Goal: Task Accomplishment & Management: Complete application form

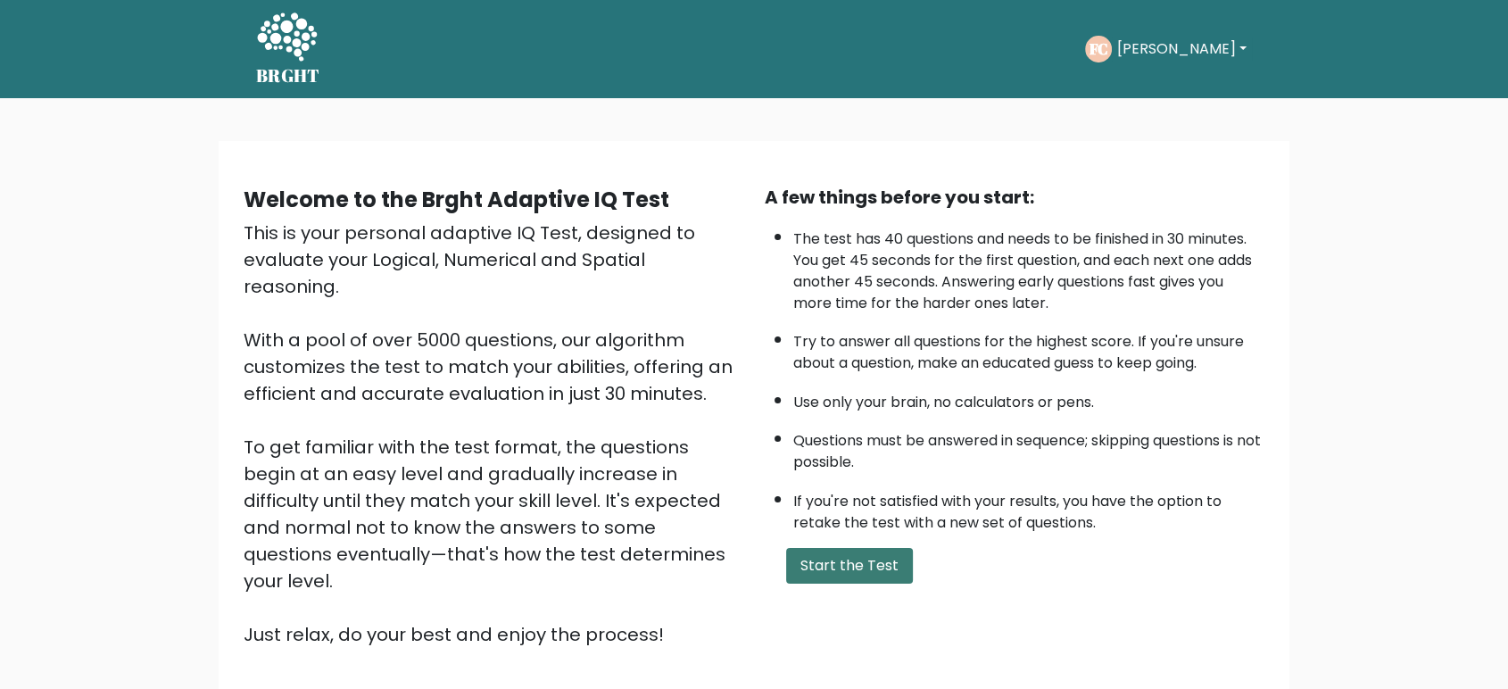
click at [851, 553] on button "Start the Test" at bounding box center [849, 566] width 127 height 36
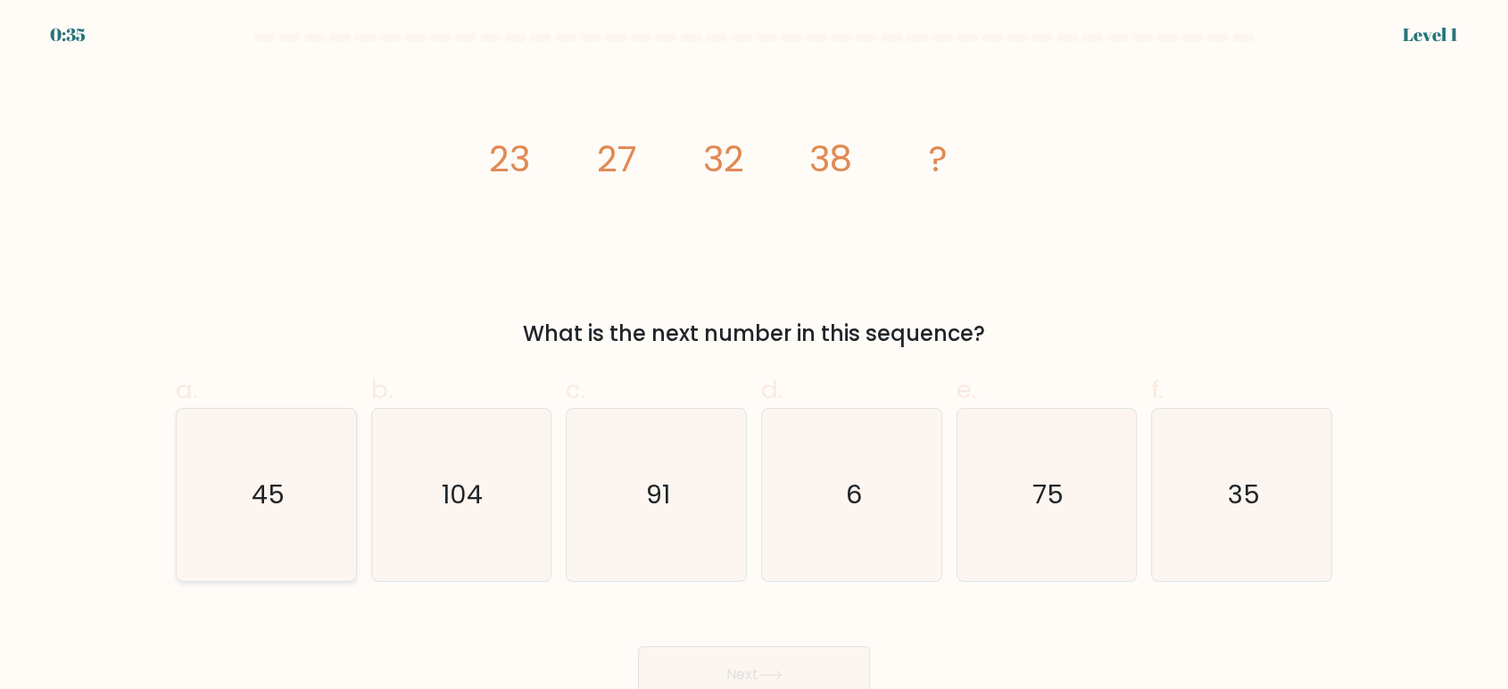
click at [275, 522] on icon "45" at bounding box center [266, 495] width 172 height 172
click at [754, 356] on input "a. 45" at bounding box center [754, 350] width 1 height 12
radio input "true"
click at [815, 662] on button "Next" at bounding box center [754, 674] width 232 height 57
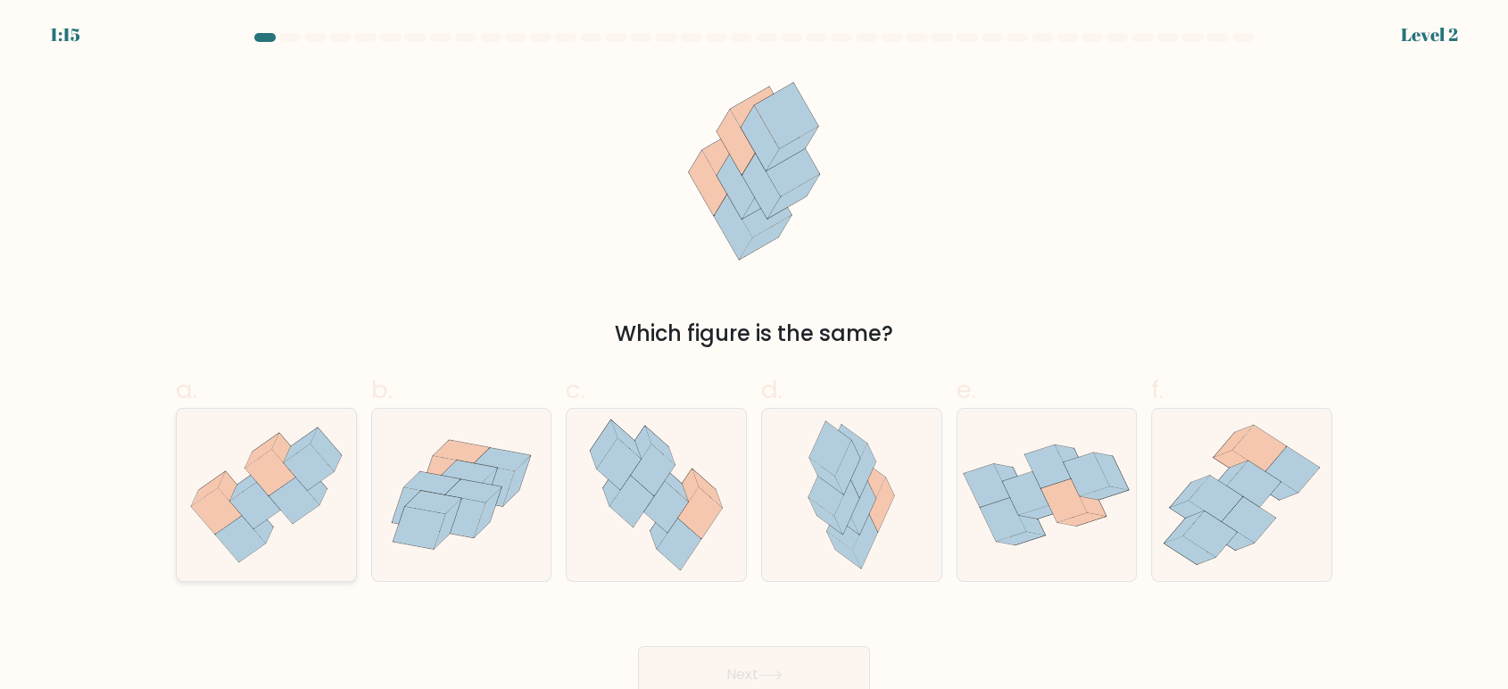
click at [304, 484] on icon at bounding box center [309, 467] width 50 height 46
click at [754, 356] on input "a." at bounding box center [754, 350] width 1 height 12
radio input "true"
click at [707, 667] on button "Next" at bounding box center [754, 674] width 232 height 57
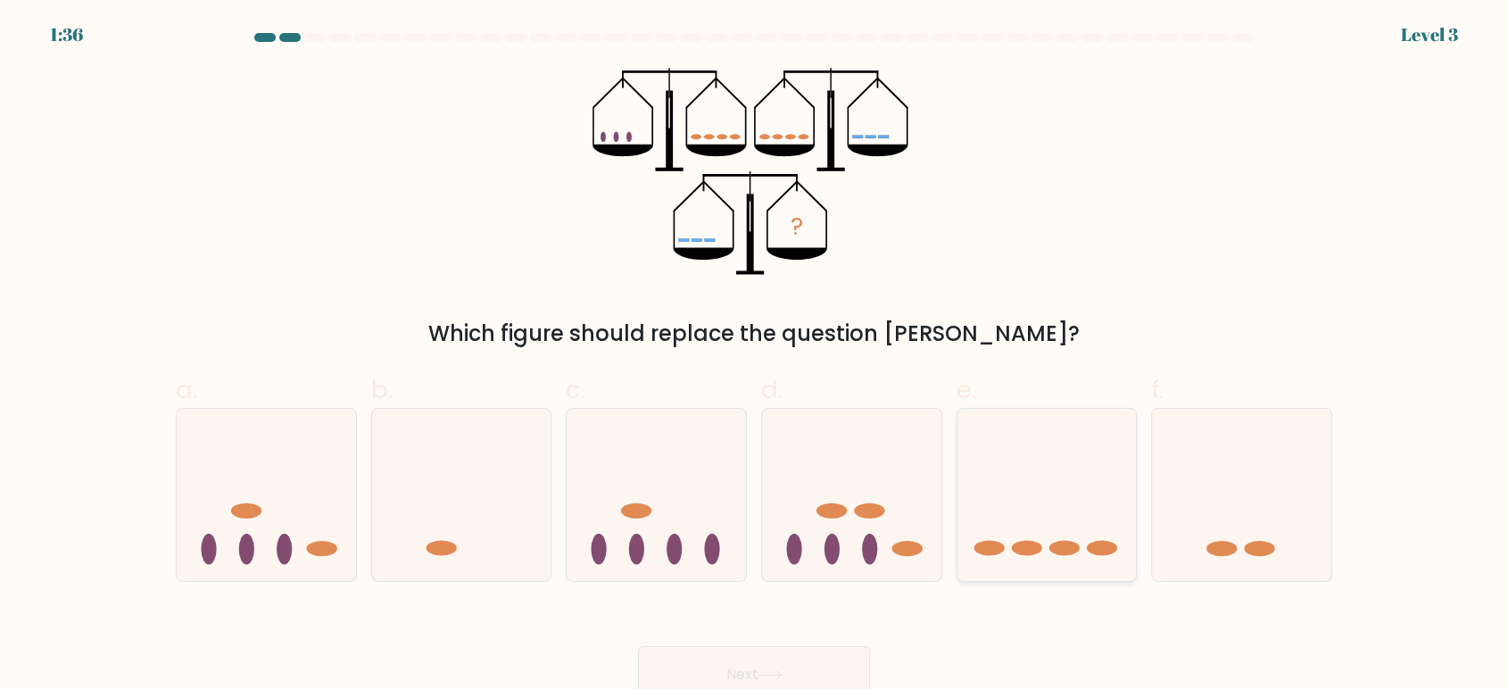
click at [1028, 525] on icon at bounding box center [1047, 494] width 179 height 148
click at [755, 356] on input "e." at bounding box center [754, 350] width 1 height 12
radio input "true"
click at [735, 653] on button "Next" at bounding box center [754, 674] width 232 height 57
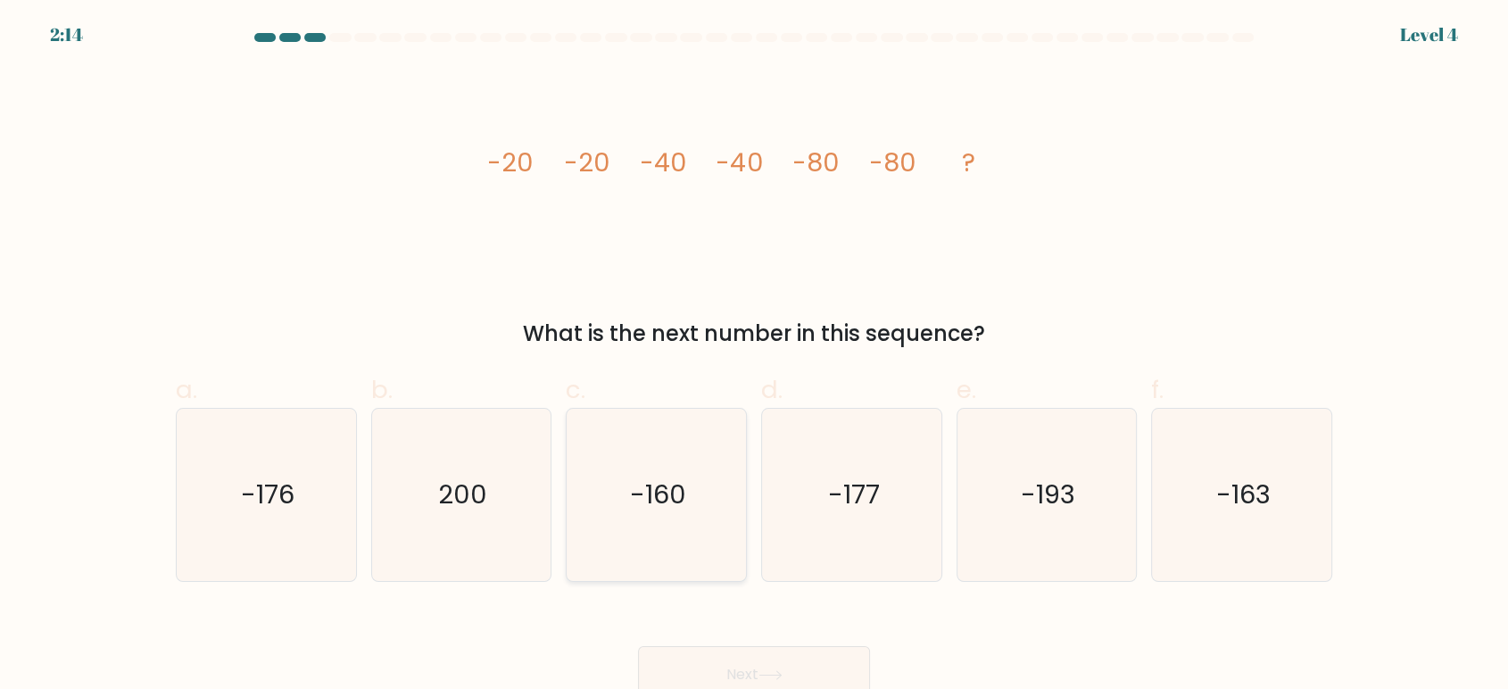
click at [651, 468] on icon "-160" at bounding box center [656, 495] width 172 height 172
click at [754, 356] on input "c. -160" at bounding box center [754, 350] width 1 height 12
radio input "true"
click at [742, 647] on button "Next" at bounding box center [754, 674] width 232 height 57
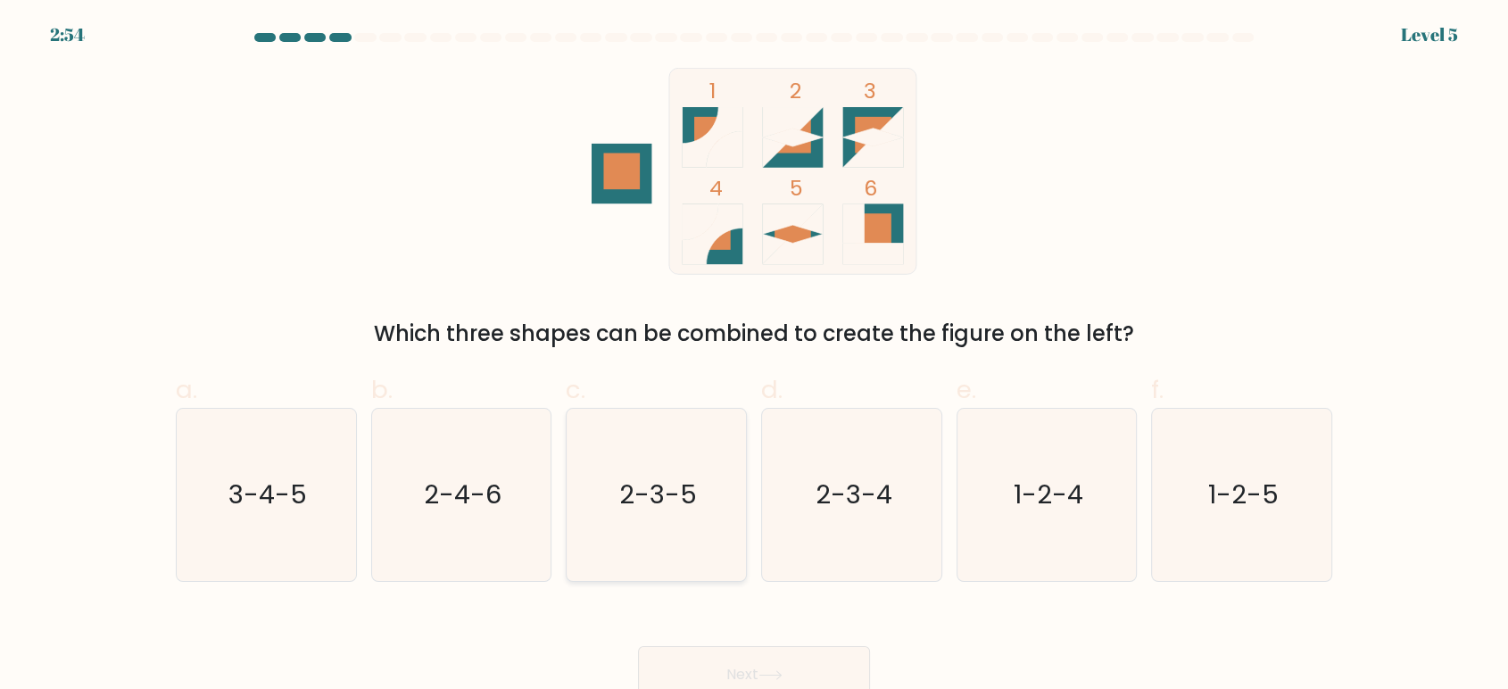
click at [693, 564] on icon "2-3-5" at bounding box center [656, 495] width 172 height 172
click at [754, 356] on input "c. 2-3-5" at bounding box center [754, 350] width 1 height 12
radio input "true"
click at [696, 651] on button "Next" at bounding box center [754, 674] width 232 height 57
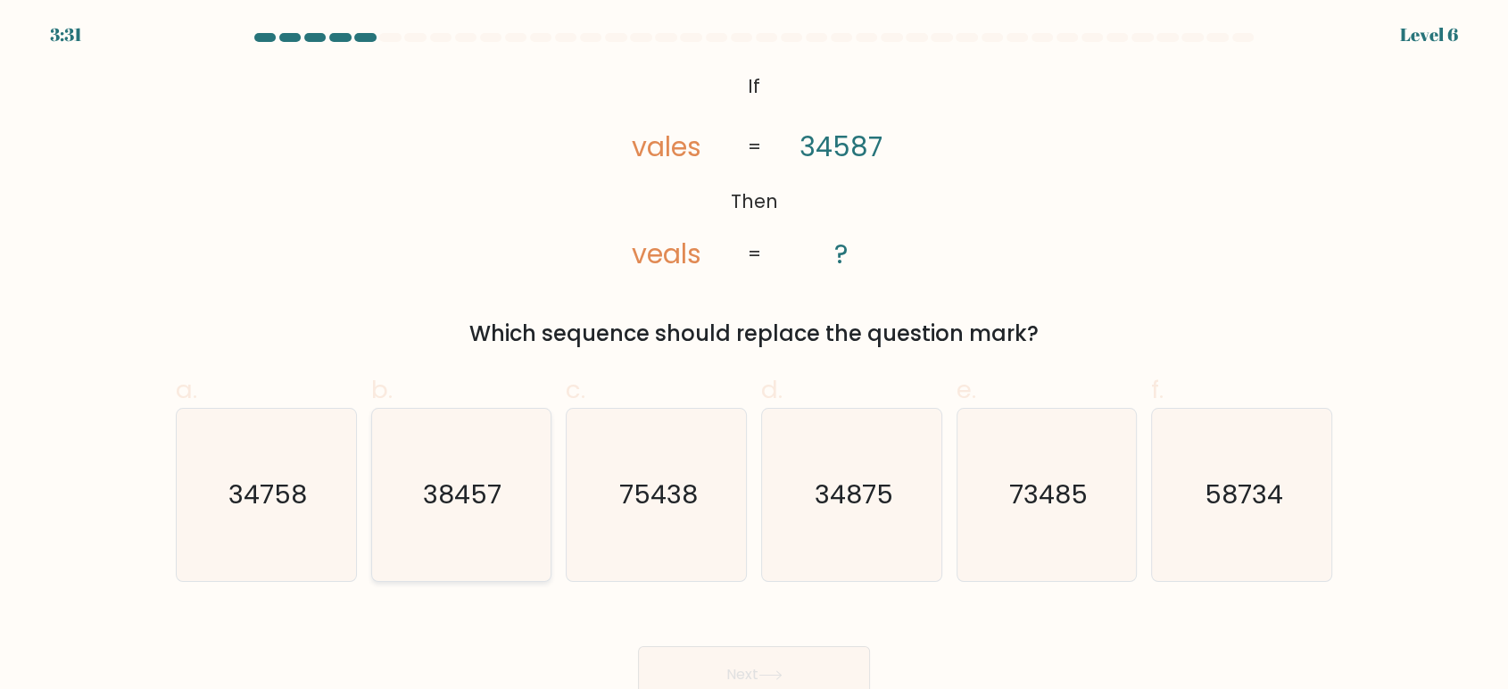
click at [456, 487] on text "38457" at bounding box center [463, 495] width 79 height 36
click at [754, 356] on input "b. 38457" at bounding box center [754, 350] width 1 height 12
radio input "true"
click at [735, 673] on button "Next" at bounding box center [754, 674] width 232 height 57
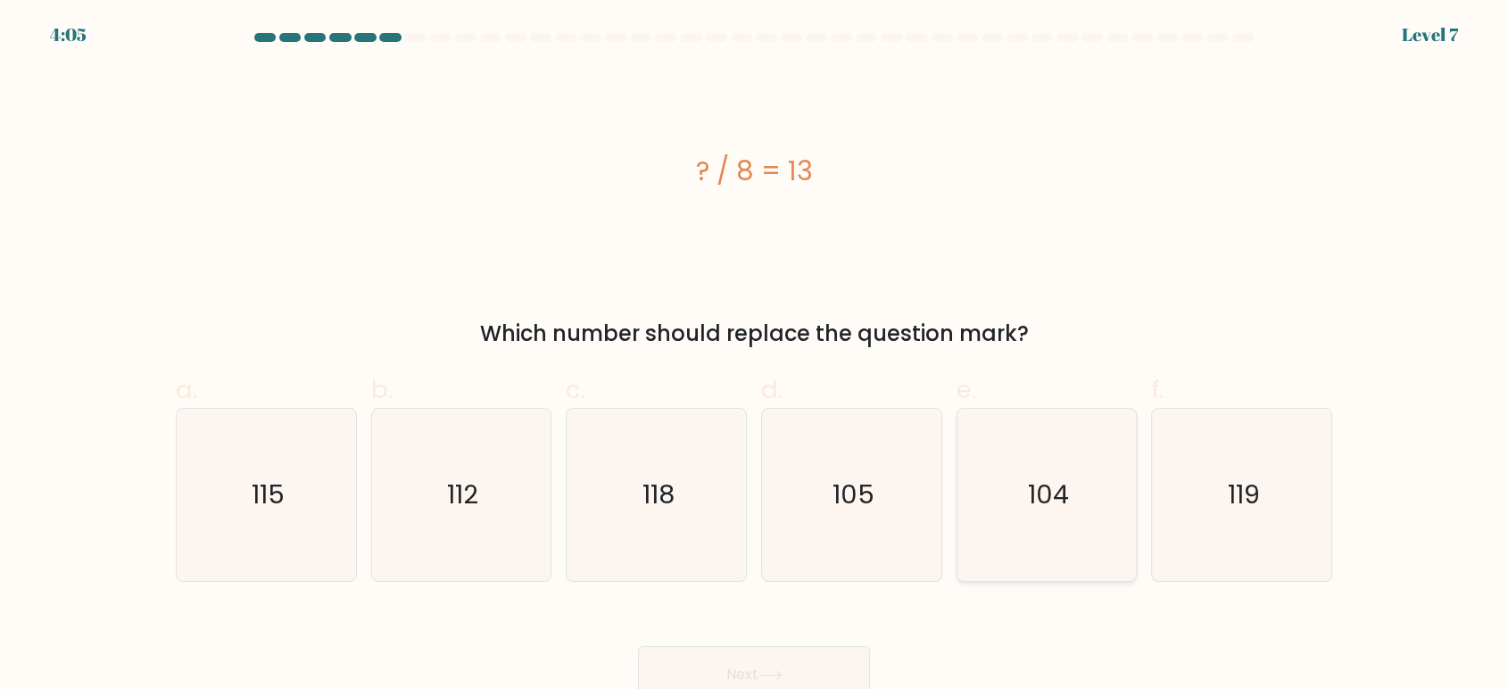
click at [1127, 487] on icon "104" at bounding box center [1046, 495] width 172 height 172
click at [755, 356] on input "e. 104" at bounding box center [754, 350] width 1 height 12
radio input "true"
click at [798, 651] on button "Next" at bounding box center [754, 674] width 232 height 57
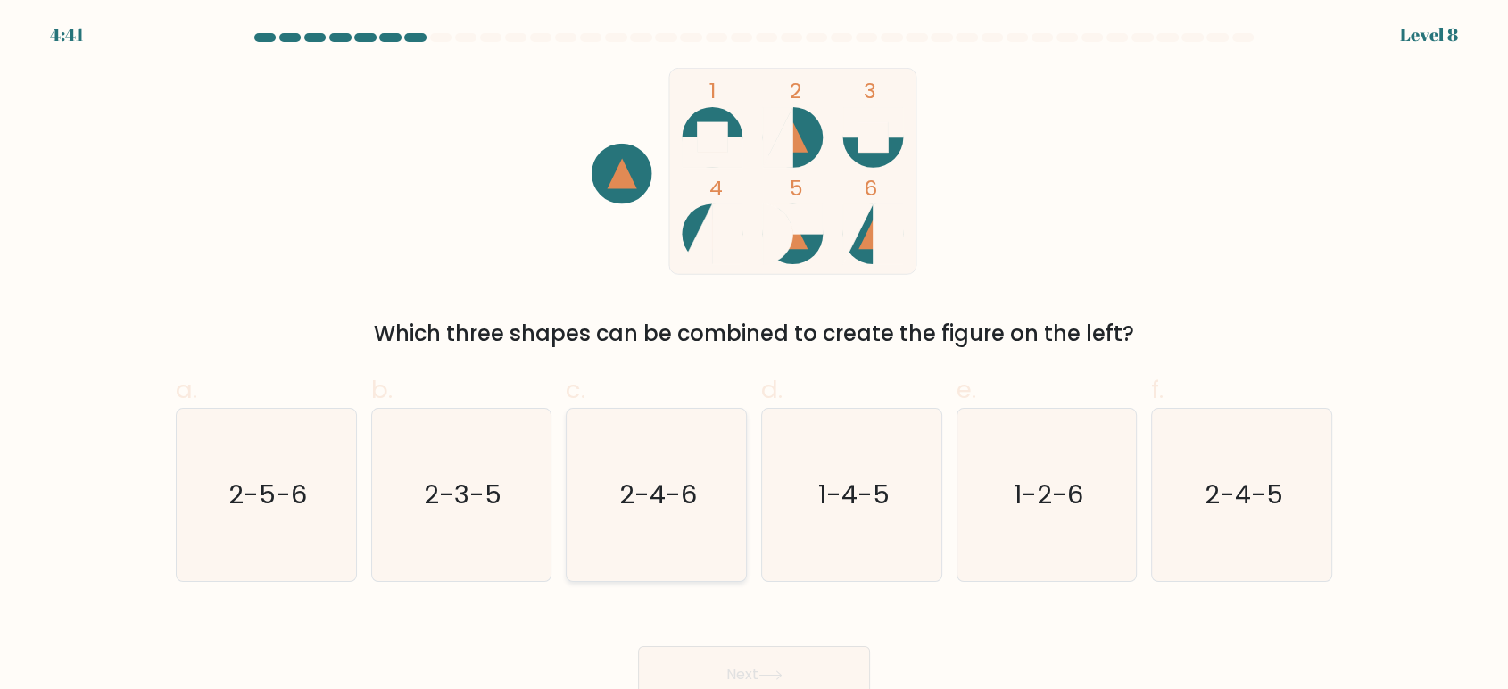
click at [665, 485] on text "2-4-6" at bounding box center [658, 495] width 78 height 36
click at [754, 356] on input "c. 2-4-6" at bounding box center [754, 350] width 1 height 12
radio input "true"
click at [775, 669] on button "Next" at bounding box center [754, 674] width 232 height 57
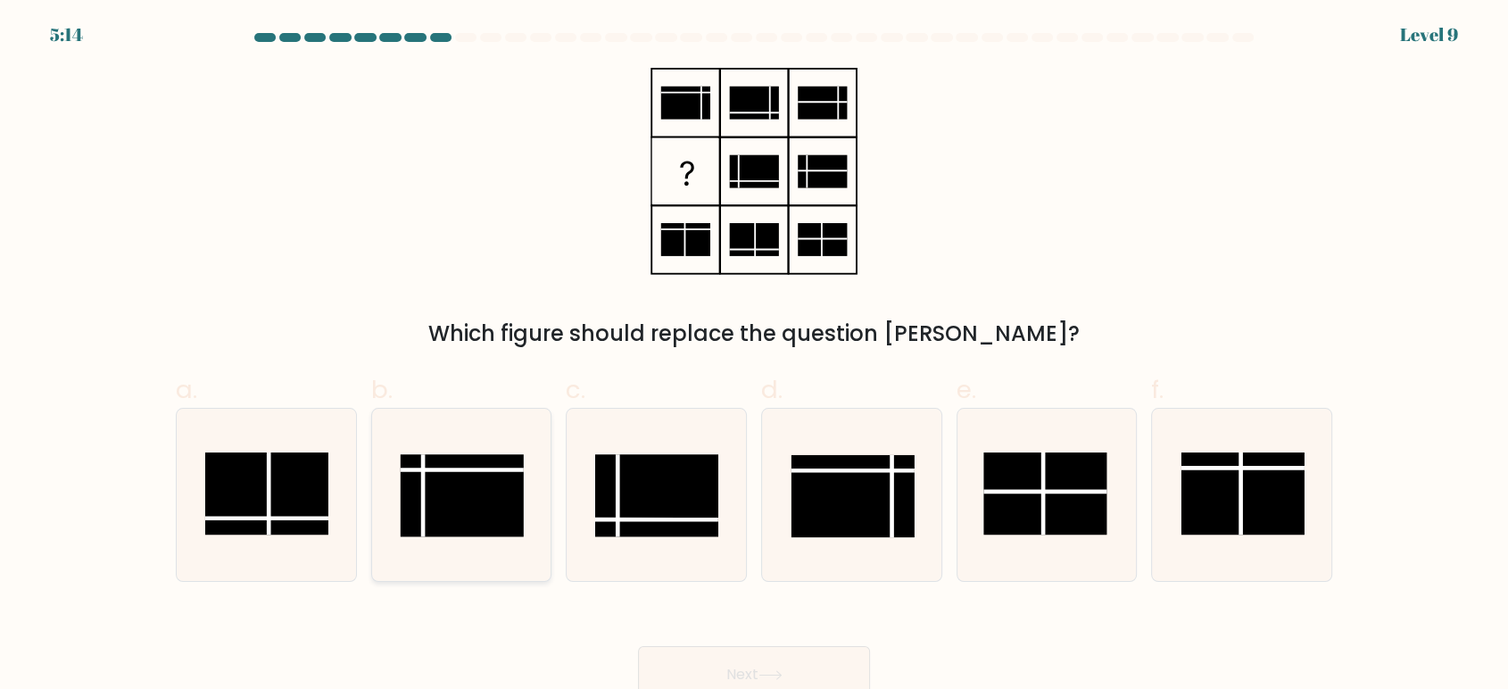
click at [467, 505] on rect at bounding box center [462, 495] width 123 height 82
click at [754, 356] on input "b." at bounding box center [754, 350] width 1 height 12
radio input "true"
click at [709, 656] on button "Next" at bounding box center [754, 674] width 232 height 57
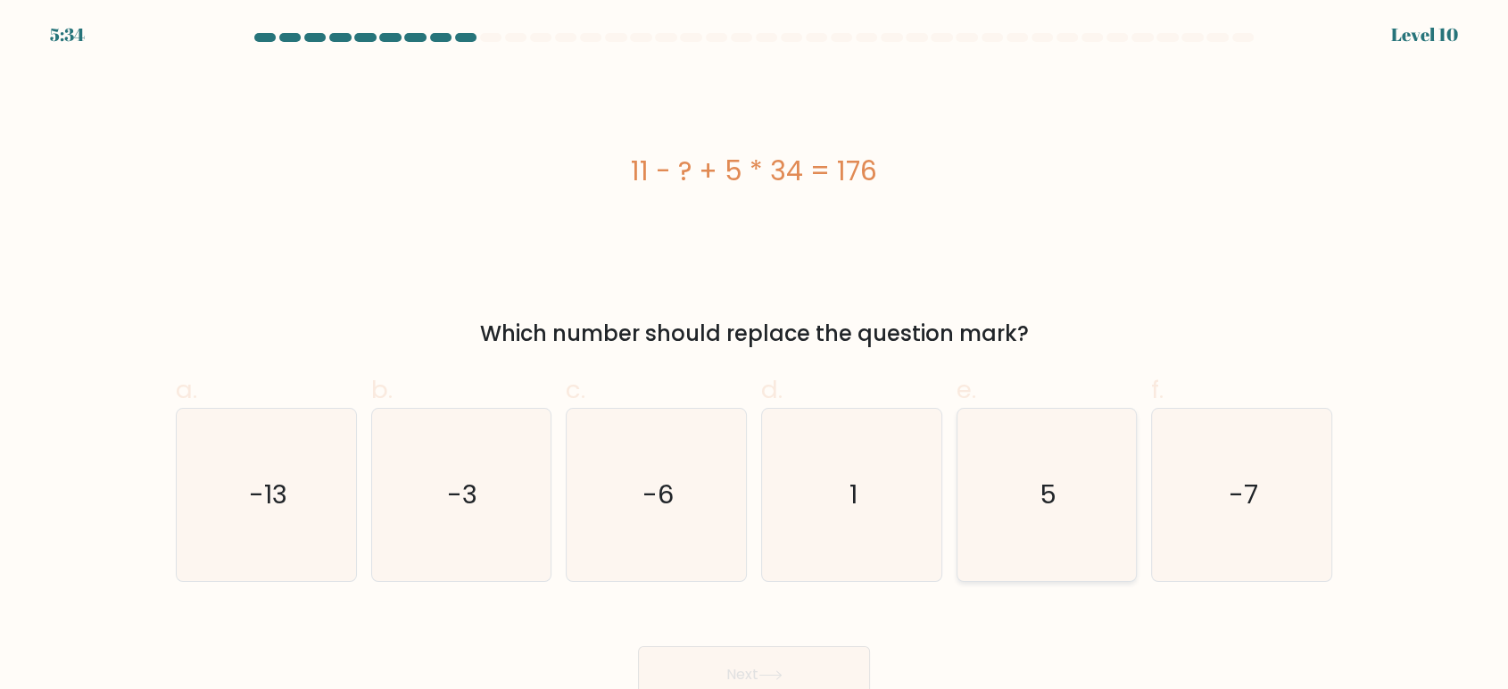
click at [1070, 462] on icon "5" at bounding box center [1046, 495] width 172 height 172
click at [755, 356] on input "e. 5" at bounding box center [754, 350] width 1 height 12
radio input "true"
click at [766, 655] on button "Next" at bounding box center [754, 674] width 232 height 57
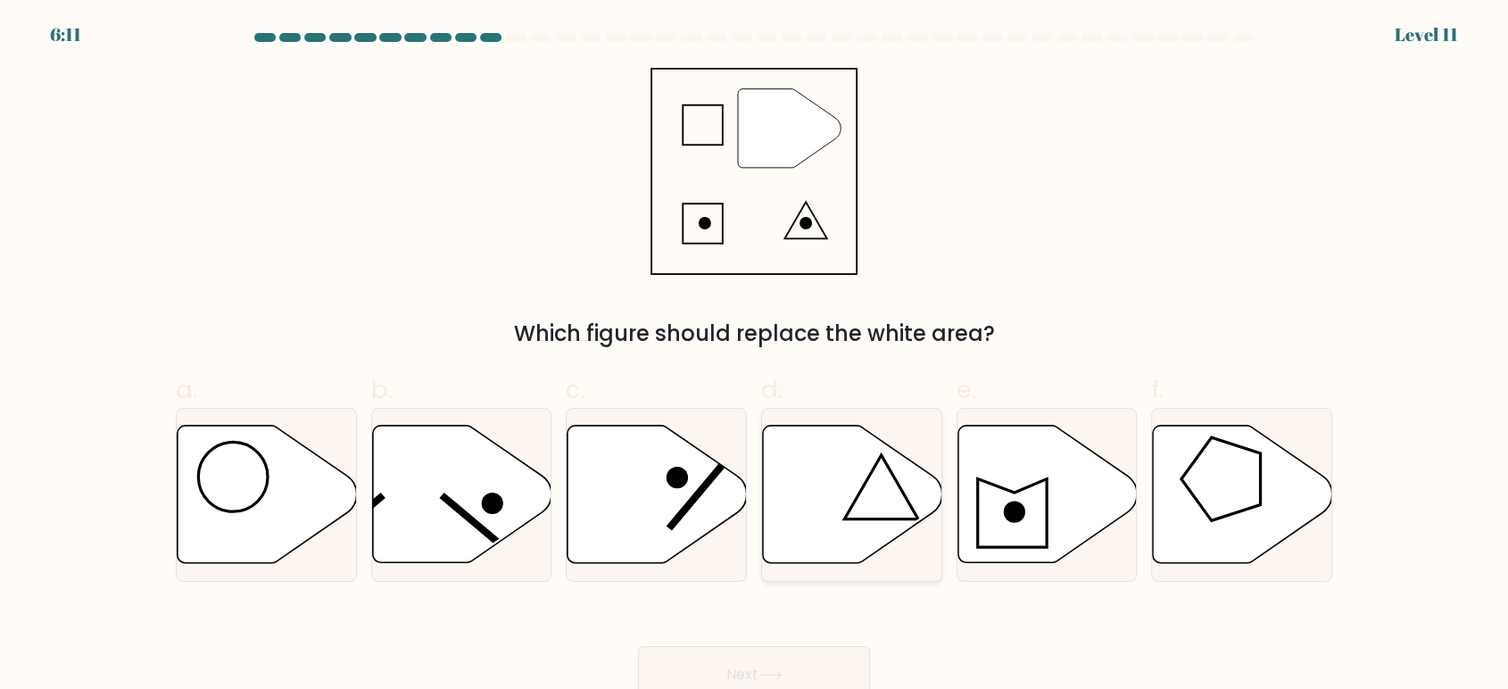
click at [817, 501] on icon at bounding box center [852, 494] width 179 height 137
click at [755, 356] on input "d." at bounding box center [754, 350] width 1 height 12
radio input "true"
click at [707, 655] on button "Next" at bounding box center [754, 674] width 232 height 57
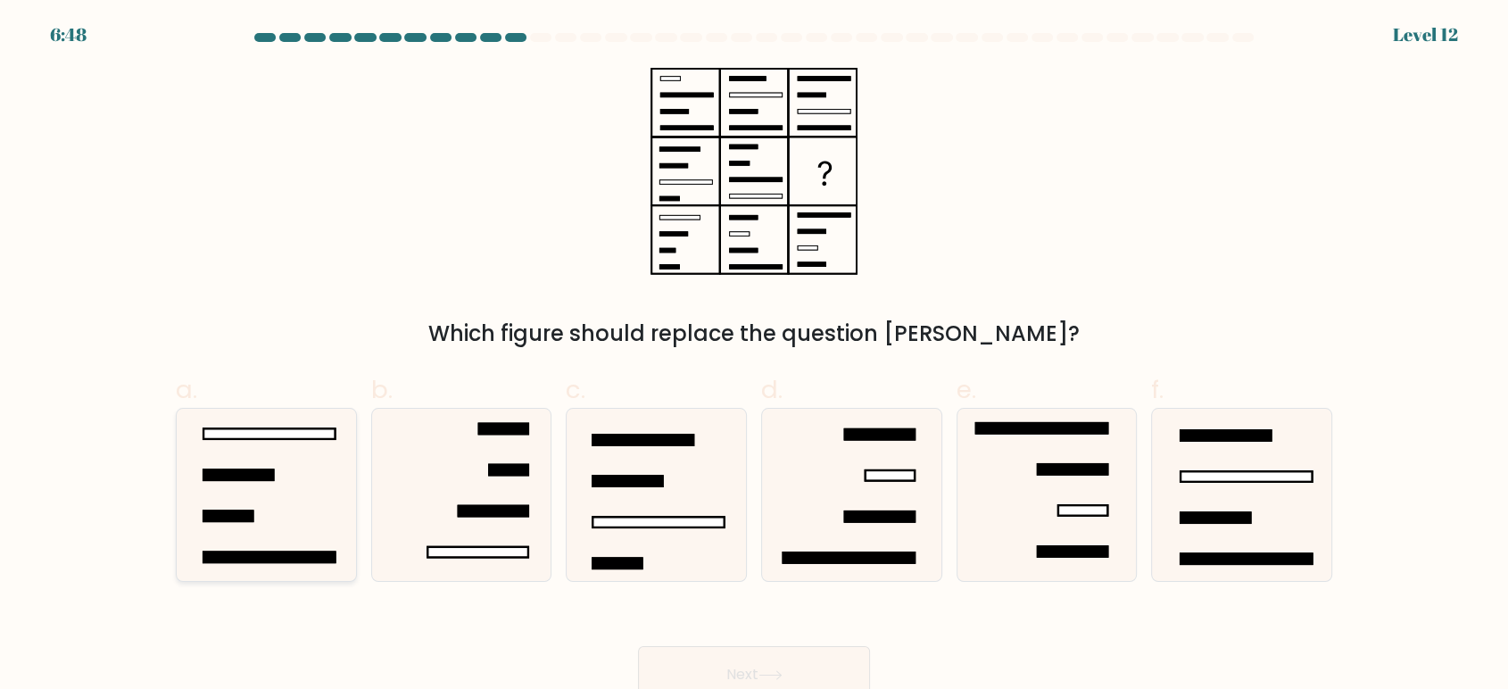
click at [266, 471] on rect at bounding box center [238, 474] width 70 height 11
click at [754, 356] on input "a." at bounding box center [754, 350] width 1 height 12
radio input "true"
click at [710, 667] on button "Next" at bounding box center [754, 674] width 232 height 57
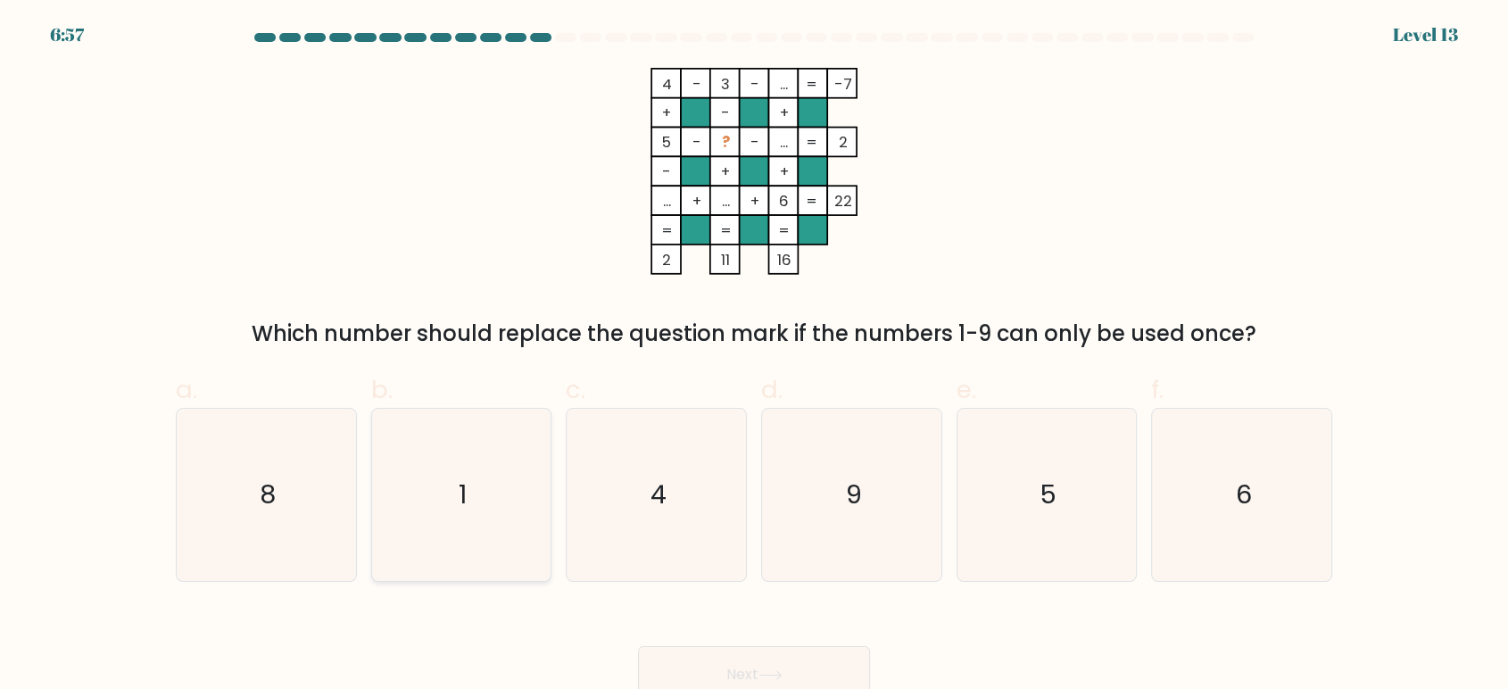
click at [463, 517] on icon "1" at bounding box center [461, 495] width 172 height 172
click at [754, 356] on input "b. 1" at bounding box center [754, 350] width 1 height 12
radio input "true"
click at [753, 663] on button "Next" at bounding box center [754, 674] width 232 height 57
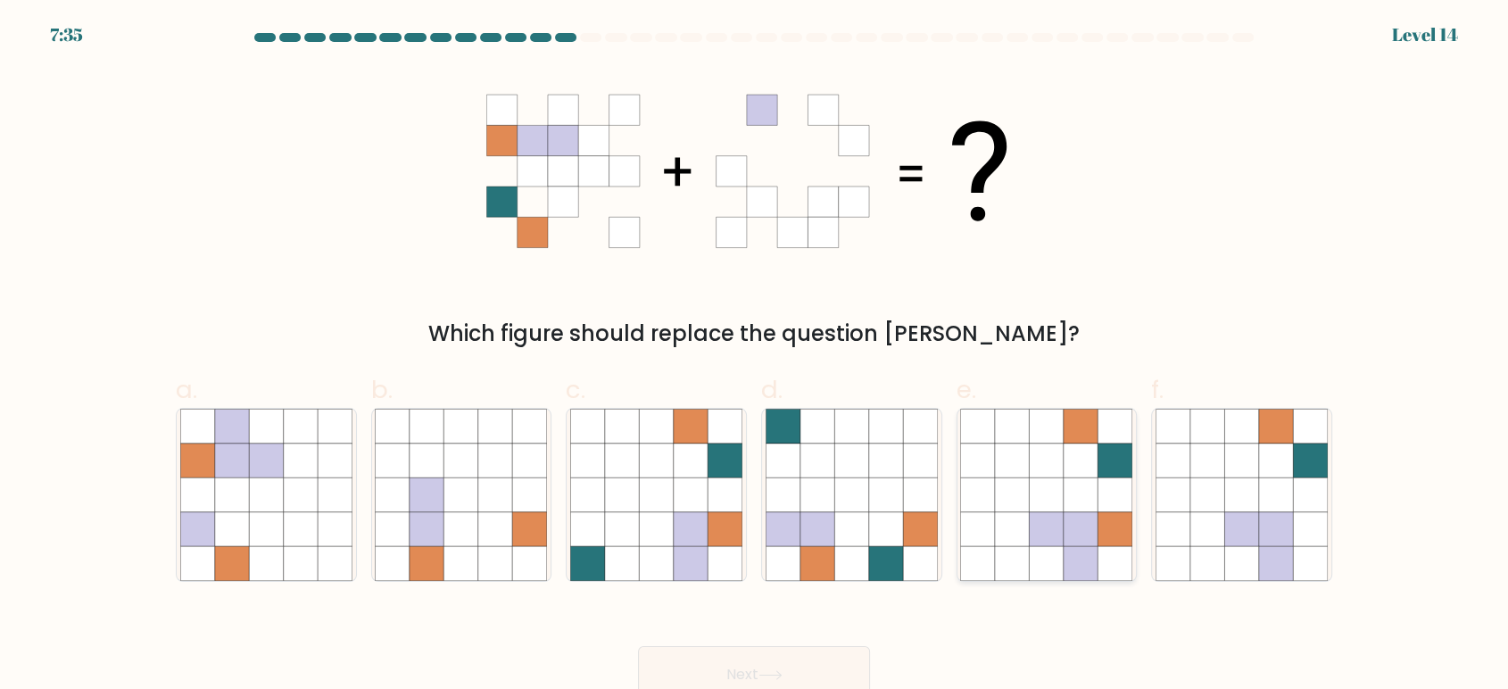
click at [1009, 485] on icon at bounding box center [1012, 494] width 34 height 34
click at [755, 356] on input "e." at bounding box center [754, 350] width 1 height 12
radio input "true"
click at [764, 664] on button "Next" at bounding box center [754, 674] width 232 height 57
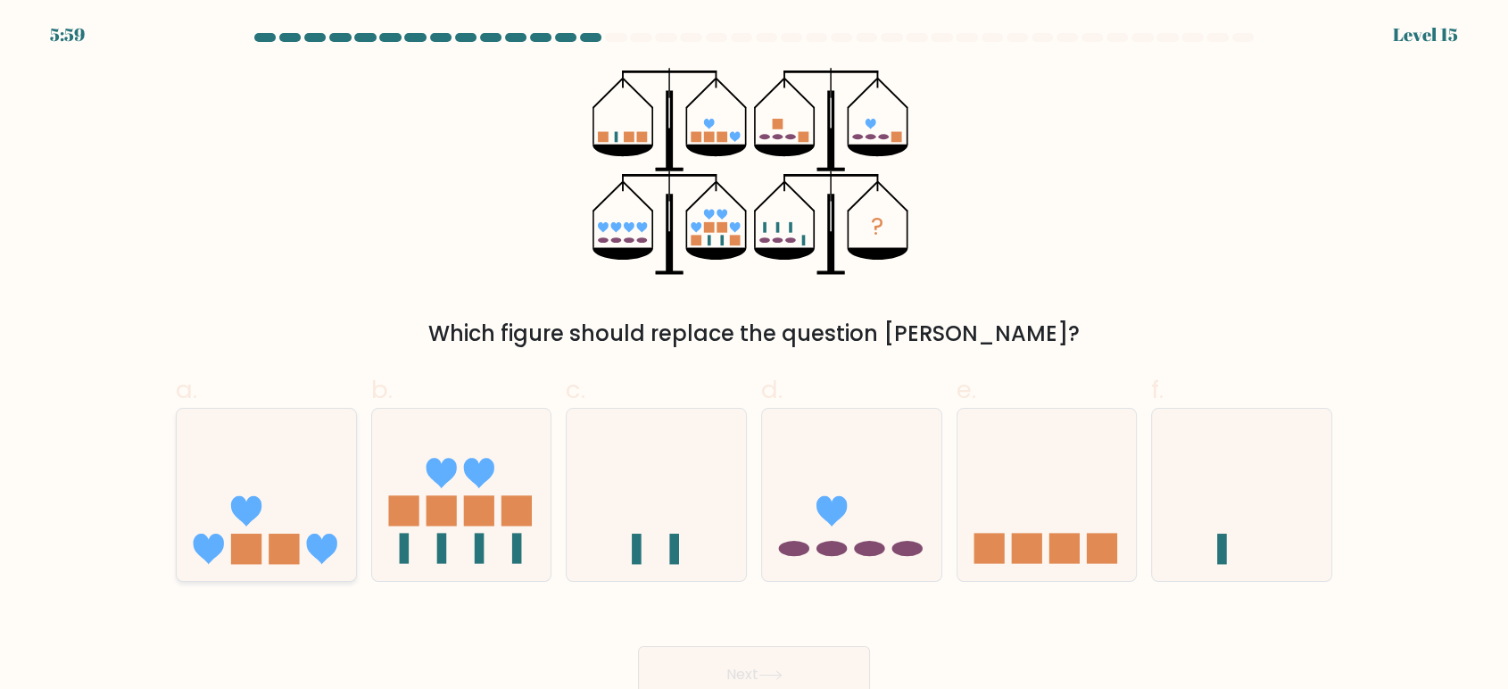
click at [262, 508] on icon at bounding box center [266, 494] width 179 height 148
click at [754, 356] on input "a." at bounding box center [754, 350] width 1 height 12
radio input "true"
click at [728, 659] on button "Next" at bounding box center [754, 674] width 232 height 57
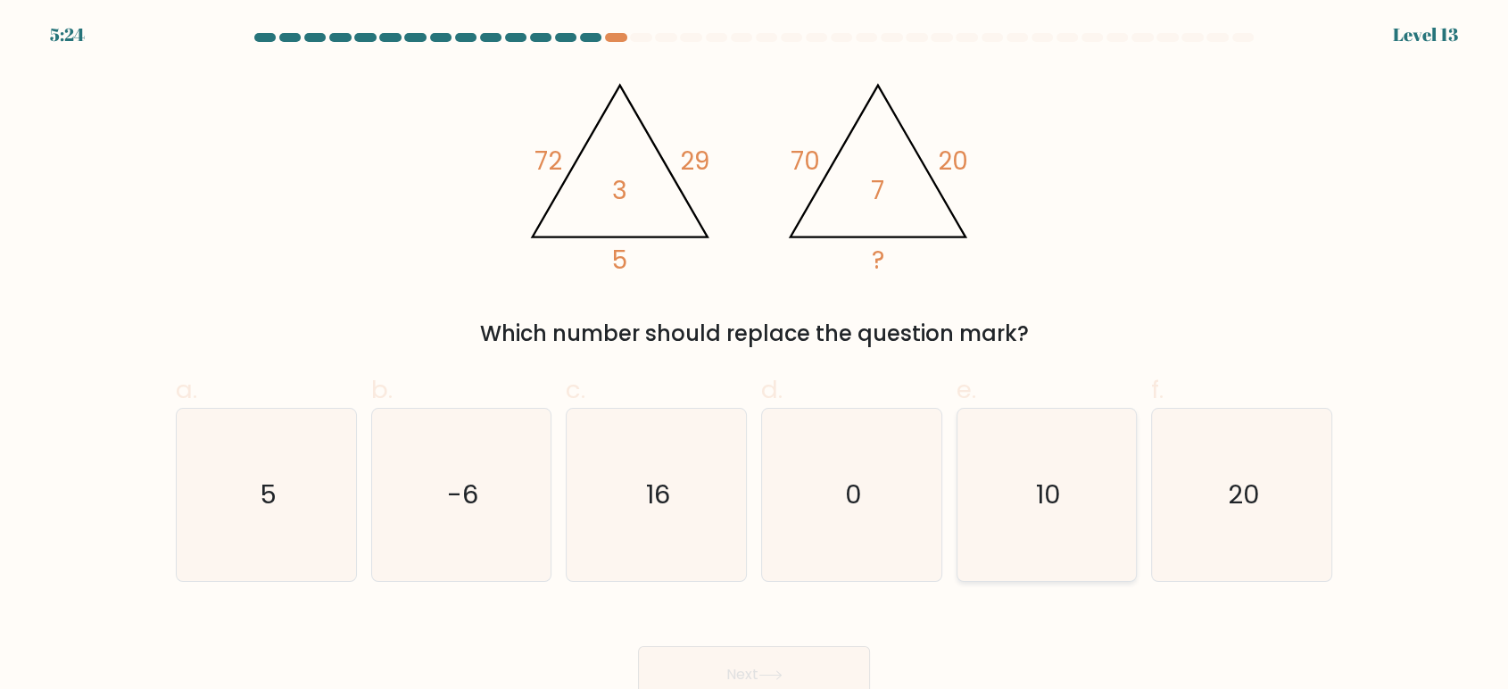
click at [1009, 449] on icon "10" at bounding box center [1046, 495] width 172 height 172
click at [755, 356] on input "e. 10" at bounding box center [754, 350] width 1 height 12
radio input "true"
click at [743, 655] on button "Next" at bounding box center [754, 674] width 232 height 57
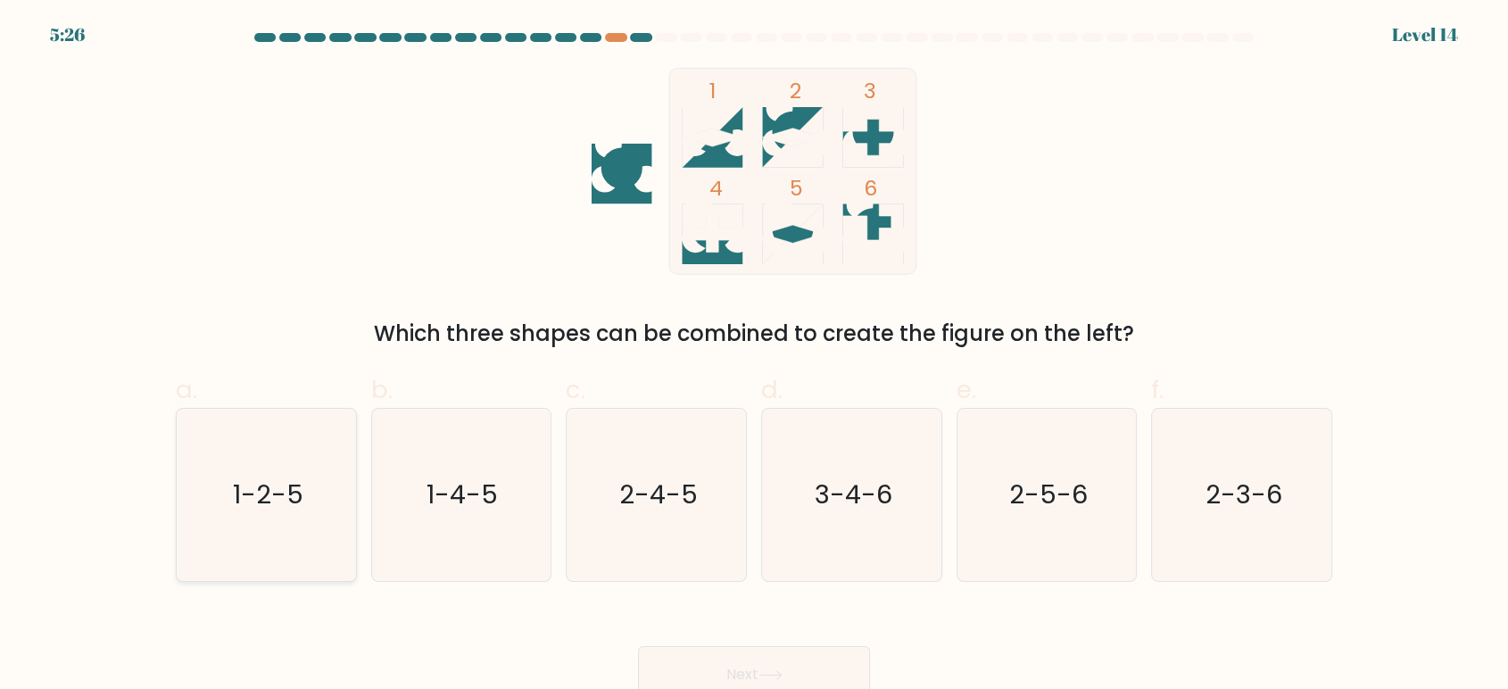
click at [236, 488] on text "1-2-5" at bounding box center [268, 495] width 71 height 36
click at [754, 356] on input "a. 1-2-5" at bounding box center [754, 350] width 1 height 12
radio input "true"
click at [701, 651] on button "Next" at bounding box center [754, 674] width 232 height 57
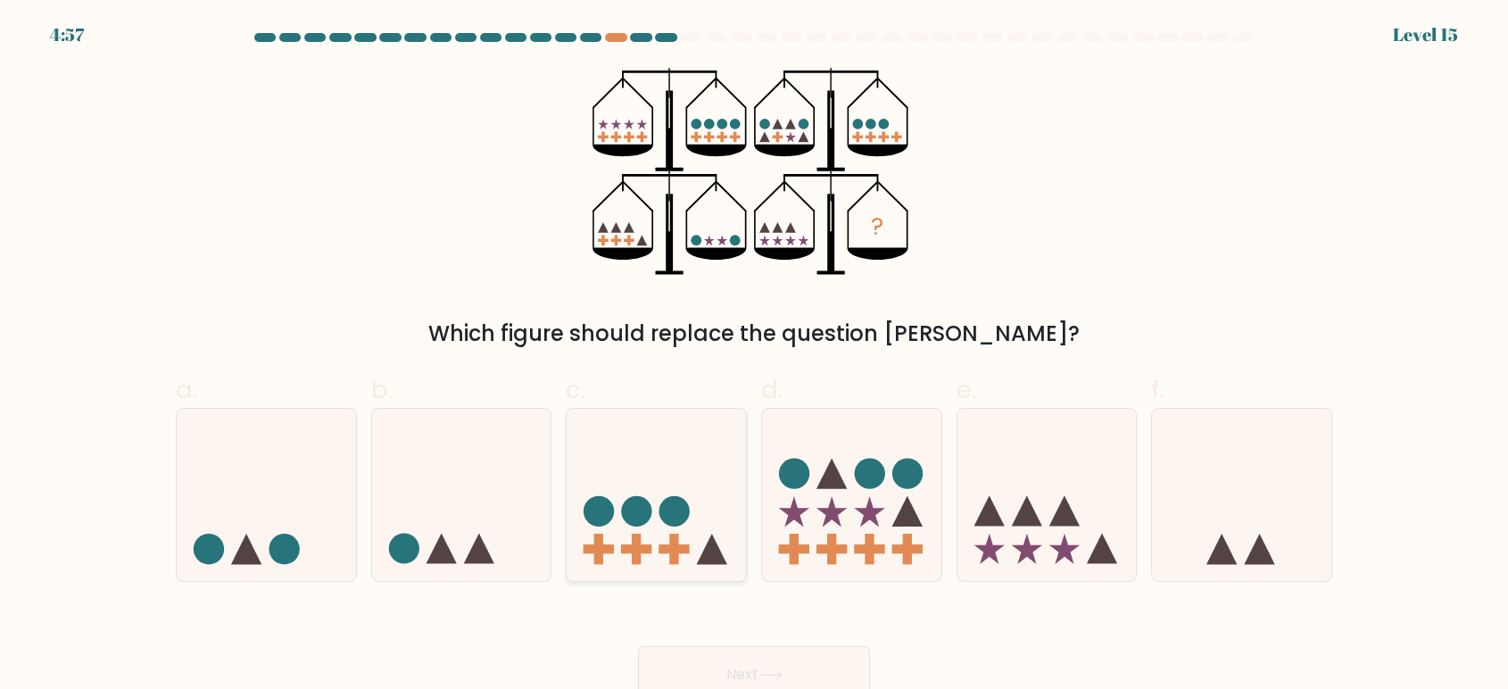
click at [672, 560] on rect at bounding box center [673, 549] width 9 height 30
click at [754, 356] on input "c." at bounding box center [754, 350] width 1 height 12
radio input "true"
click at [768, 666] on button "Next" at bounding box center [754, 674] width 232 height 57
click at [778, 674] on icon at bounding box center [771, 675] width 24 height 10
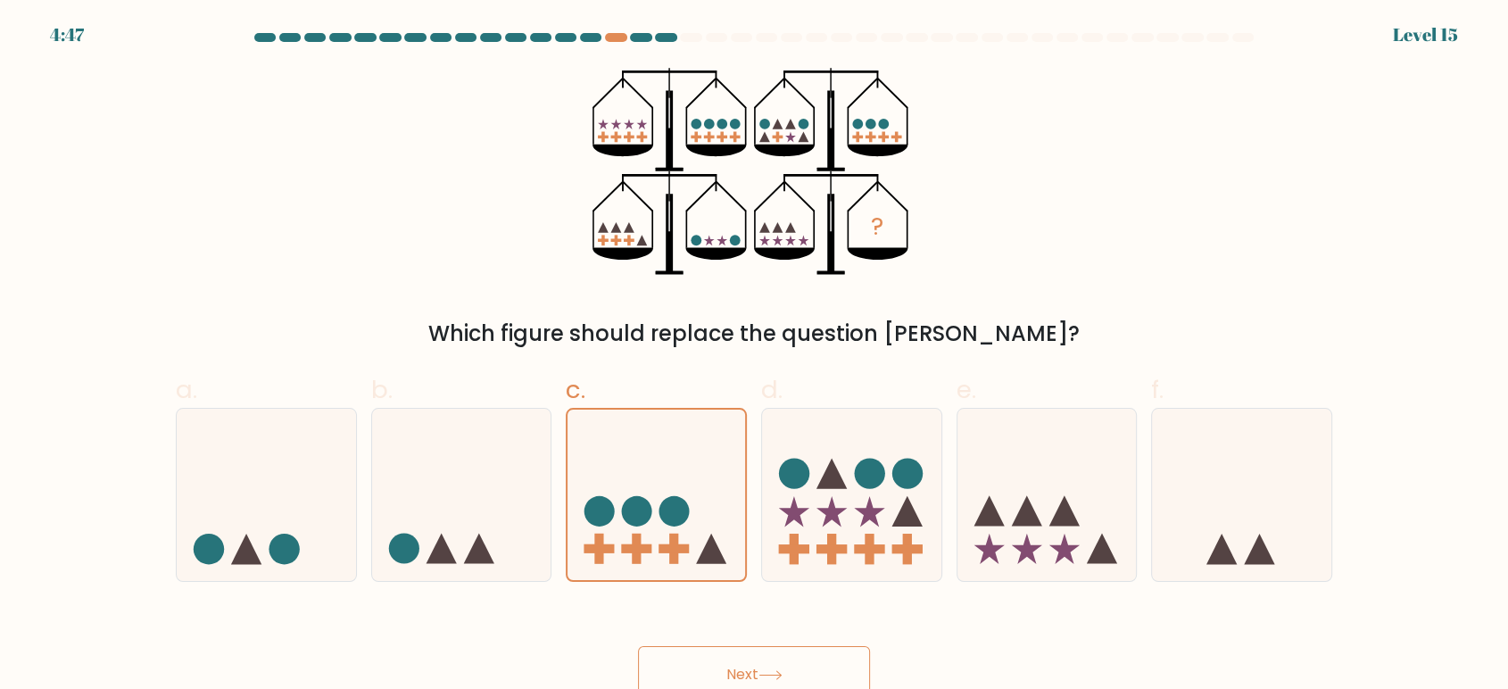
click at [778, 674] on icon at bounding box center [771, 675] width 24 height 10
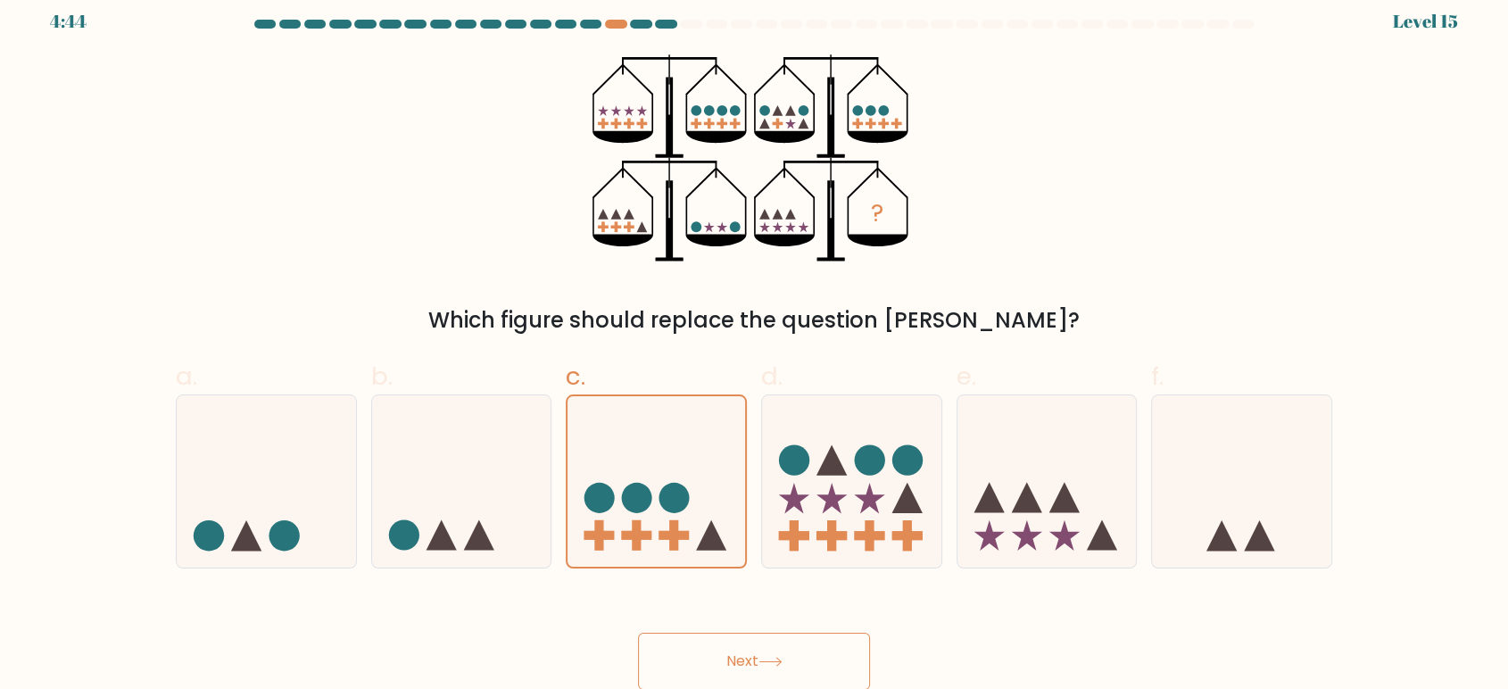
scroll to position [10, 0]
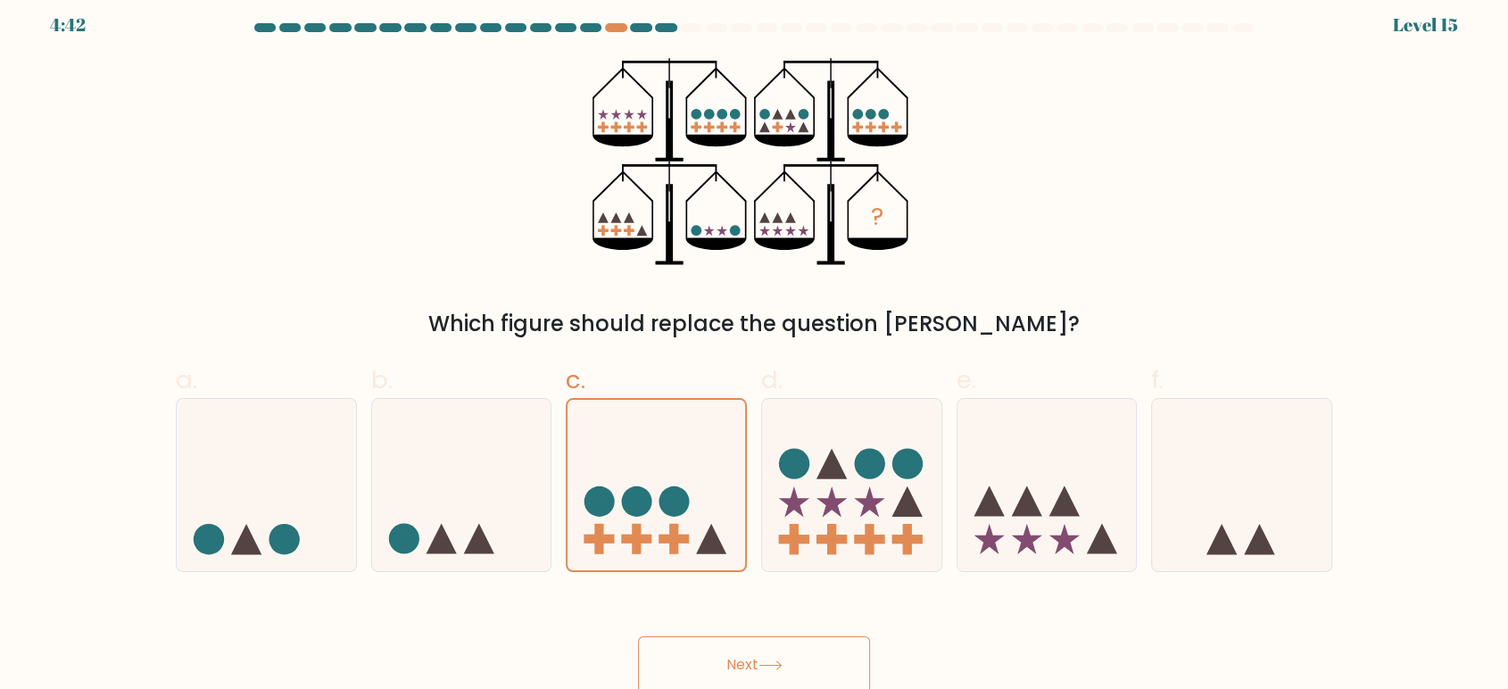
click at [714, 659] on button "Next" at bounding box center [754, 664] width 232 height 57
click at [802, 488] on icon at bounding box center [851, 485] width 179 height 148
click at [755, 346] on input "d." at bounding box center [754, 341] width 1 height 12
radio input "true"
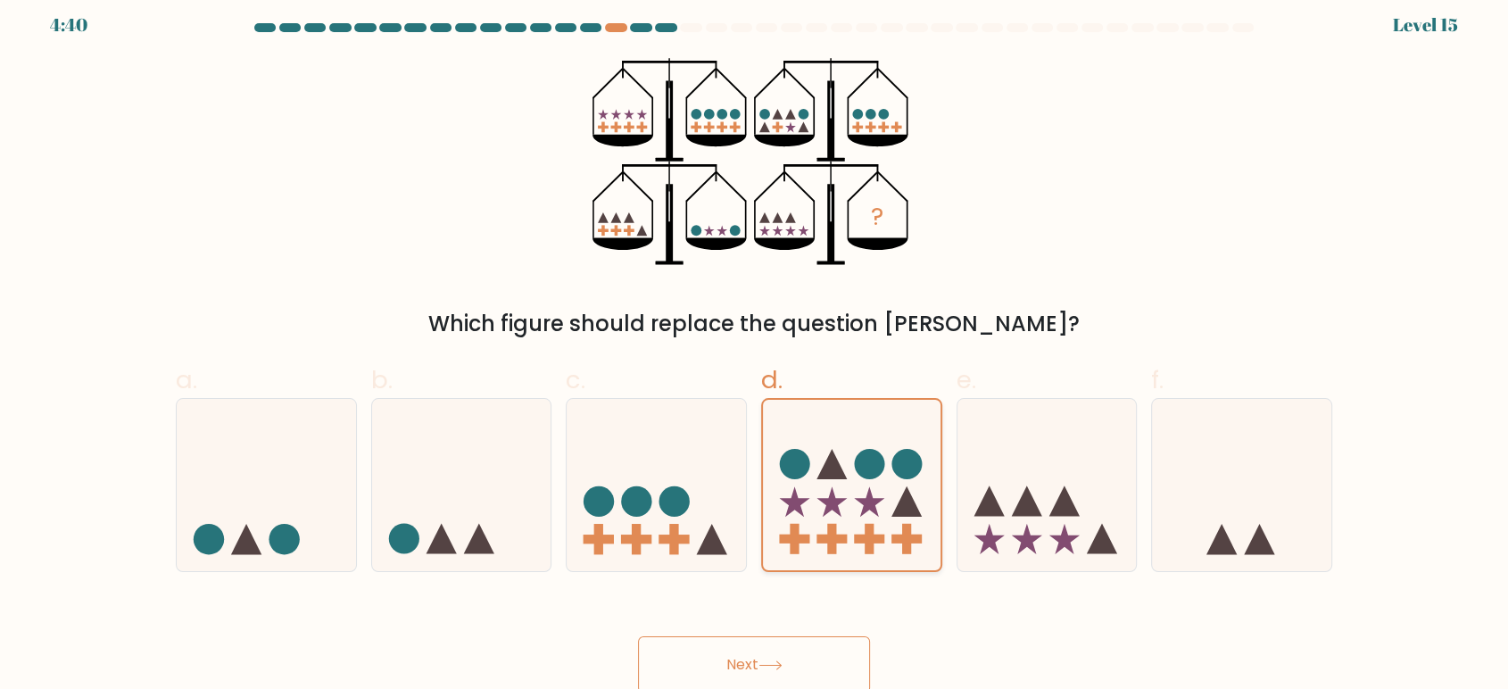
click at [802, 488] on icon at bounding box center [852, 484] width 178 height 147
click at [755, 346] on input "d." at bounding box center [754, 341] width 1 height 12
click at [680, 488] on circle at bounding box center [675, 501] width 30 height 30
click at [754, 346] on input "c." at bounding box center [754, 341] width 1 height 12
radio input "true"
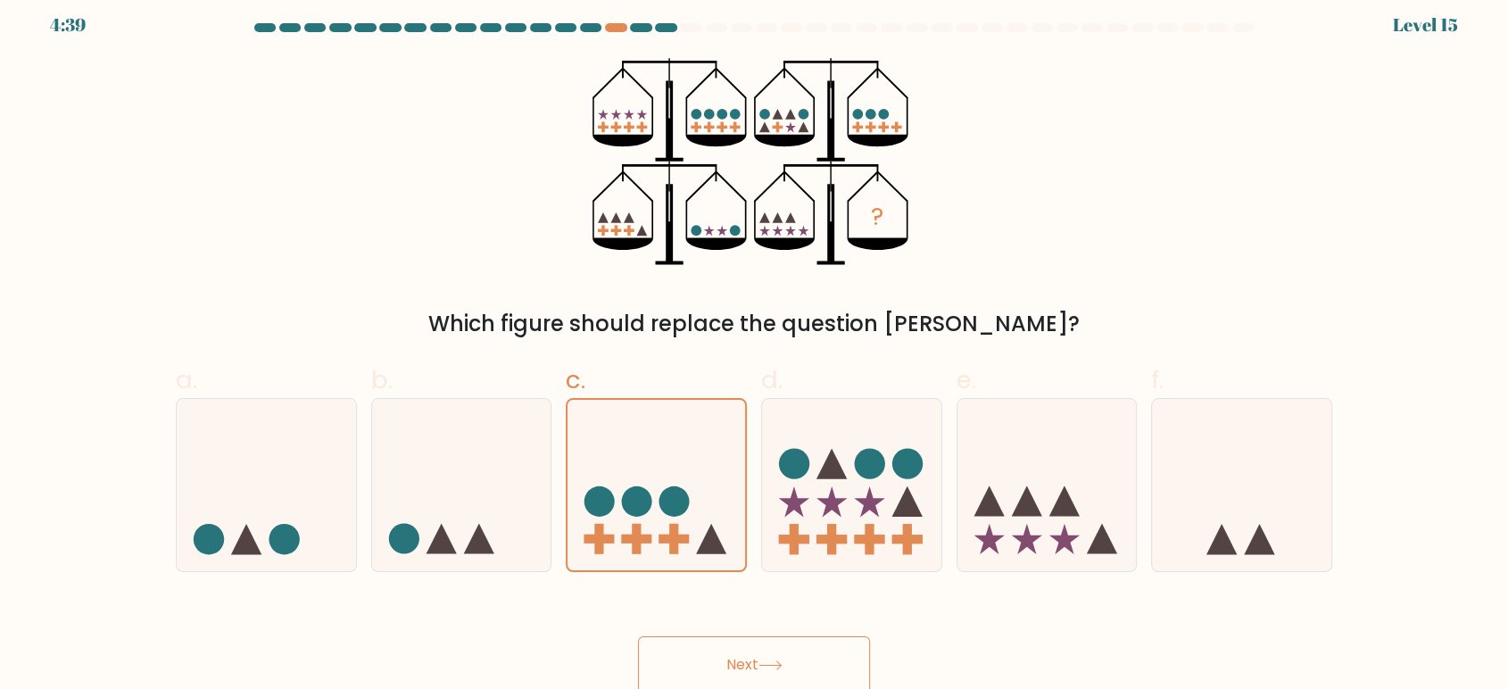
click at [726, 664] on button "Next" at bounding box center [754, 664] width 232 height 57
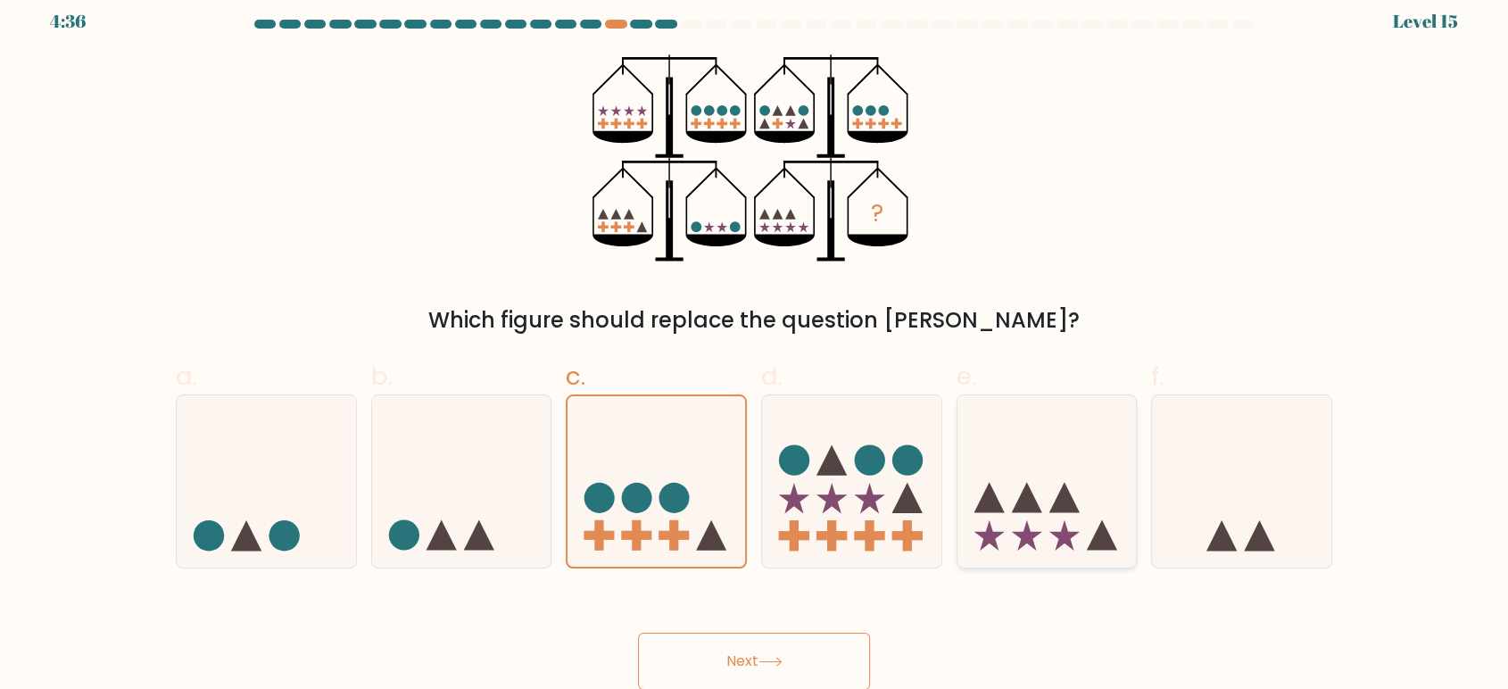
click at [1091, 505] on icon at bounding box center [1047, 481] width 179 height 148
click at [755, 343] on input "e." at bounding box center [754, 337] width 1 height 12
radio input "true"
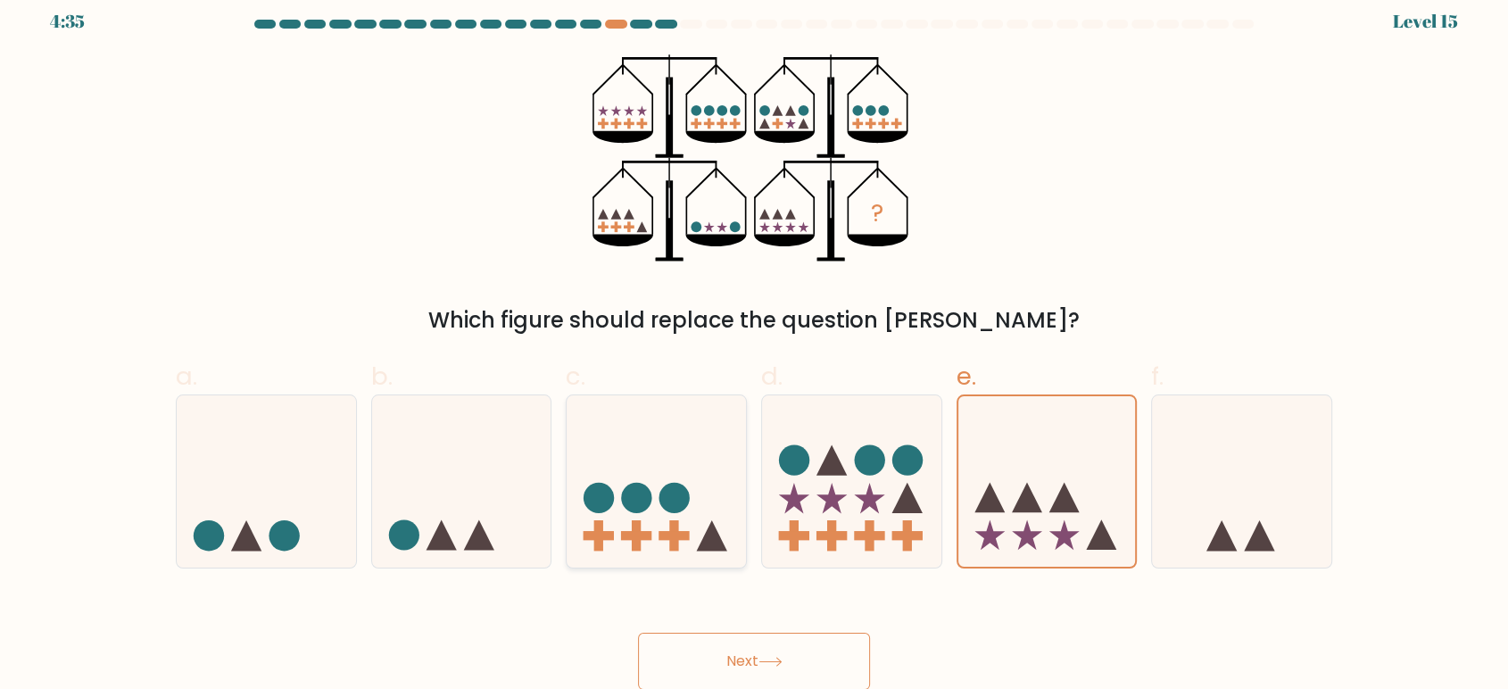
click at [692, 529] on icon at bounding box center [656, 481] width 179 height 148
click at [754, 343] on input "c." at bounding box center [754, 337] width 1 height 12
radio input "true"
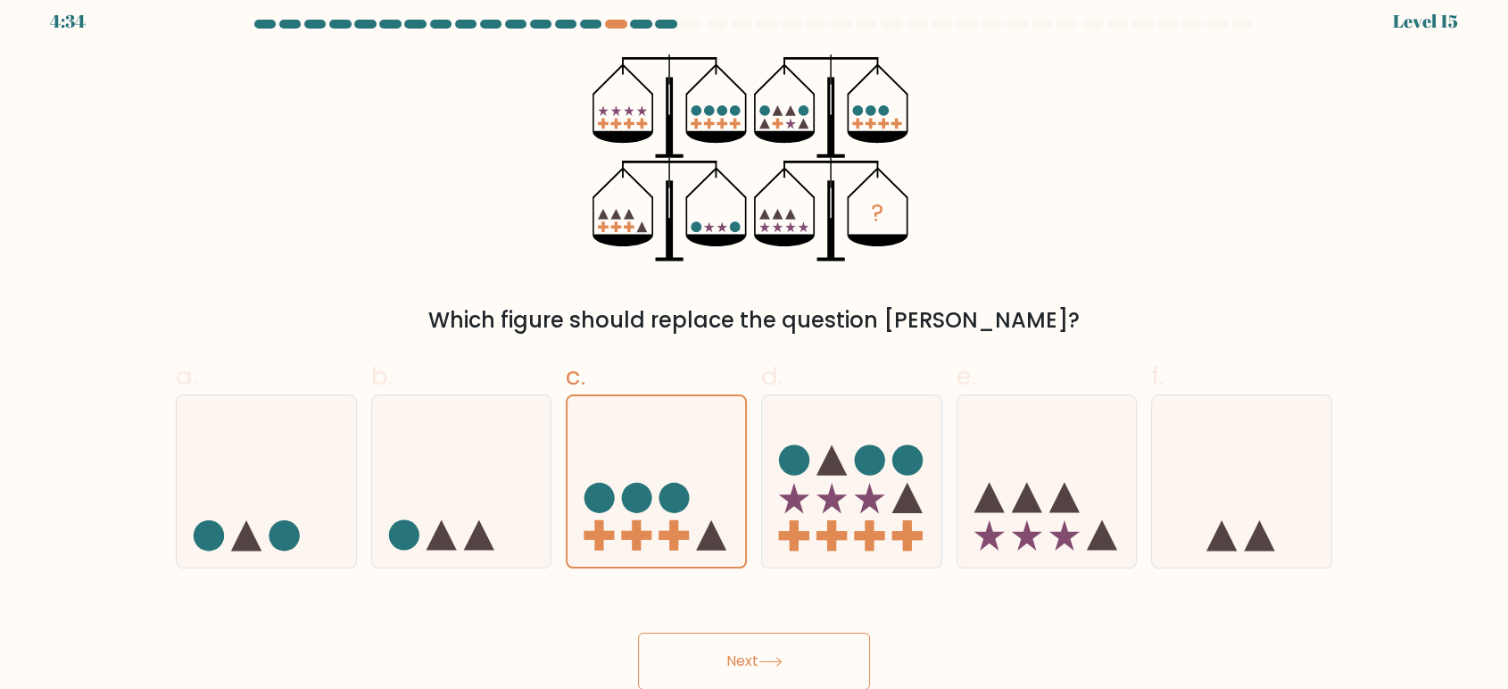
click at [735, 660] on button "Next" at bounding box center [754, 661] width 232 height 57
click at [734, 660] on button "Next" at bounding box center [754, 661] width 232 height 57
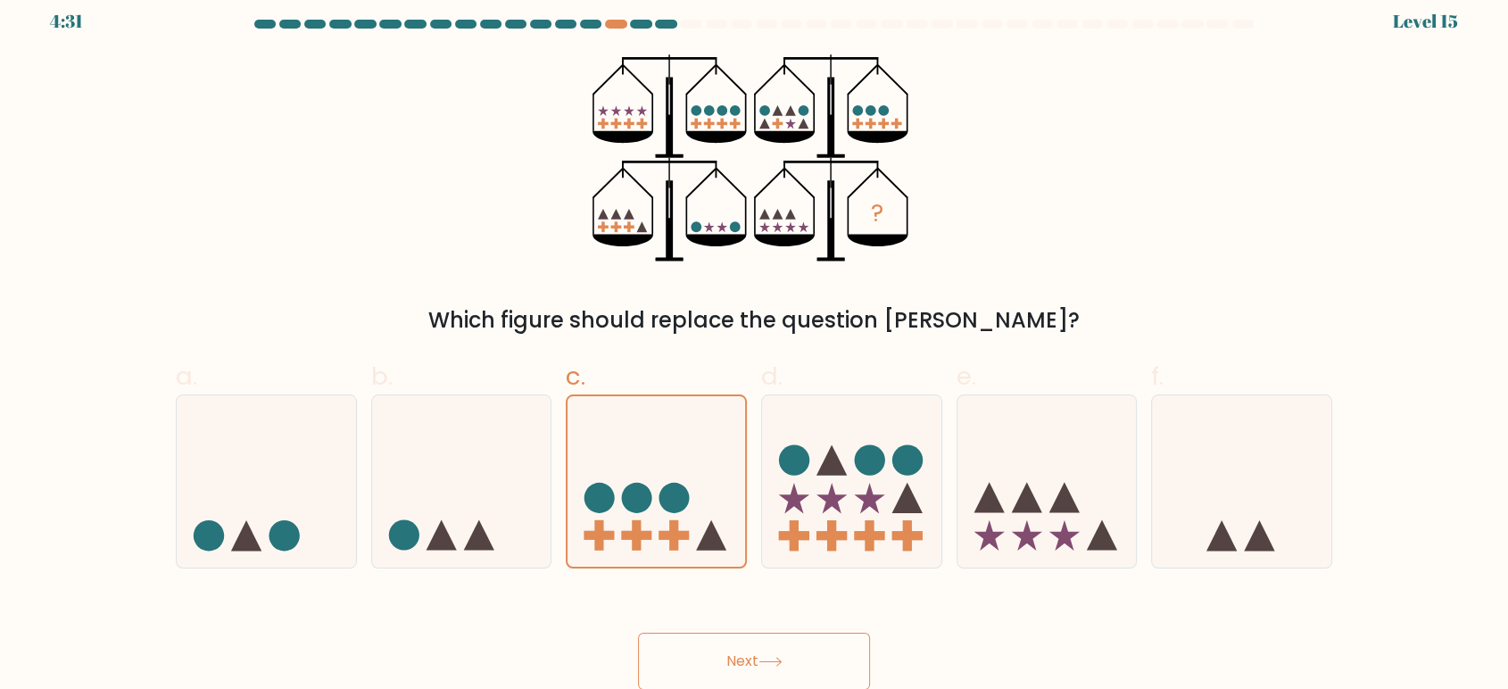
click at [734, 660] on button "Next" at bounding box center [754, 661] width 232 height 57
click at [378, 288] on div "? Which figure should replace the question mark?" at bounding box center [754, 195] width 1178 height 282
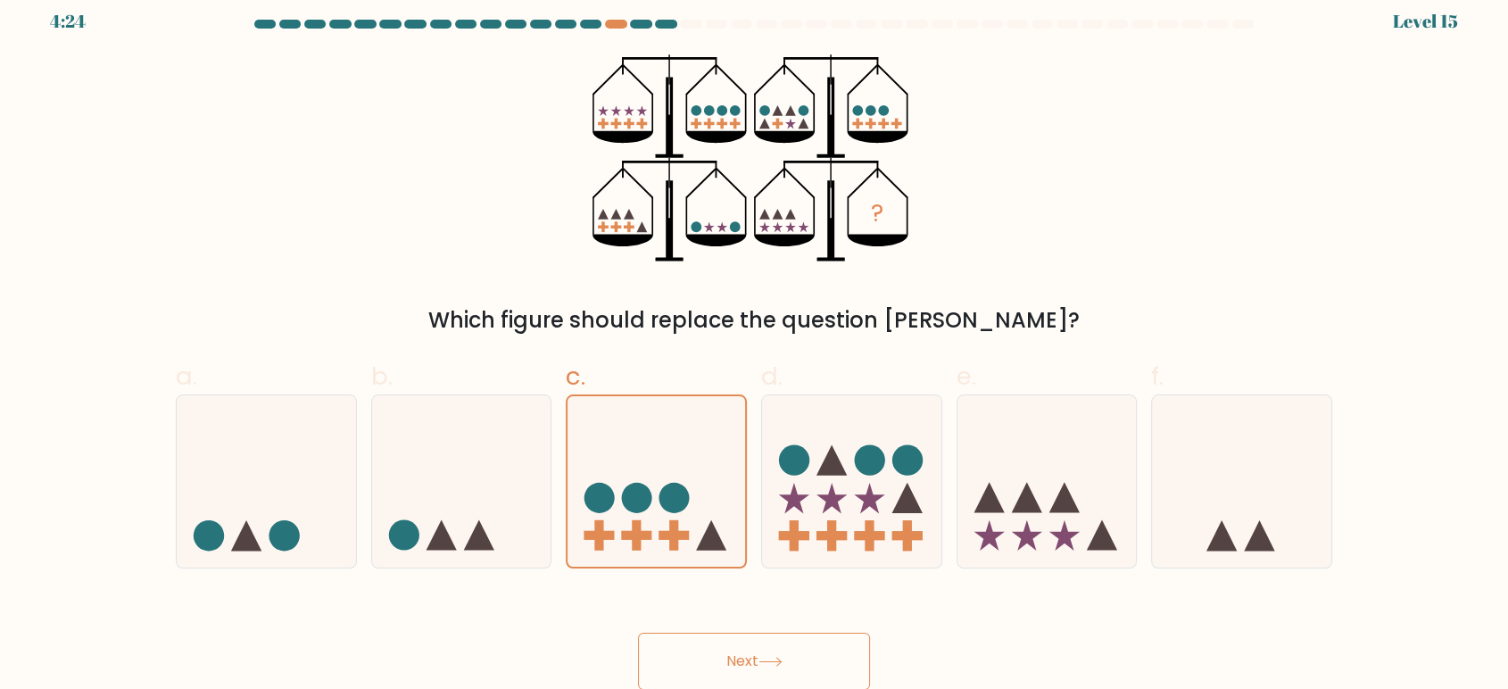
click at [378, 288] on div "? Which figure should replace the question mark?" at bounding box center [754, 195] width 1178 height 282
click at [675, 477] on icon at bounding box center [657, 481] width 178 height 147
click at [754, 343] on input "c." at bounding box center [754, 337] width 1 height 12
click at [714, 652] on button "Next" at bounding box center [754, 661] width 232 height 57
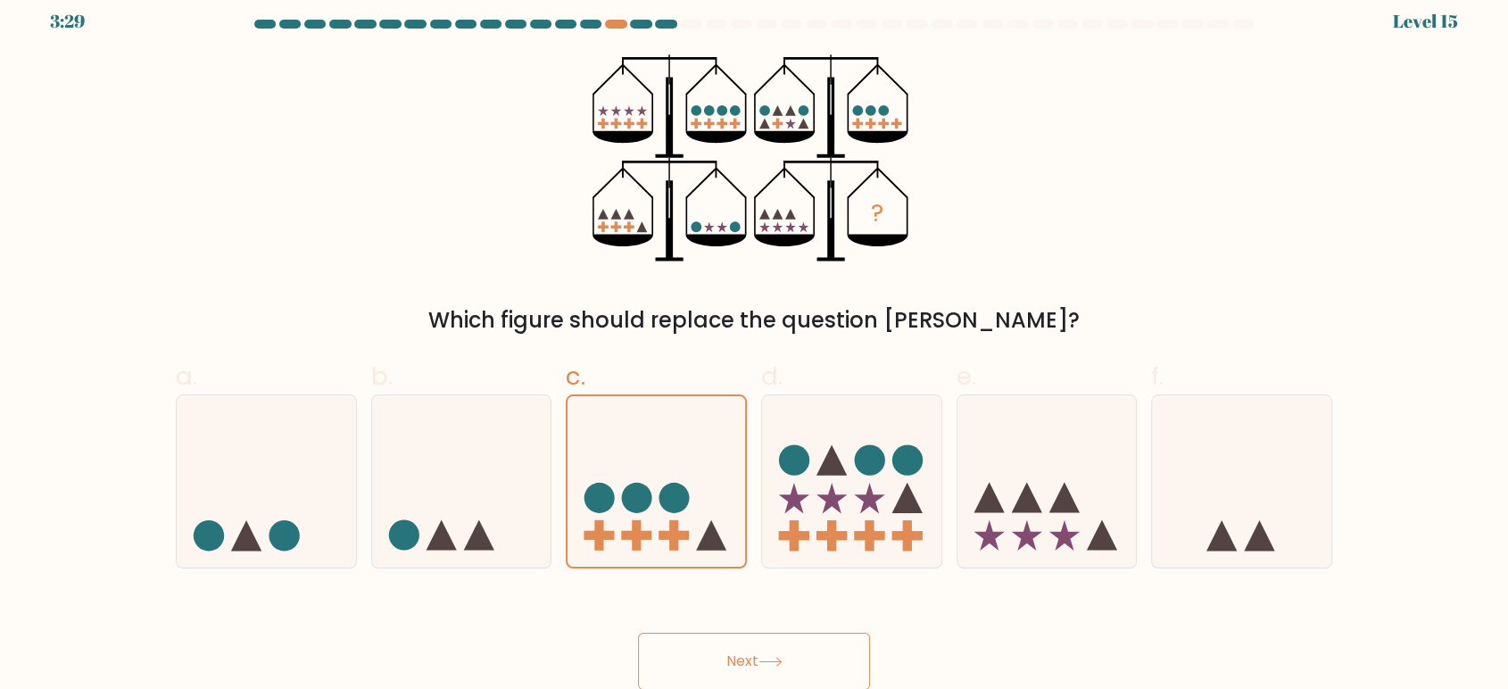
click at [714, 652] on button "Next" at bounding box center [754, 661] width 232 height 57
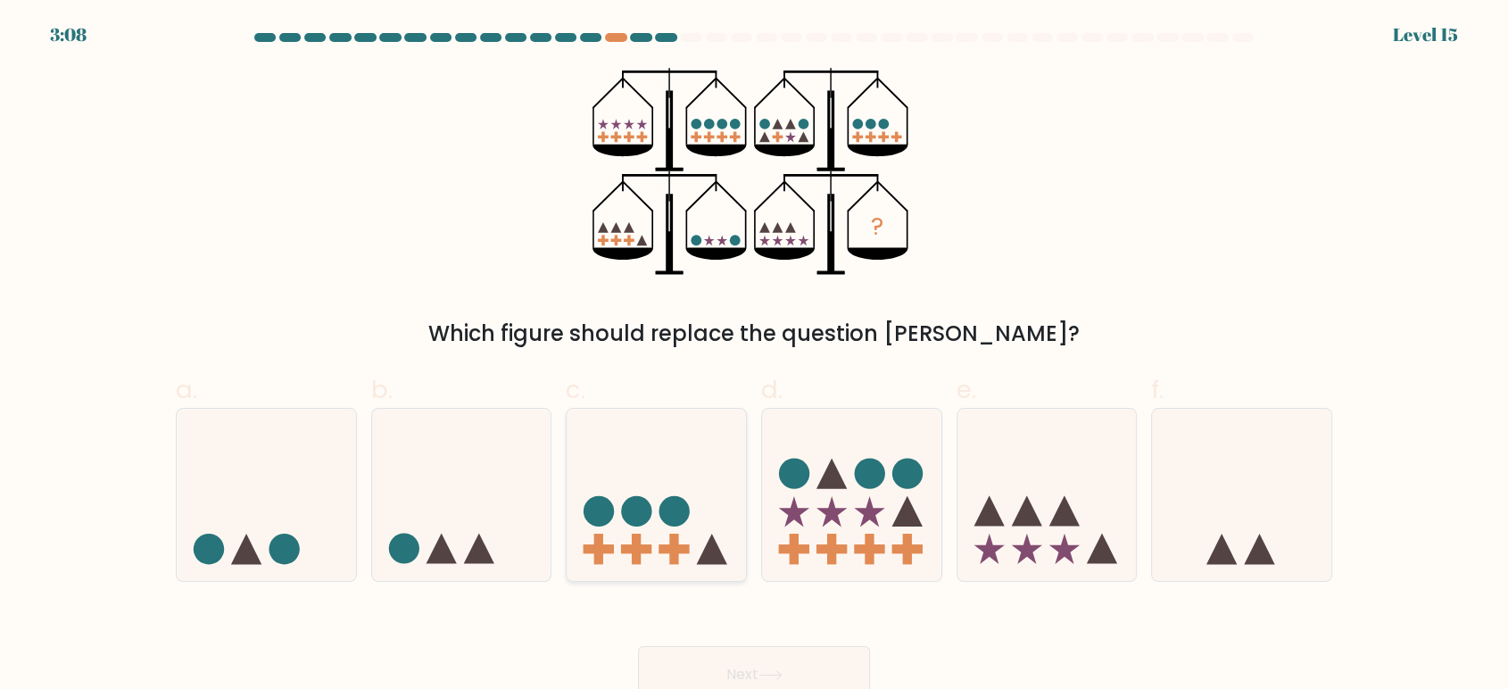
click at [646, 510] on circle at bounding box center [636, 511] width 30 height 30
click at [754, 356] on input "c." at bounding box center [754, 350] width 1 height 12
radio input "true"
click at [757, 675] on button "Next" at bounding box center [754, 674] width 232 height 57
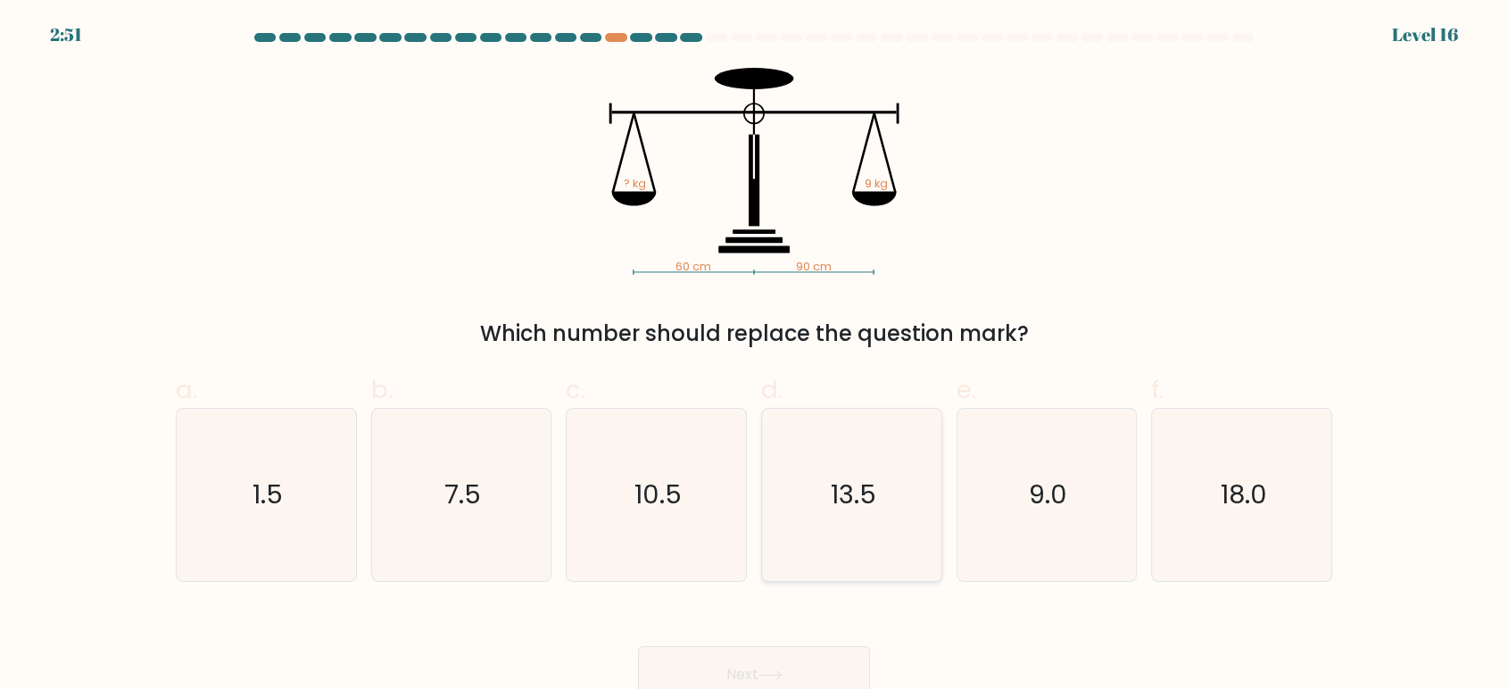
click at [848, 463] on icon "13.5" at bounding box center [852, 495] width 172 height 172
click at [755, 356] on input "d. 13.5" at bounding box center [754, 350] width 1 height 12
radio input "true"
click at [739, 662] on button "Next" at bounding box center [754, 674] width 232 height 57
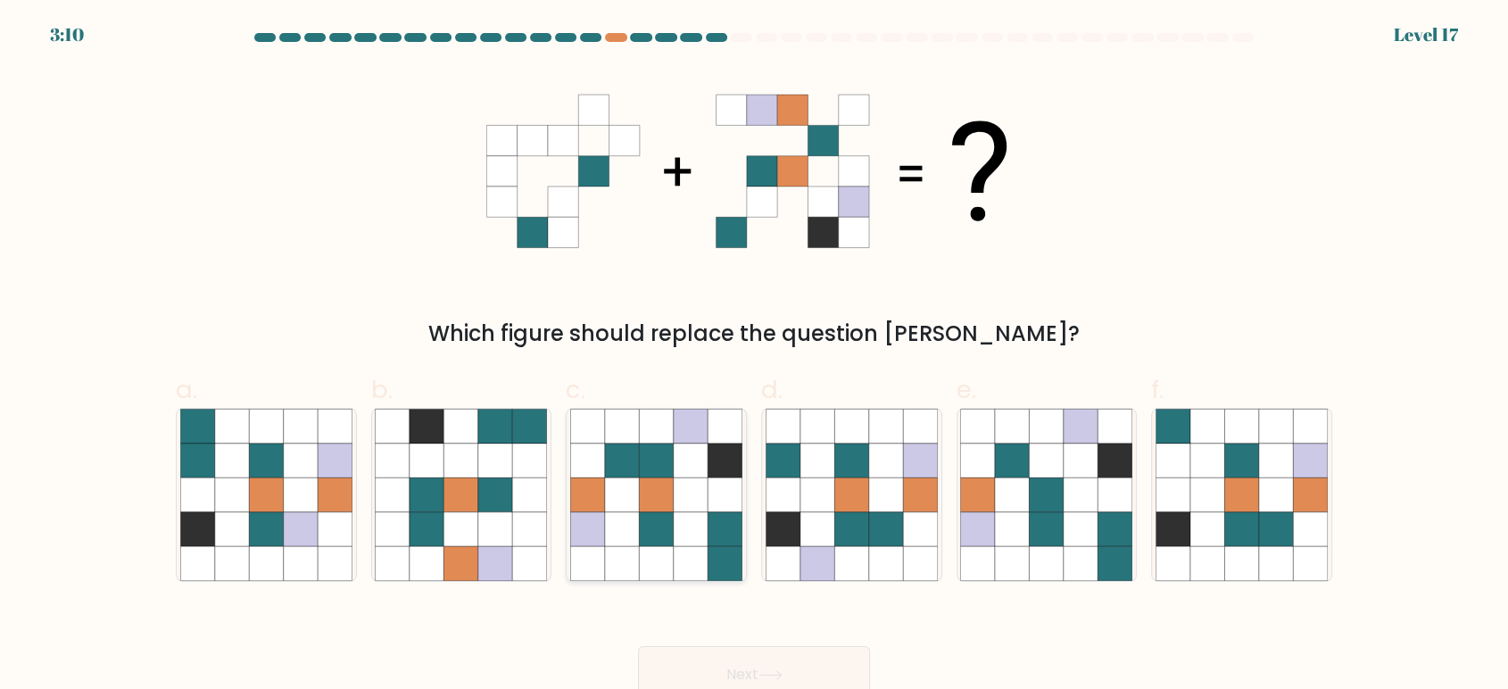
click at [679, 462] on icon at bounding box center [691, 461] width 34 height 34
click at [754, 356] on input "c." at bounding box center [754, 350] width 1 height 12
radio input "true"
click at [767, 672] on icon at bounding box center [771, 675] width 24 height 10
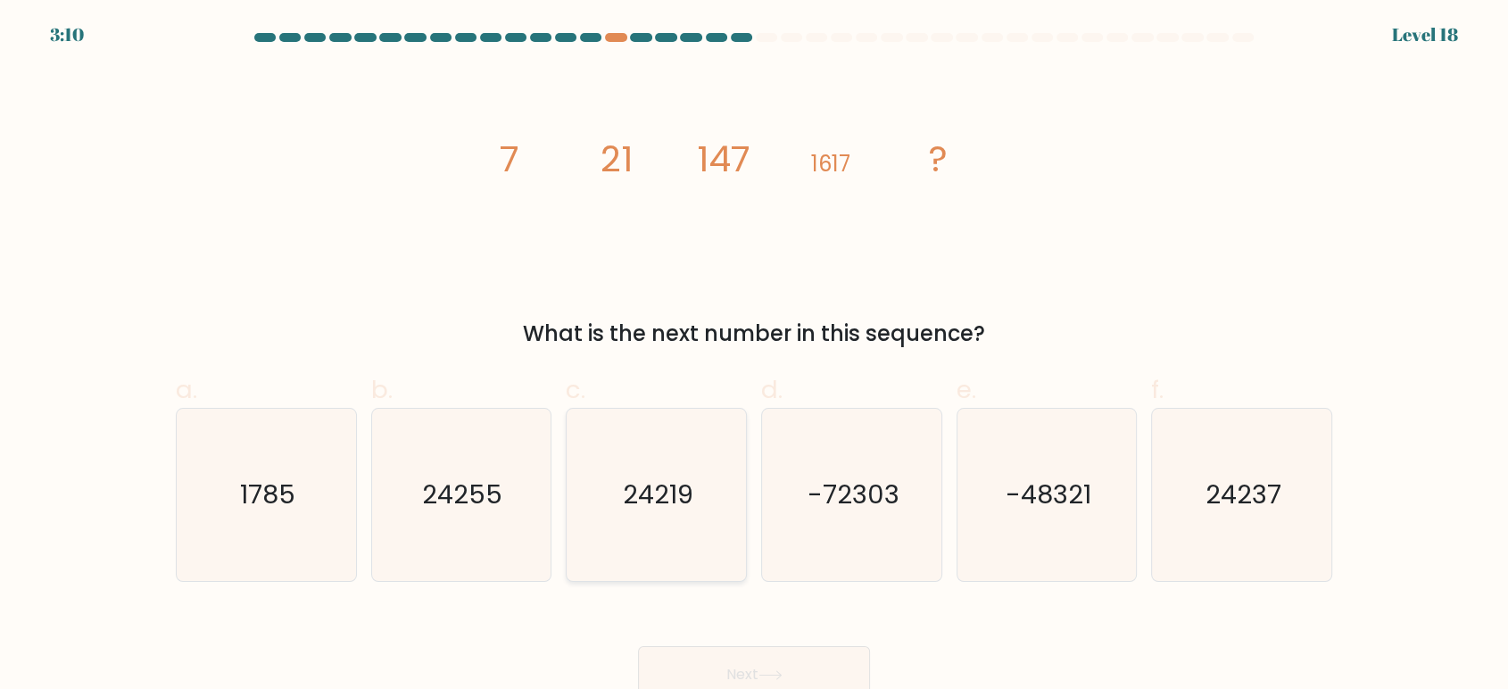
click at [650, 498] on text "24219" at bounding box center [658, 495] width 71 height 36
click at [754, 356] on input "c. 24219" at bounding box center [754, 350] width 1 height 12
radio input "true"
click at [743, 668] on button "Next" at bounding box center [754, 674] width 232 height 57
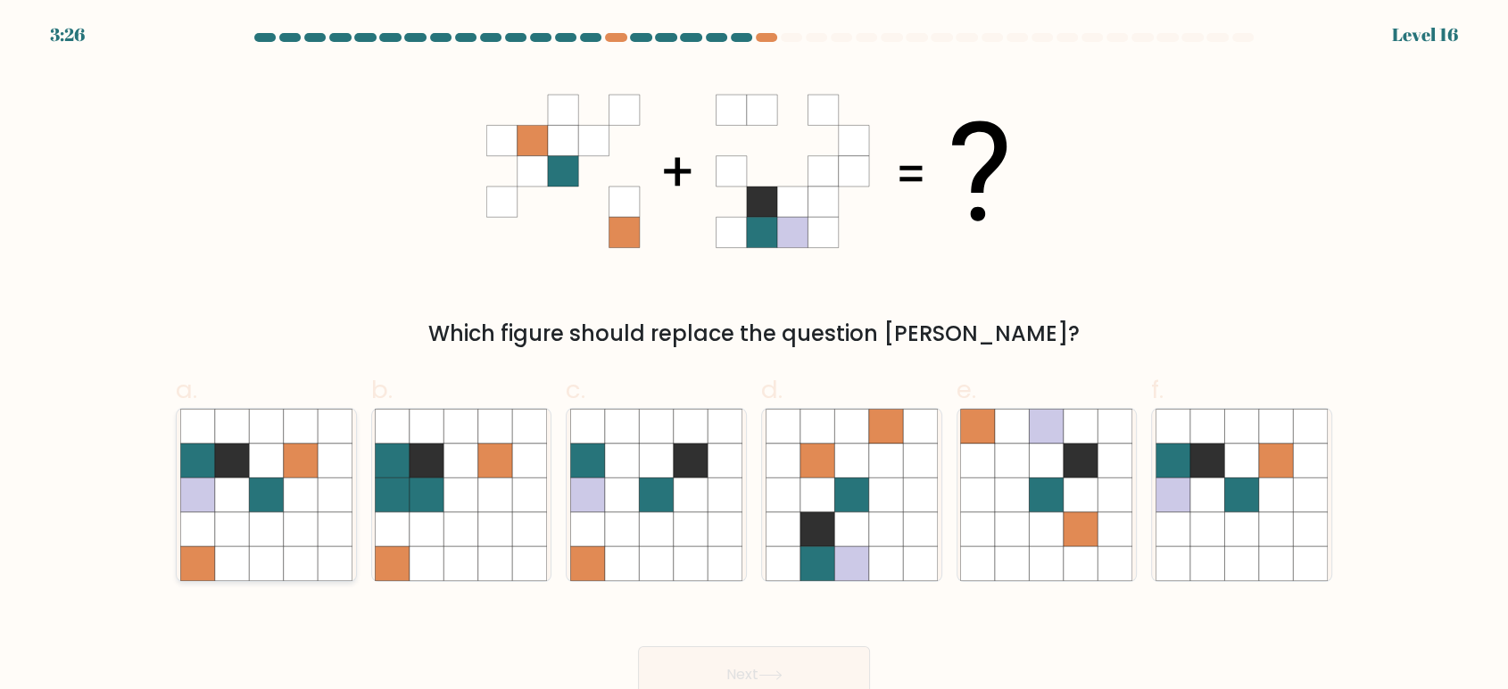
click at [246, 495] on icon at bounding box center [232, 494] width 34 height 34
click at [754, 356] on input "a." at bounding box center [754, 350] width 1 height 12
radio input "true"
click at [769, 669] on button "Next" at bounding box center [754, 674] width 232 height 57
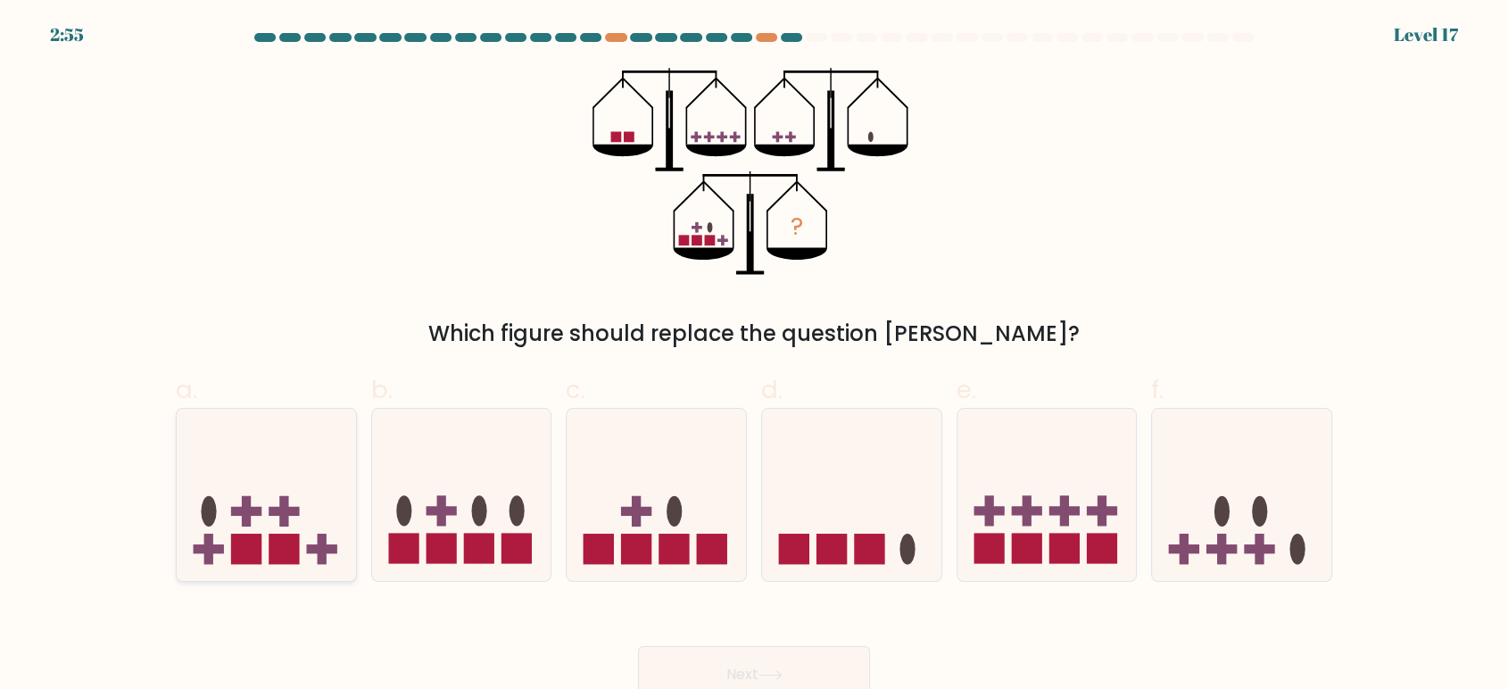
click at [253, 512] on rect at bounding box center [246, 511] width 30 height 9
click at [754, 356] on input "a." at bounding box center [754, 350] width 1 height 12
radio input "true"
click at [816, 660] on button "Next" at bounding box center [754, 674] width 232 height 57
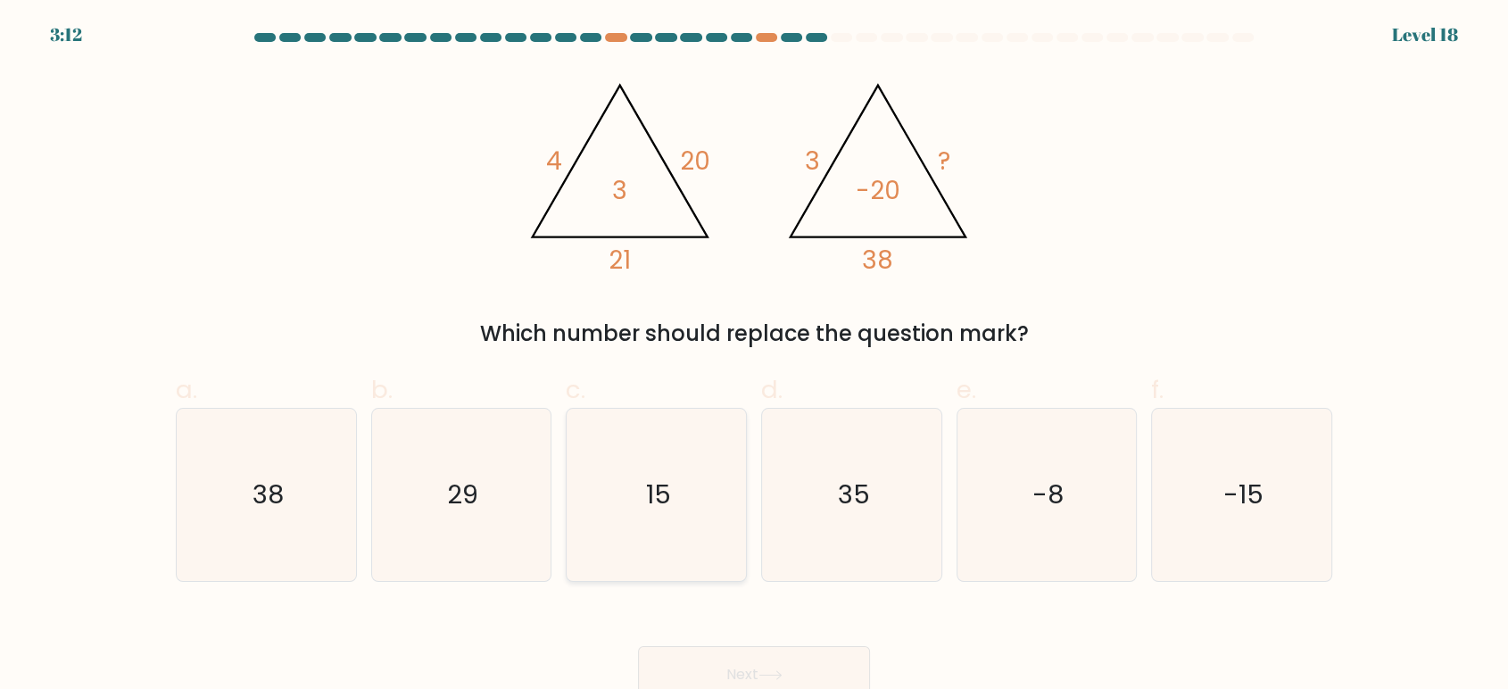
click at [691, 511] on icon "15" at bounding box center [656, 495] width 172 height 172
click at [754, 356] on input "c. 15" at bounding box center [754, 350] width 1 height 12
radio input "true"
click at [767, 653] on button "Next" at bounding box center [754, 674] width 232 height 57
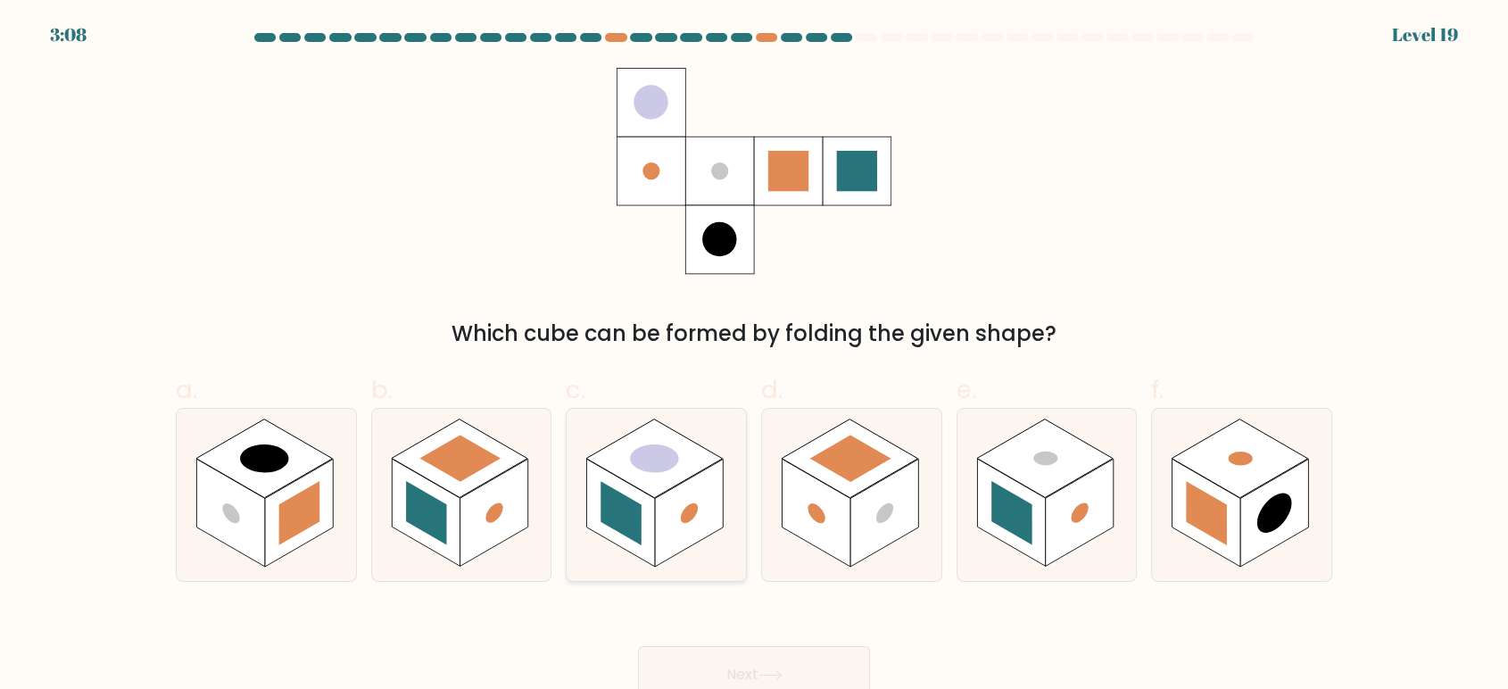
click at [645, 496] on rect at bounding box center [621, 513] width 68 height 108
click at [754, 356] on input "c." at bounding box center [754, 350] width 1 height 12
radio input "true"
click at [664, 660] on button "Next" at bounding box center [754, 674] width 232 height 57
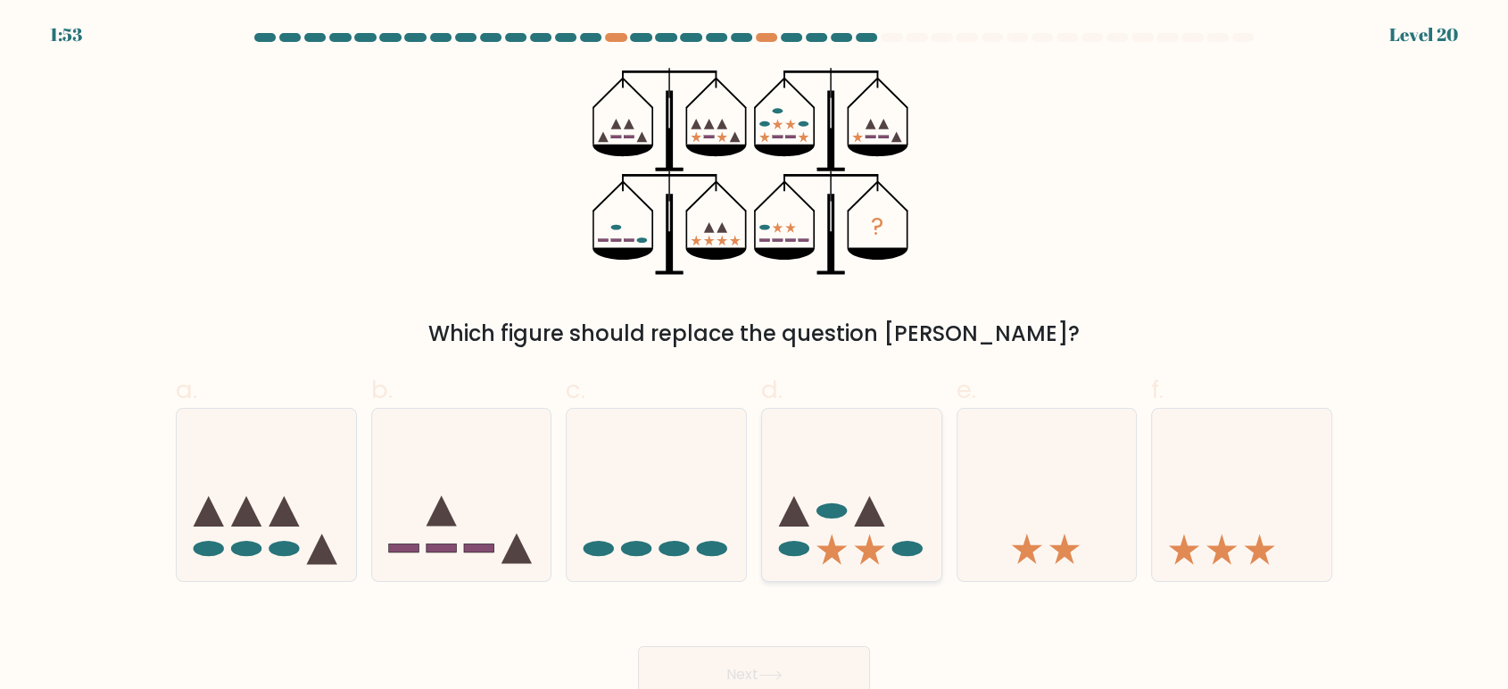
click at [804, 498] on icon at bounding box center [851, 494] width 179 height 148
click at [755, 356] on input "d." at bounding box center [754, 350] width 1 height 12
radio input "true"
click at [711, 669] on button "Next" at bounding box center [754, 674] width 232 height 57
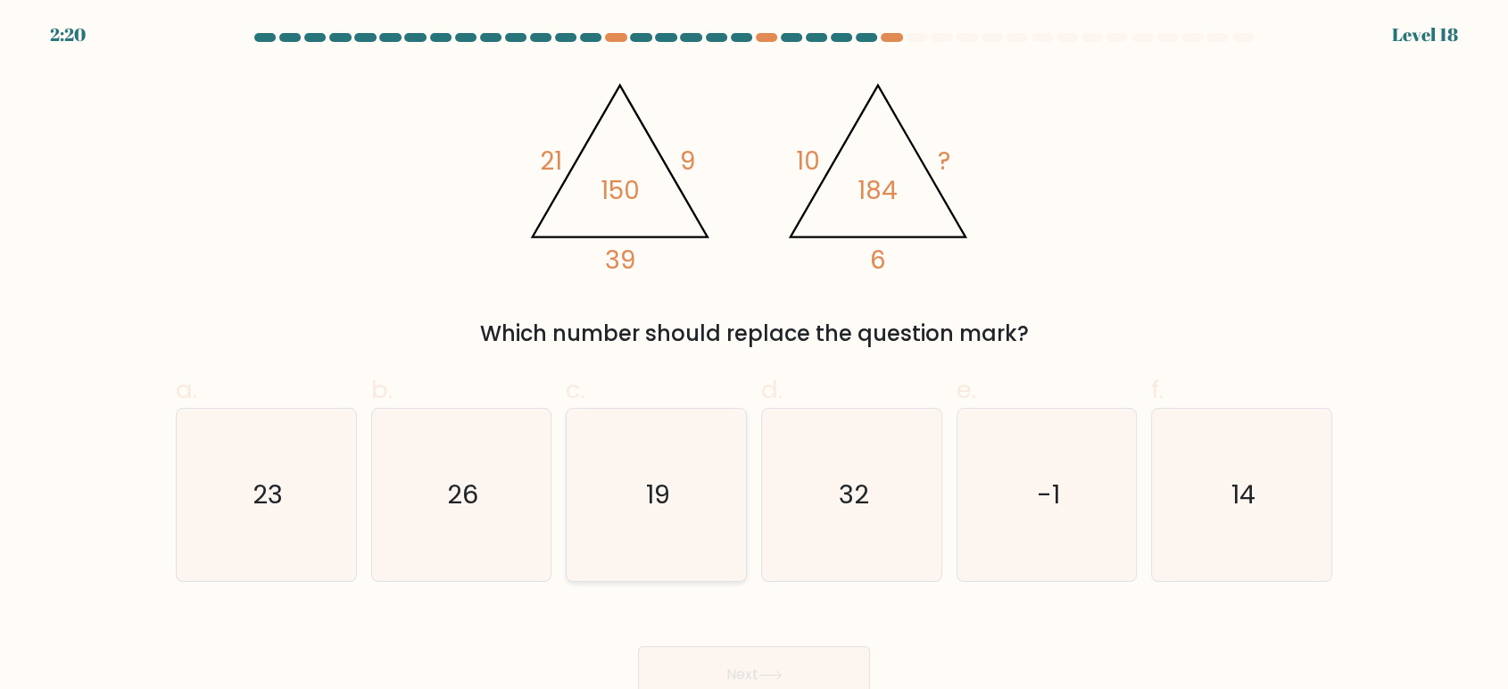
click at [597, 524] on icon "19" at bounding box center [656, 495] width 172 height 172
click at [754, 356] on input "c. 19" at bounding box center [754, 350] width 1 height 12
radio input "true"
click at [748, 654] on button "Next" at bounding box center [754, 674] width 232 height 57
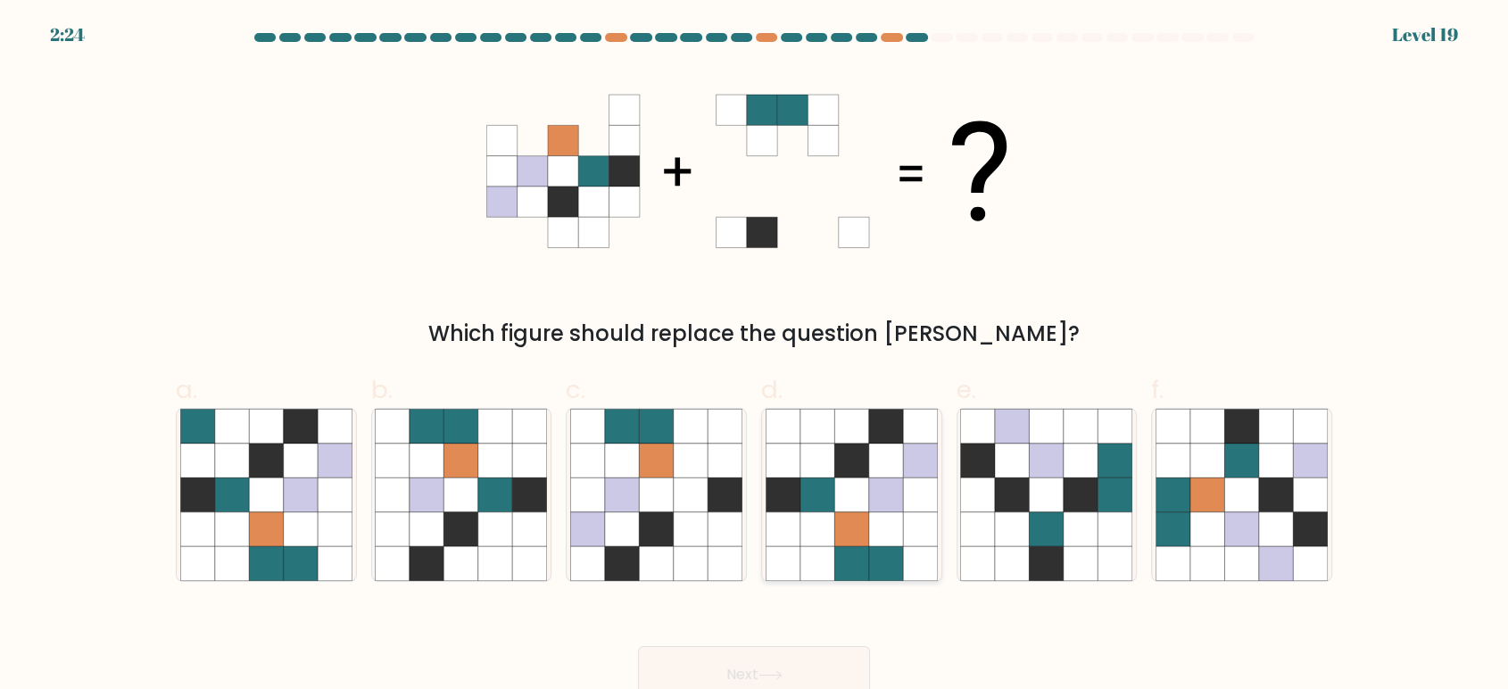
click at [791, 513] on icon at bounding box center [783, 529] width 34 height 34
click at [755, 356] on input "d." at bounding box center [754, 350] width 1 height 12
radio input "true"
click at [789, 655] on button "Next" at bounding box center [754, 674] width 232 height 57
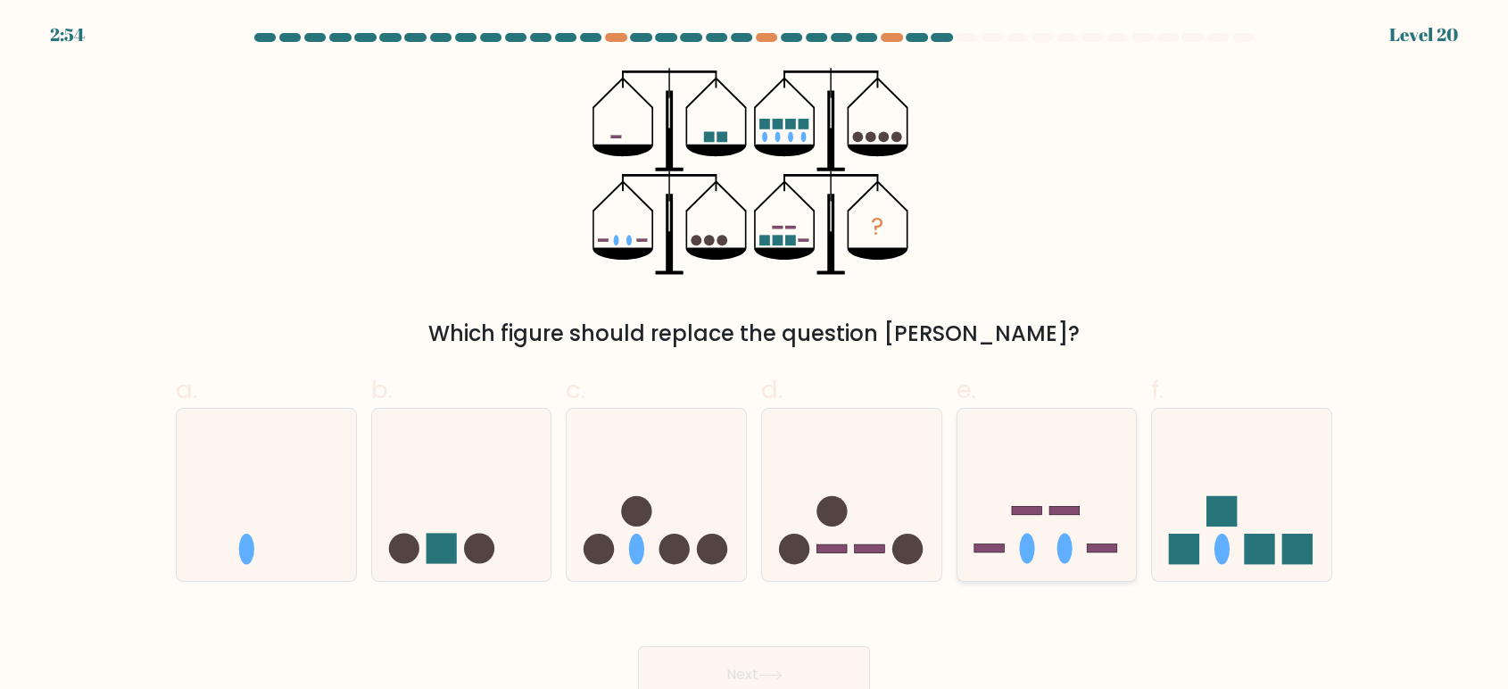
click at [1036, 493] on icon at bounding box center [1047, 494] width 179 height 148
click at [755, 356] on input "e." at bounding box center [754, 350] width 1 height 12
radio input "true"
click at [1210, 498] on rect at bounding box center [1222, 511] width 30 height 30
click at [755, 356] on input "f." at bounding box center [754, 350] width 1 height 12
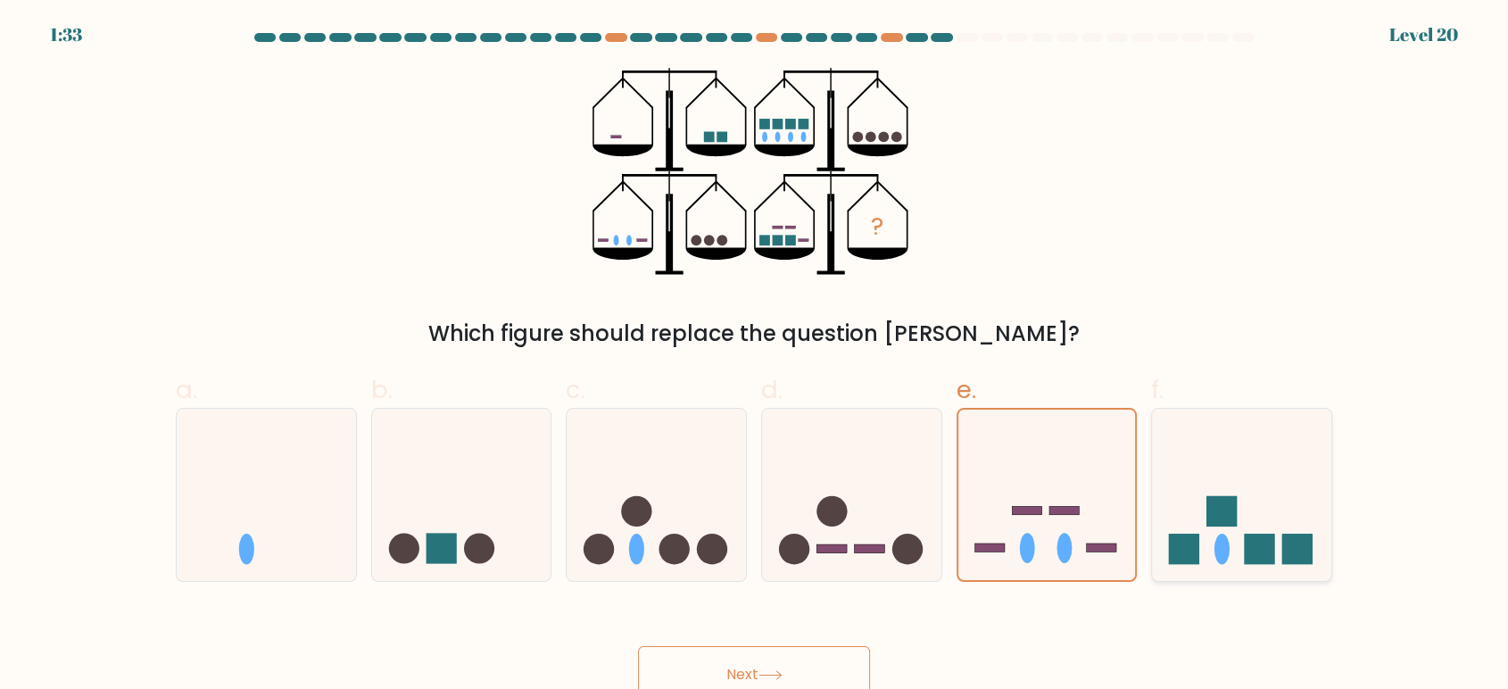
radio input "true"
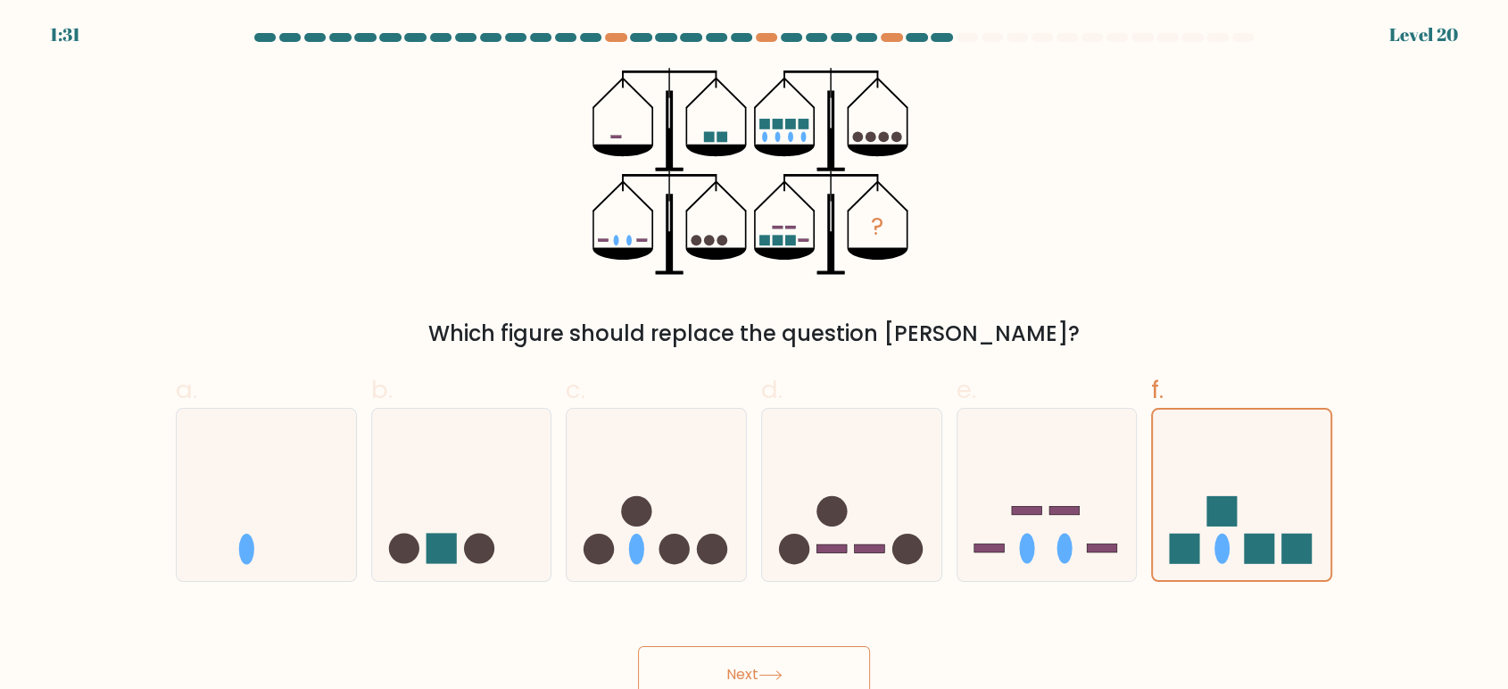
click at [783, 673] on icon at bounding box center [771, 675] width 24 height 10
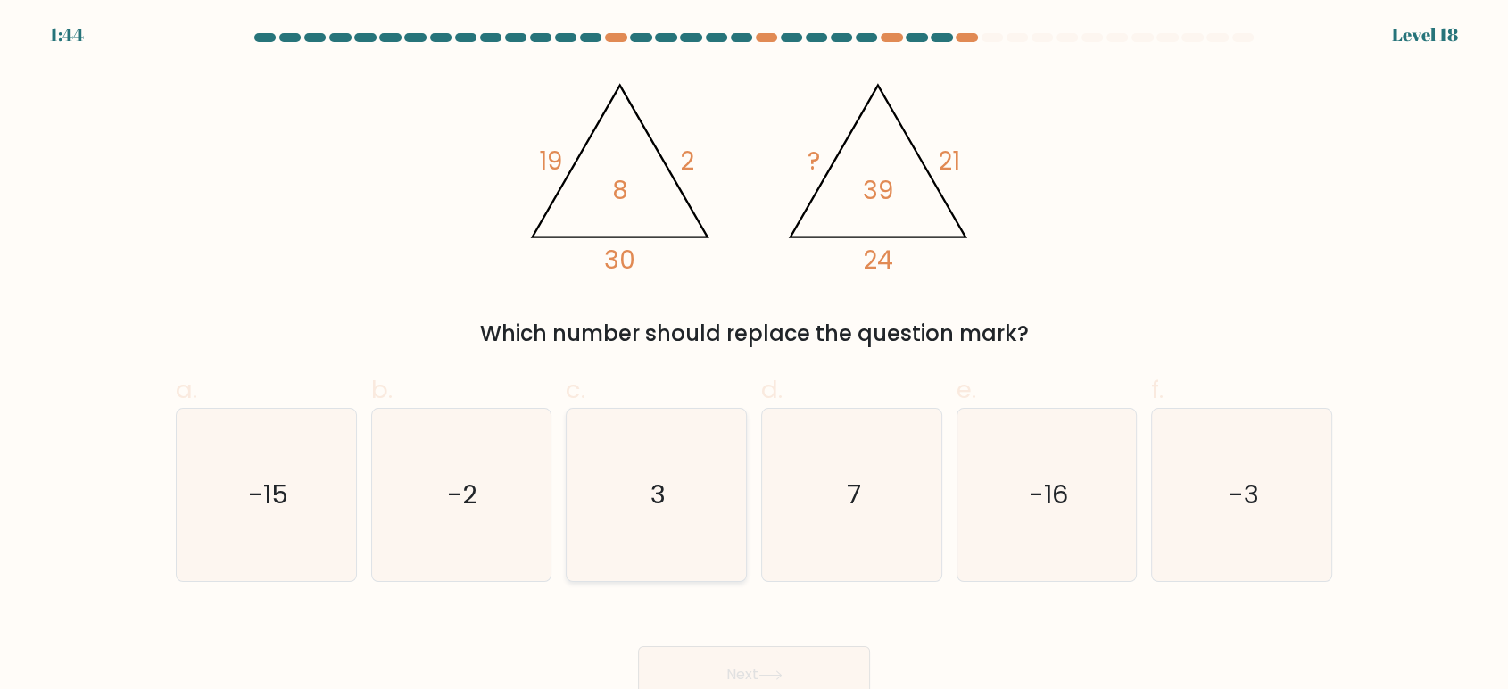
click at [649, 475] on icon "3" at bounding box center [656, 495] width 172 height 172
click at [754, 356] on input "c. 3" at bounding box center [754, 350] width 1 height 12
radio input "true"
click at [678, 662] on button "Next" at bounding box center [754, 674] width 232 height 57
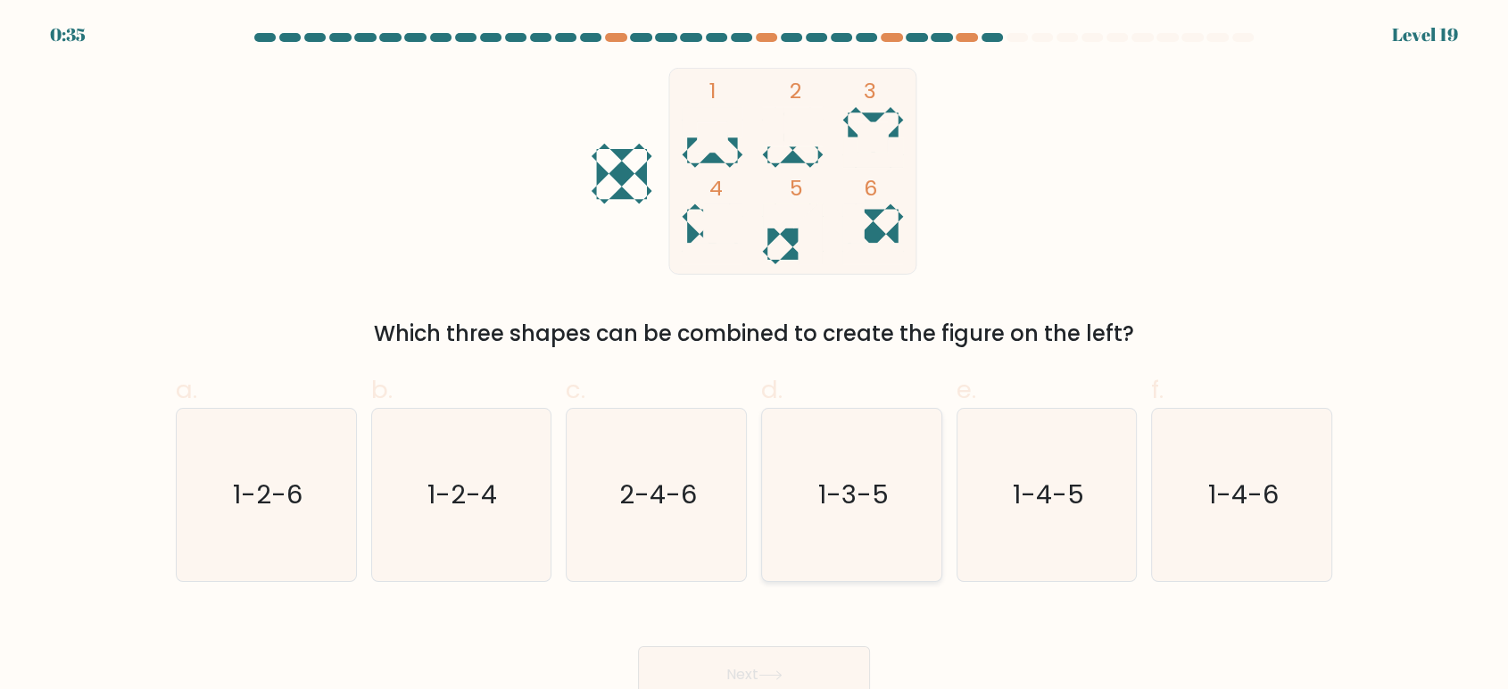
click at [871, 486] on text "1-3-5" at bounding box center [853, 495] width 71 height 36
click at [755, 356] on input "d. 1-3-5" at bounding box center [754, 350] width 1 height 12
radio input "true"
click at [801, 683] on button "Next" at bounding box center [754, 674] width 232 height 57
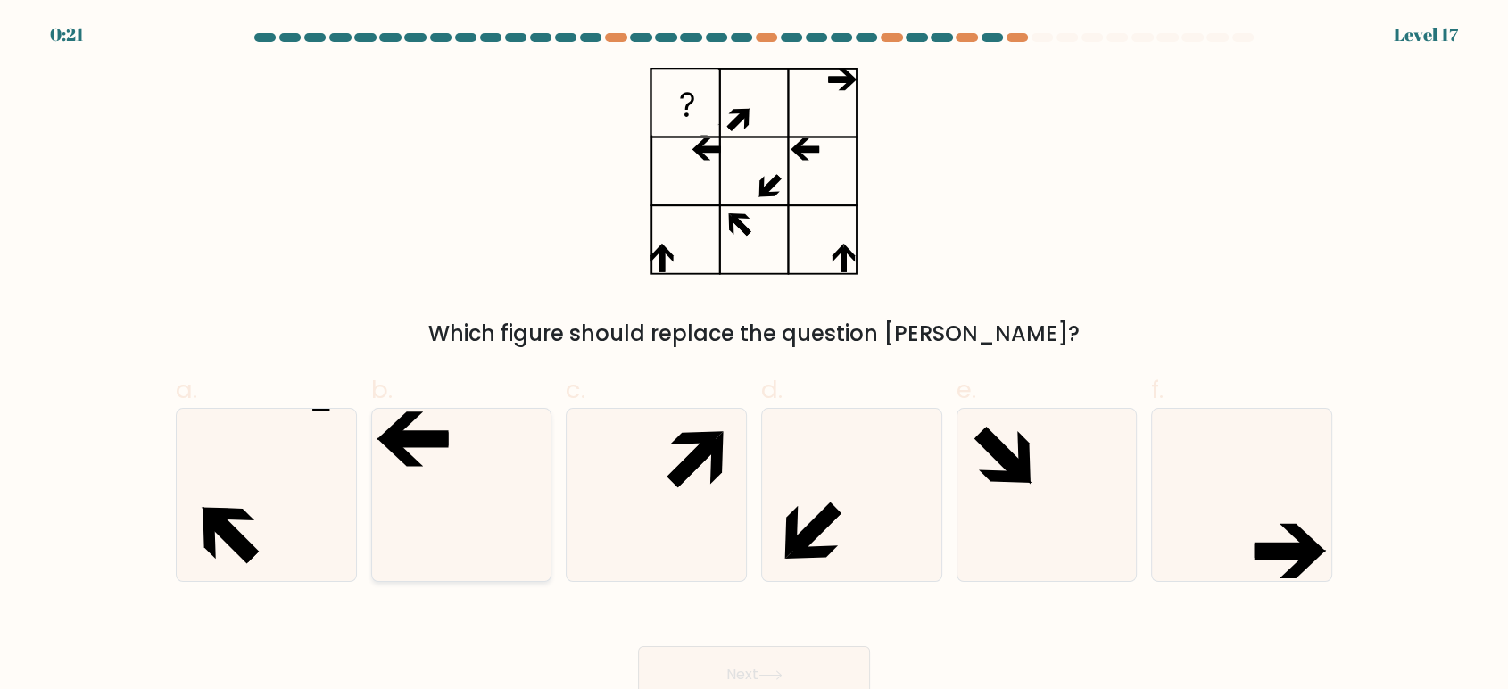
click at [415, 419] on icon at bounding box center [400, 425] width 46 height 29
click at [754, 356] on input "b." at bounding box center [754, 350] width 1 height 12
radio input "true"
click at [757, 670] on button "Next" at bounding box center [754, 674] width 232 height 57
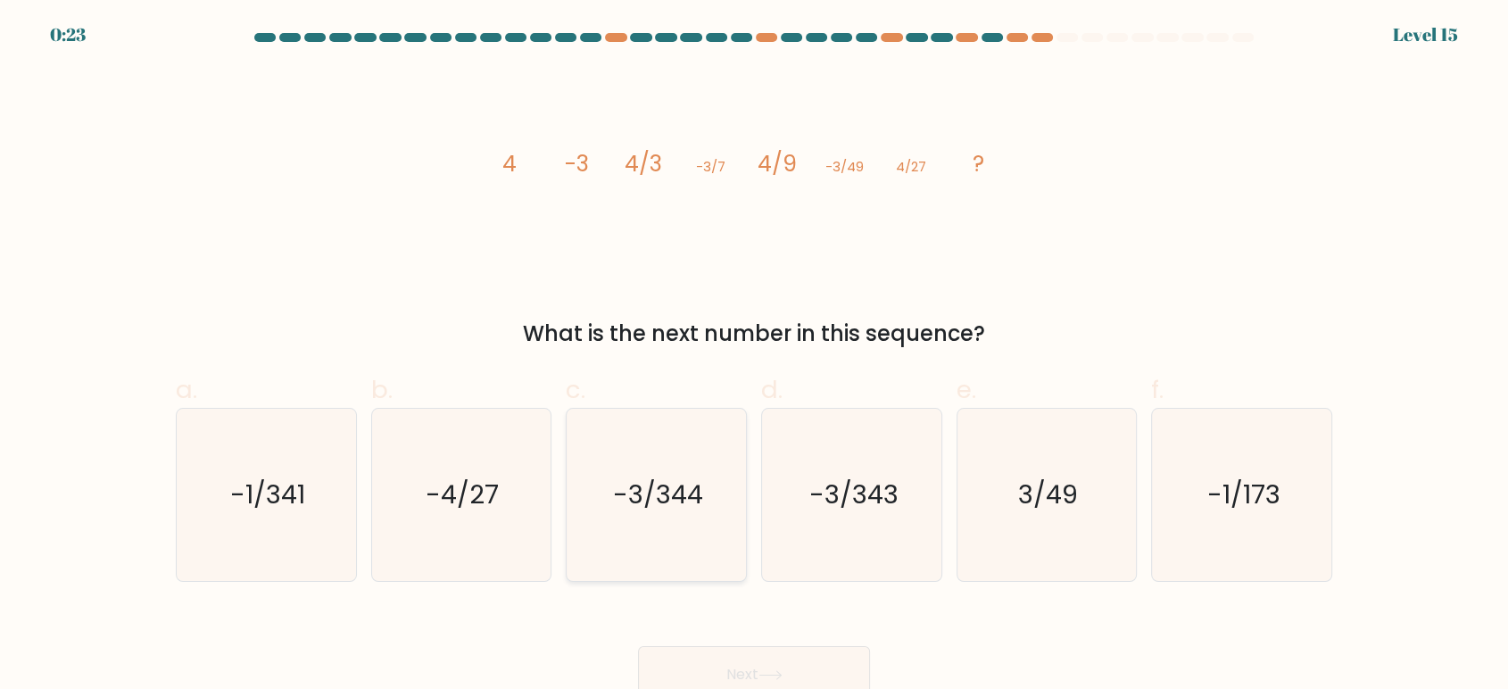
click at [675, 479] on text "-3/344" at bounding box center [658, 495] width 90 height 36
click at [754, 356] on input "c. -3/344" at bounding box center [754, 350] width 1 height 12
radio input "true"
click at [842, 655] on button "Next" at bounding box center [754, 674] width 232 height 57
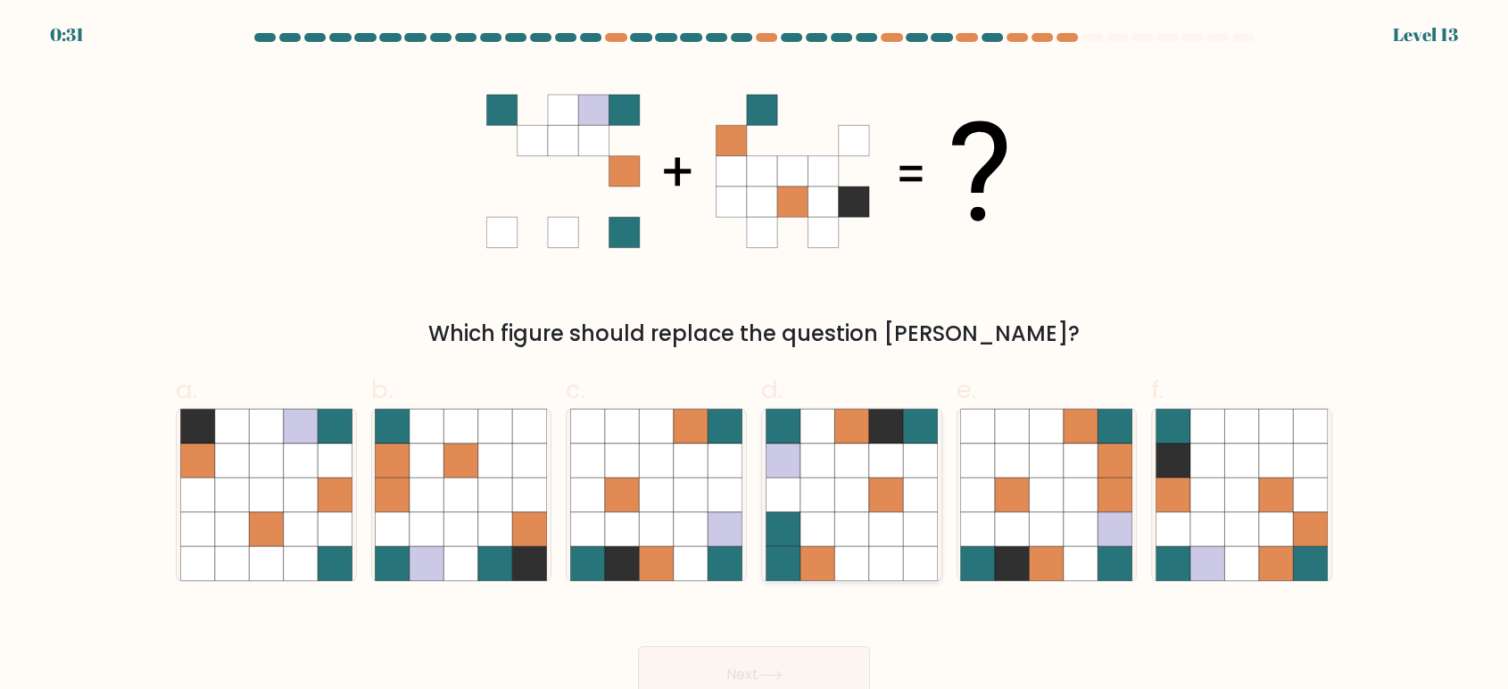
click at [870, 508] on icon at bounding box center [886, 494] width 34 height 34
click at [755, 356] on input "d." at bounding box center [754, 350] width 1 height 12
radio input "true"
click at [730, 660] on button "Next" at bounding box center [754, 674] width 232 height 57
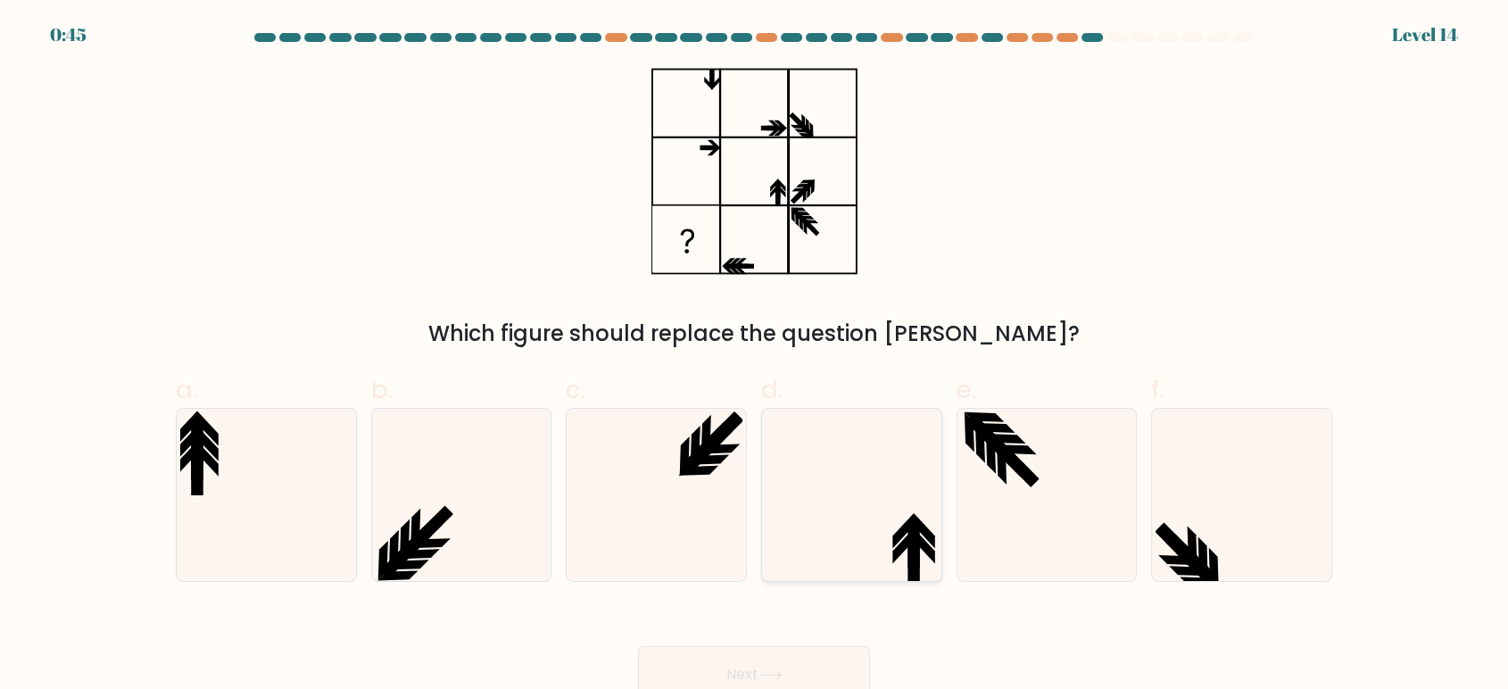
click at [900, 522] on icon at bounding box center [852, 495] width 172 height 172
click at [755, 356] on input "d." at bounding box center [754, 350] width 1 height 12
radio input "true"
click at [776, 662] on button "Next" at bounding box center [754, 674] width 232 height 57
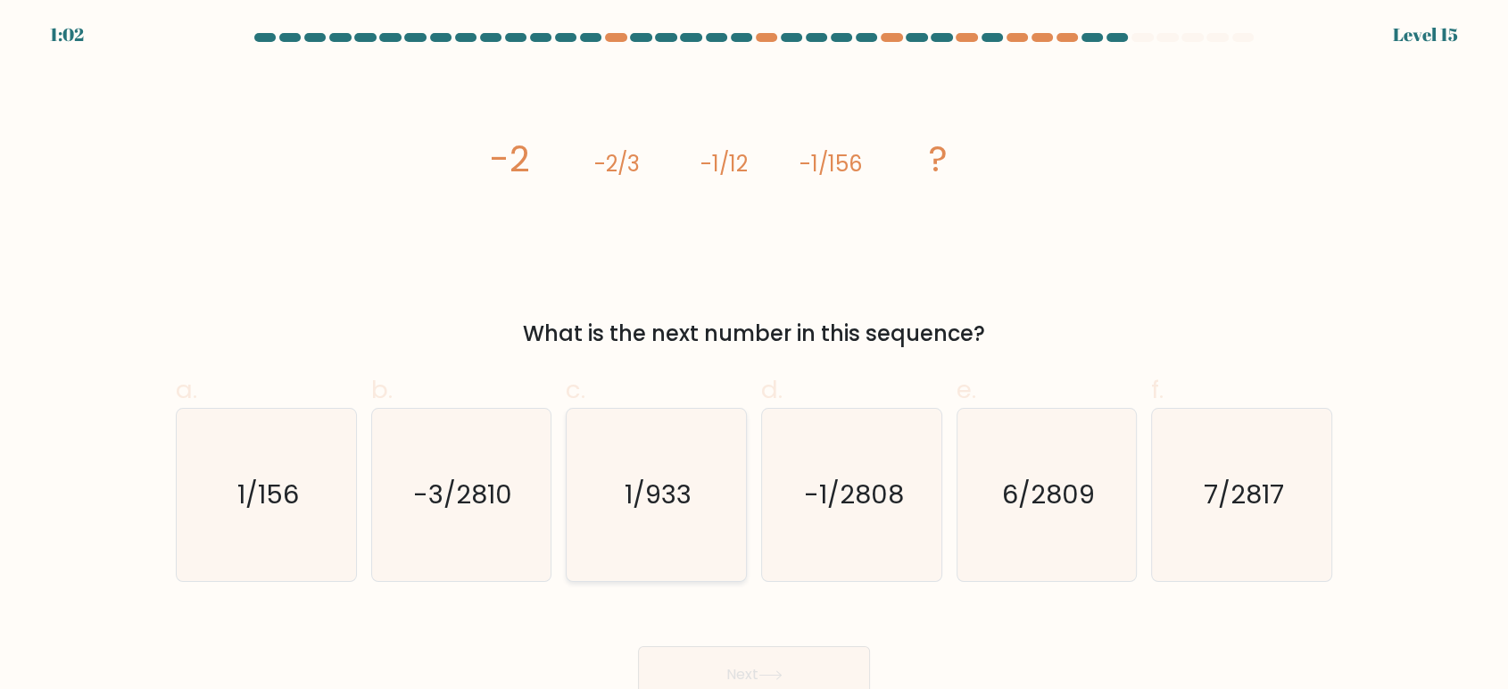
click at [662, 472] on icon "1/933" at bounding box center [656, 495] width 172 height 172
click at [754, 356] on input "c. 1/933" at bounding box center [754, 350] width 1 height 12
radio input "true"
click at [801, 662] on button "Next" at bounding box center [754, 674] width 232 height 57
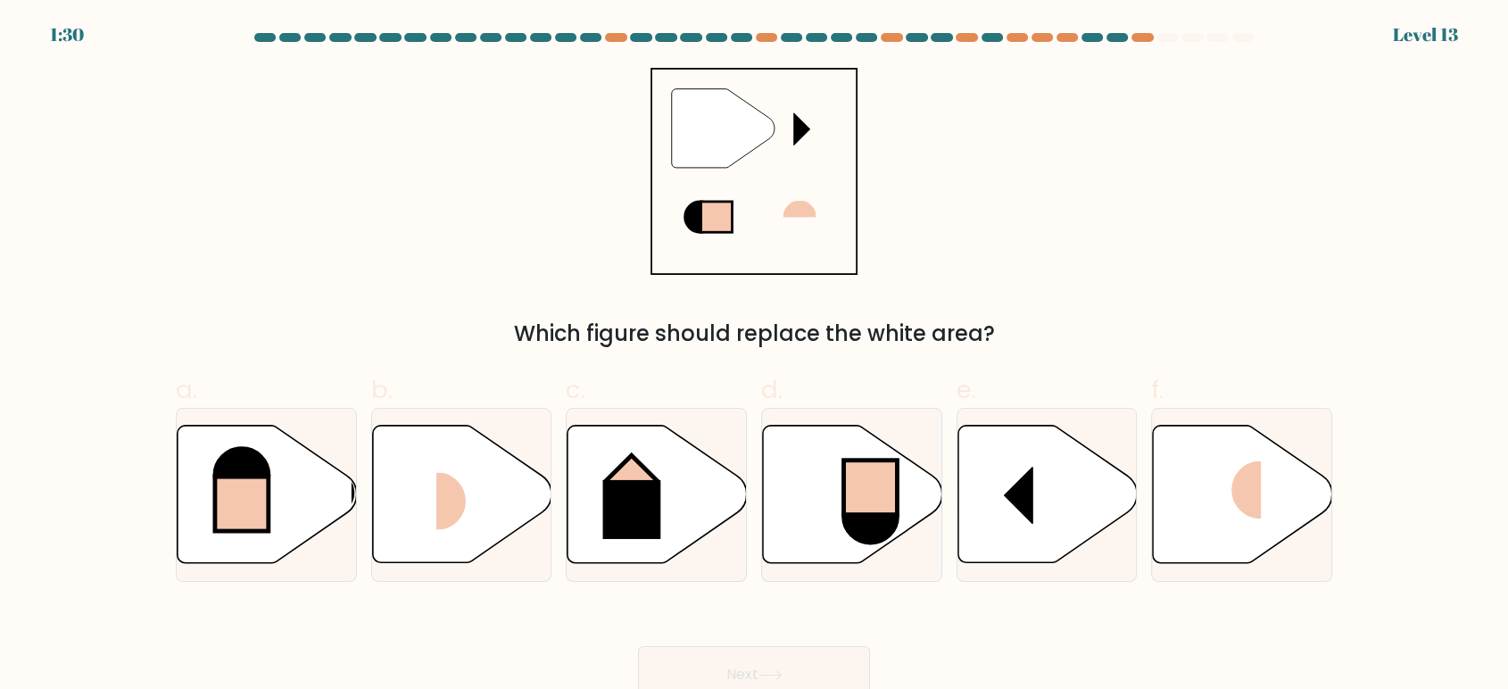
click at [1004, 339] on div "Which figure should replace the white area?" at bounding box center [754, 334] width 1135 height 32
click at [639, 524] on rect at bounding box center [632, 509] width 58 height 59
click at [754, 356] on input "c." at bounding box center [754, 350] width 1 height 12
radio input "true"
click at [755, 670] on button "Next" at bounding box center [754, 674] width 232 height 57
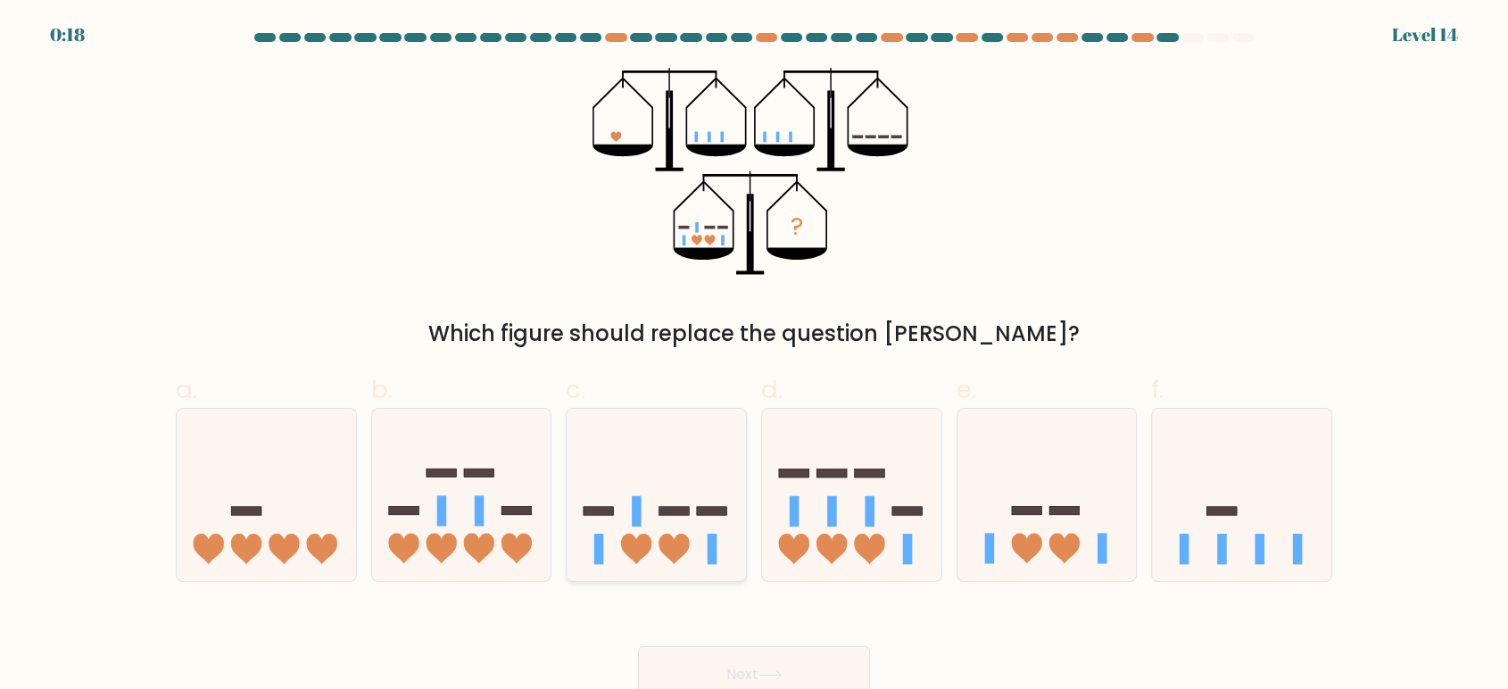
click at [672, 496] on icon at bounding box center [656, 494] width 179 height 148
click at [754, 356] on input "c." at bounding box center [754, 350] width 1 height 12
radio input "true"
click at [709, 658] on button "Next" at bounding box center [754, 674] width 232 height 57
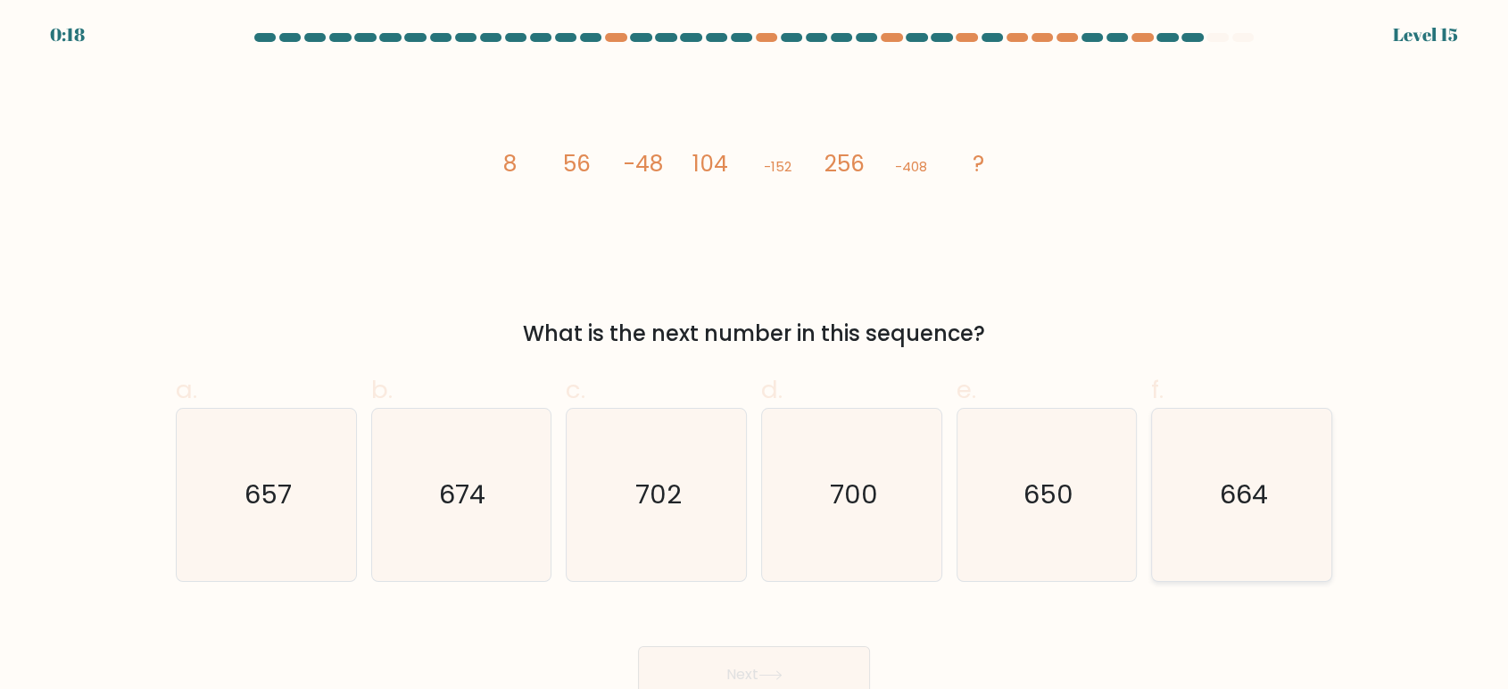
click at [1261, 469] on icon "664" at bounding box center [1242, 495] width 172 height 172
click at [755, 356] on input "f. 664" at bounding box center [754, 350] width 1 height 12
radio input "true"
click at [812, 675] on button "Next" at bounding box center [754, 674] width 232 height 57
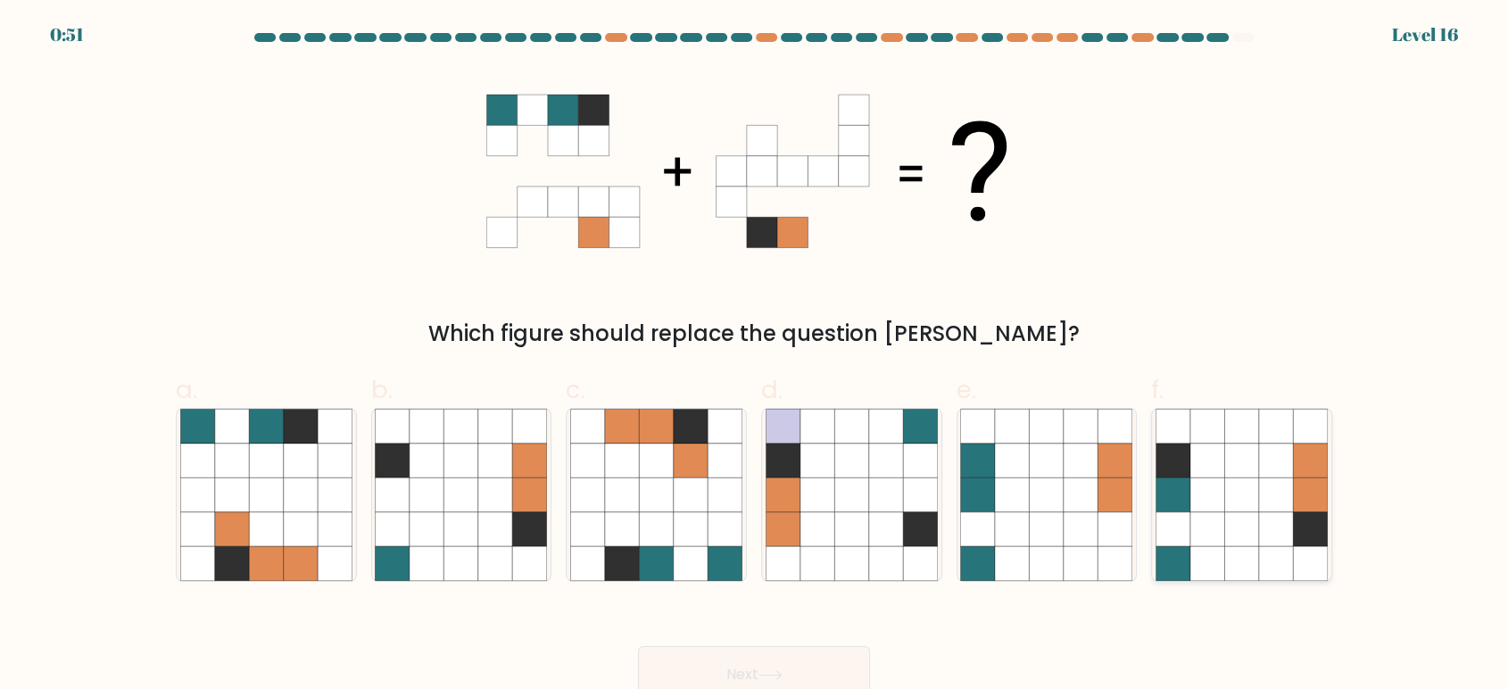
click at [1204, 492] on icon at bounding box center [1208, 494] width 34 height 34
click at [755, 356] on input "f." at bounding box center [754, 350] width 1 height 12
radio input "true"
click at [827, 670] on button "Next" at bounding box center [754, 674] width 232 height 57
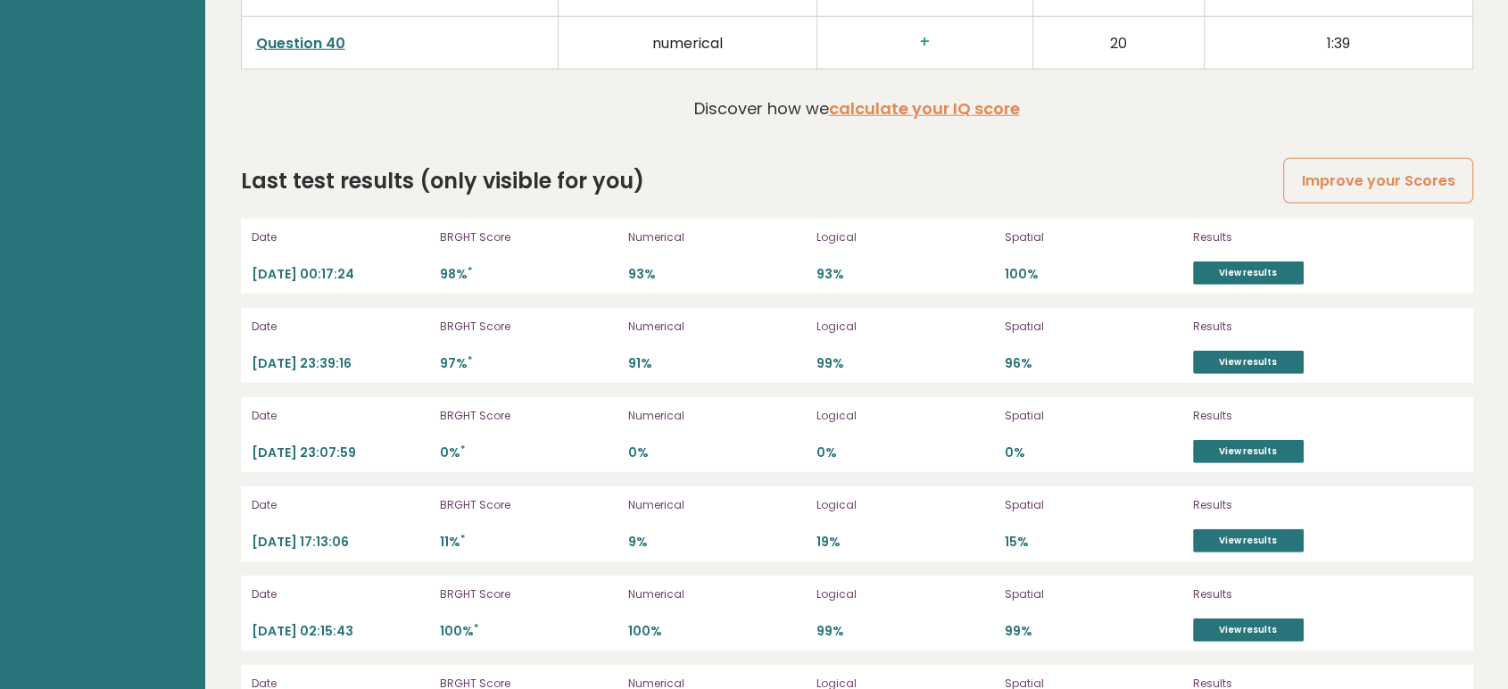
scroll to position [5056, 0]
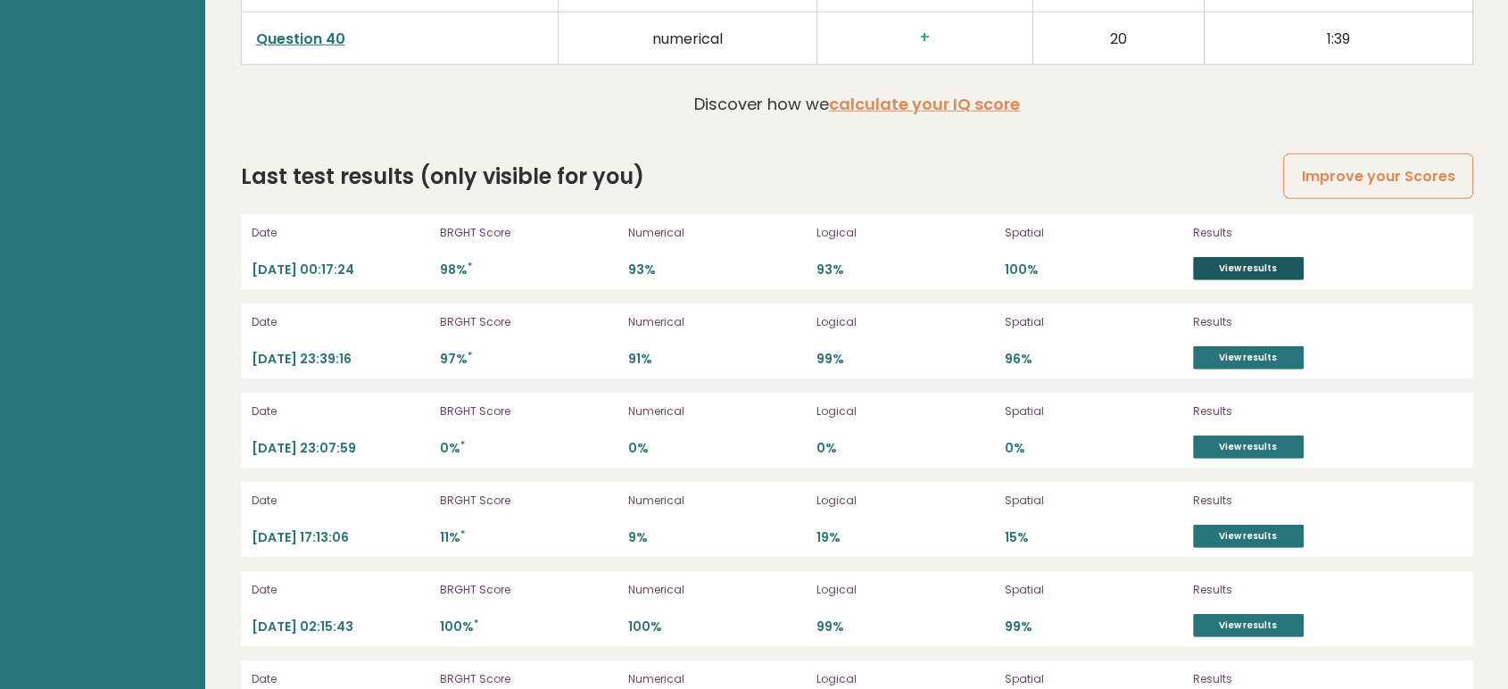
click at [1235, 266] on link "View results" at bounding box center [1248, 268] width 111 height 23
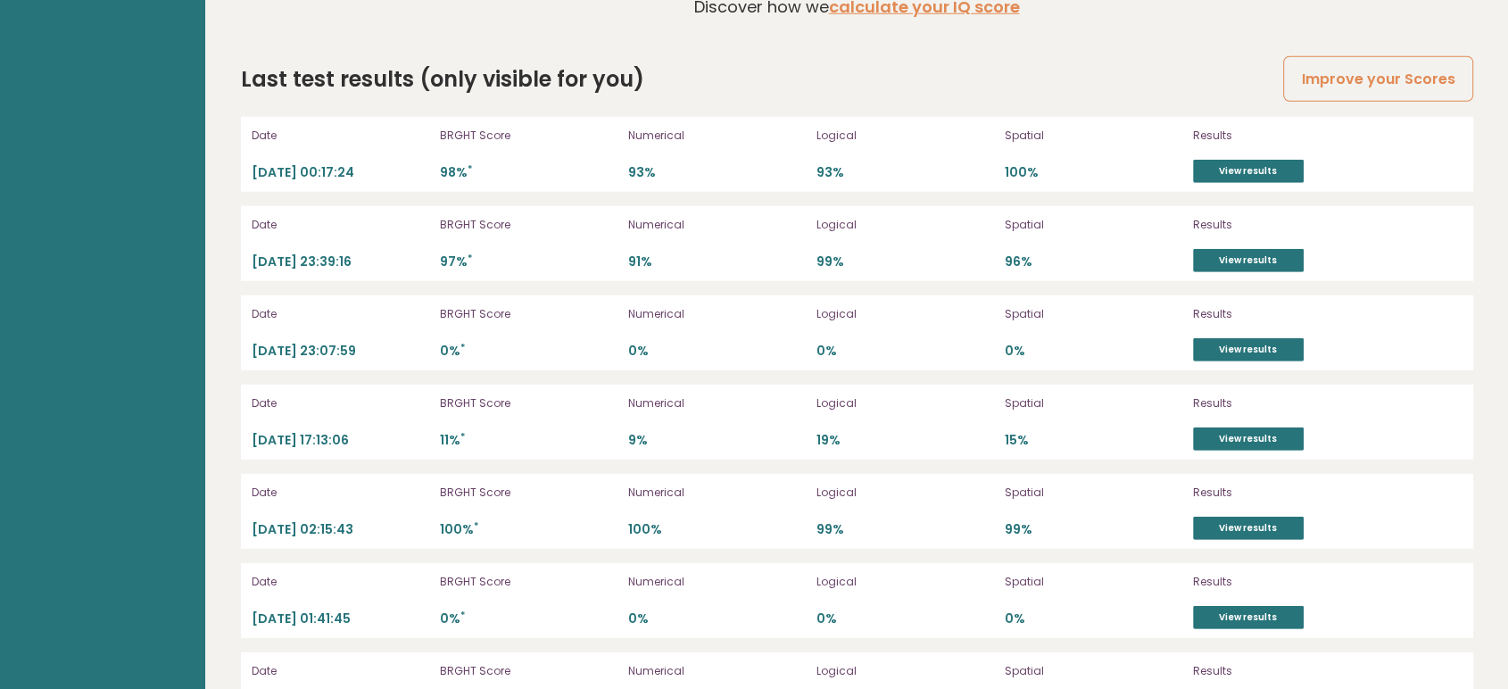
scroll to position [5151, 0]
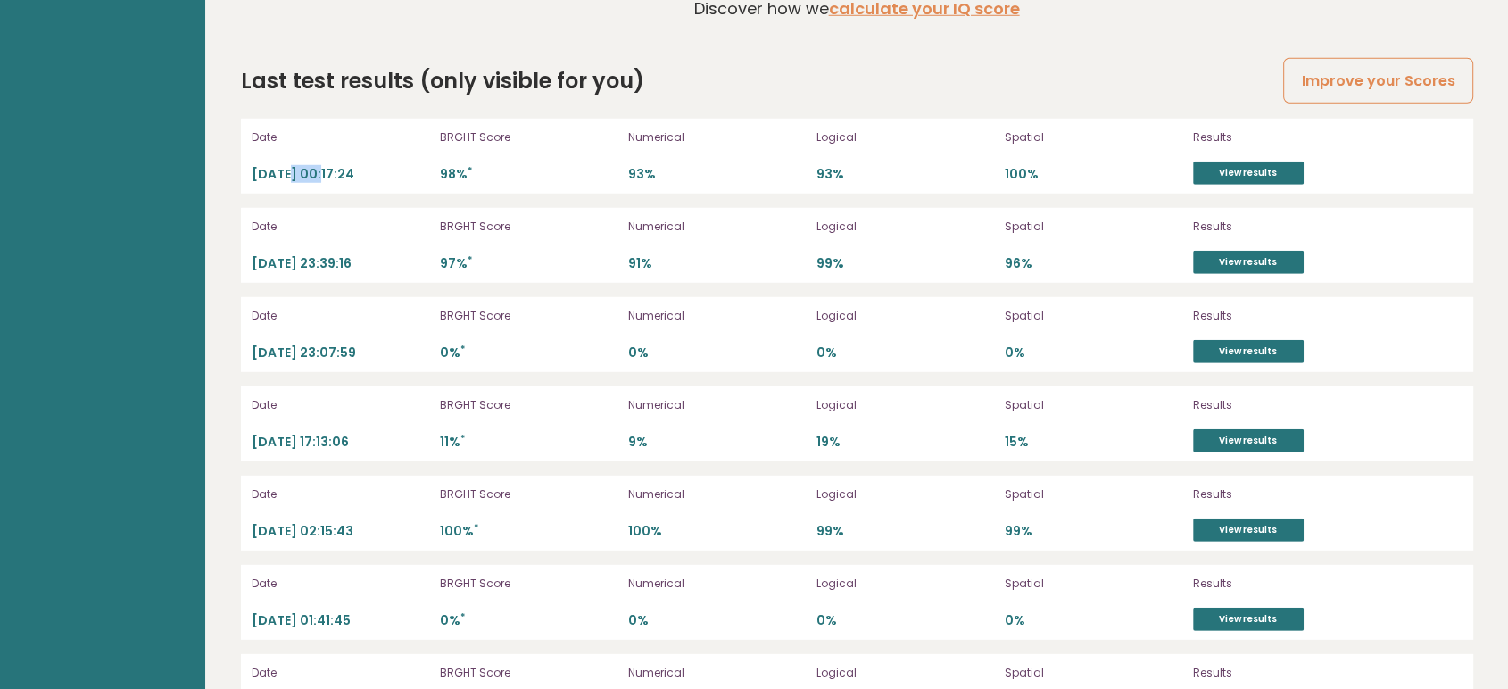
drag, startPoint x: 320, startPoint y: 166, endPoint x: 287, endPoint y: 168, distance: 33.1
click at [287, 168] on p "2025-10-13 00:17:24" at bounding box center [341, 174] width 178 height 17
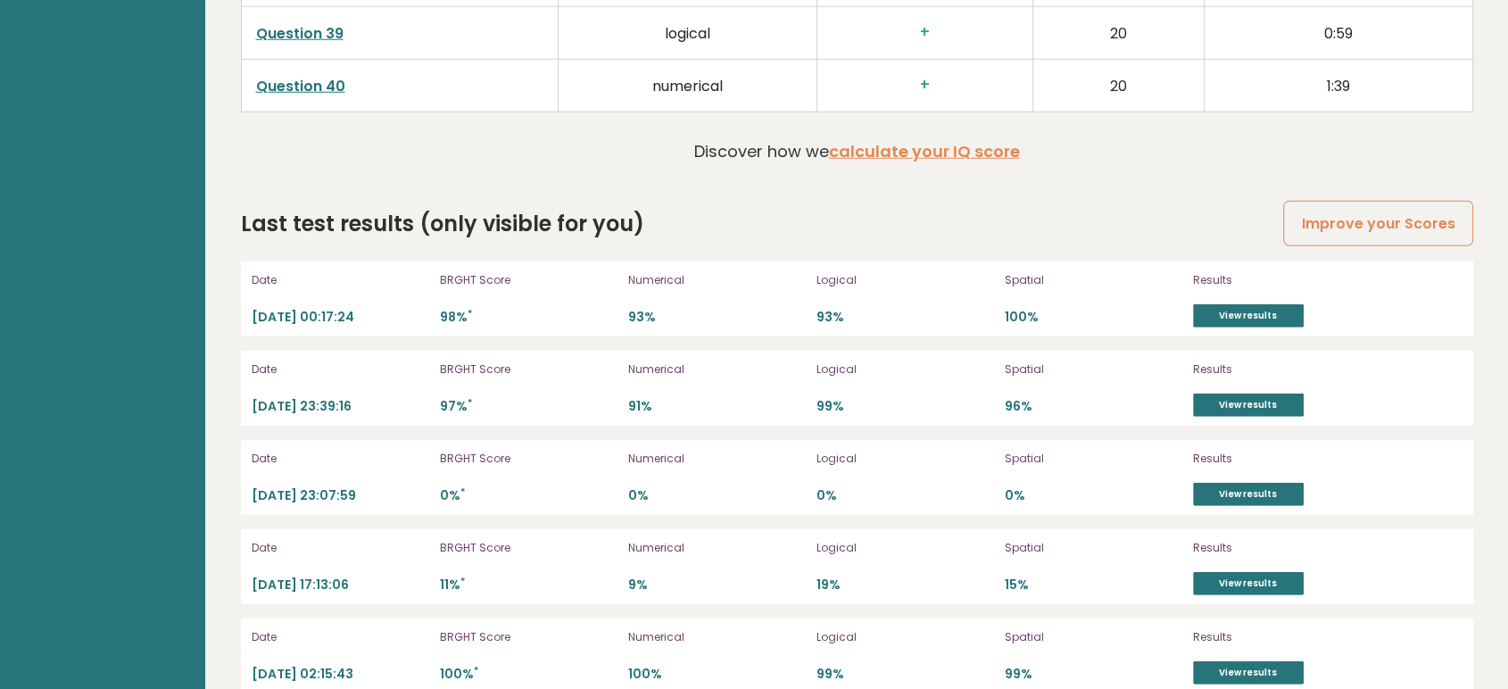
scroll to position [5007, 0]
click at [1290, 305] on link "View results" at bounding box center [1248, 316] width 111 height 23
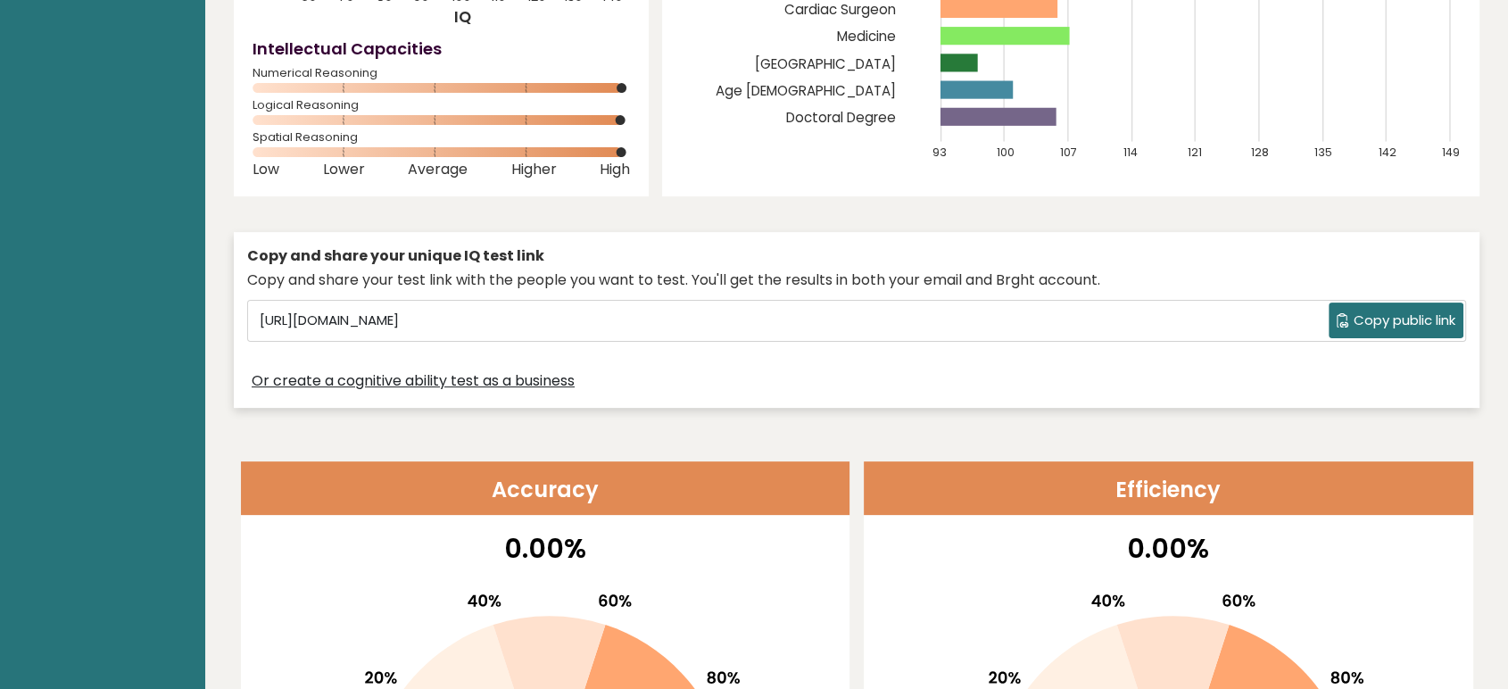
scroll to position [0, 0]
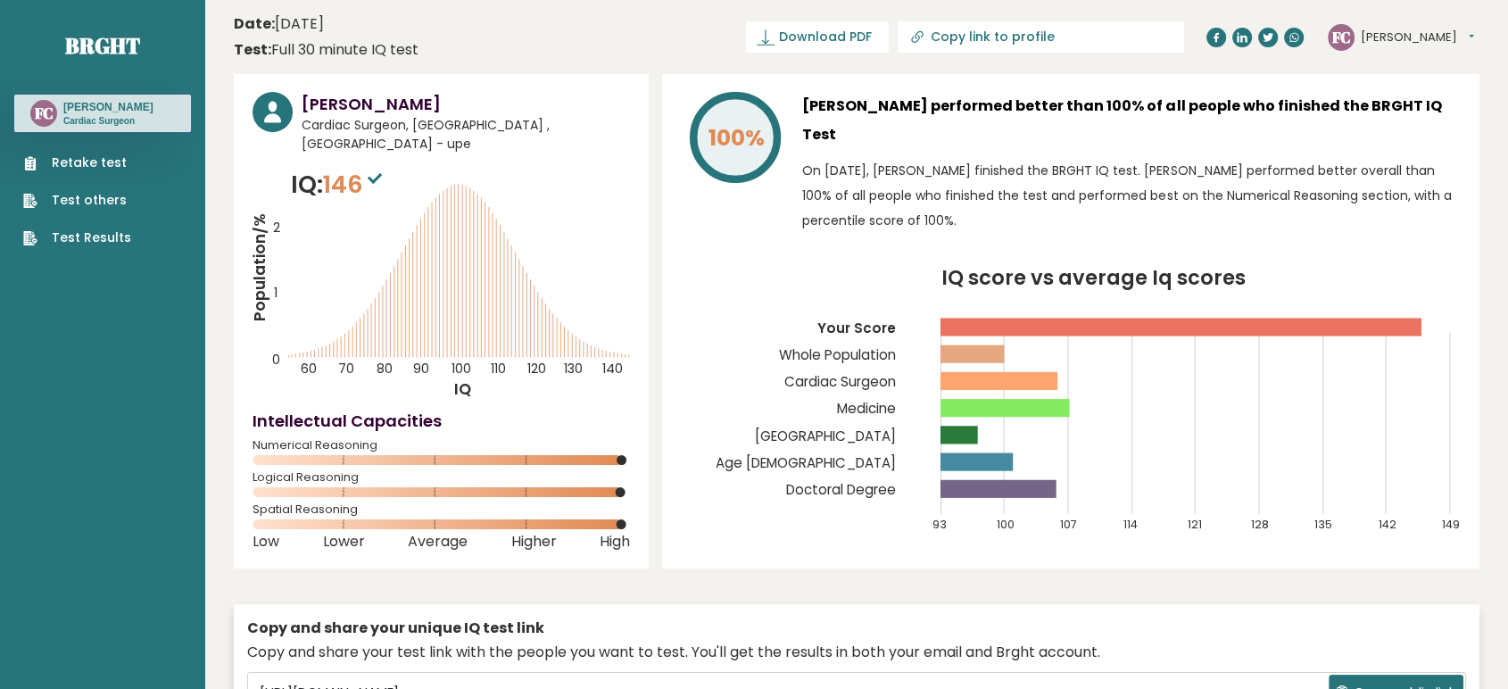
click at [98, 236] on link "Test Results" at bounding box center [77, 237] width 108 height 19
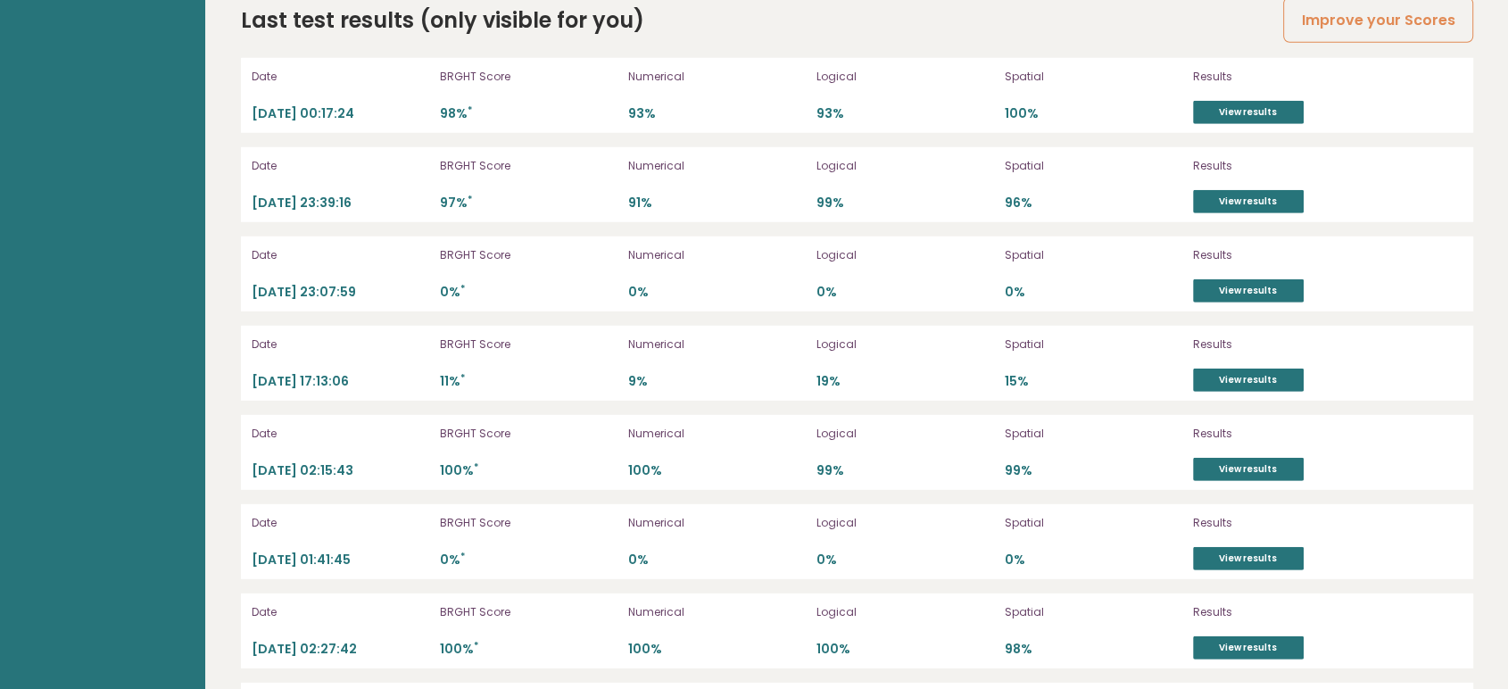
drag, startPoint x: 369, startPoint y: 106, endPoint x: 253, endPoint y: 120, distance: 117.7
click at [253, 120] on div "Date 2025-10-13 00:17:24 BRGHT Score 98% * Numerical 93% Logical 93% Spatial 10…" at bounding box center [857, 95] width 1232 height 75
click at [469, 98] on div "BRGHT Score 98% *" at bounding box center [529, 95] width 178 height 57
click at [1228, 102] on link "View results" at bounding box center [1248, 112] width 111 height 23
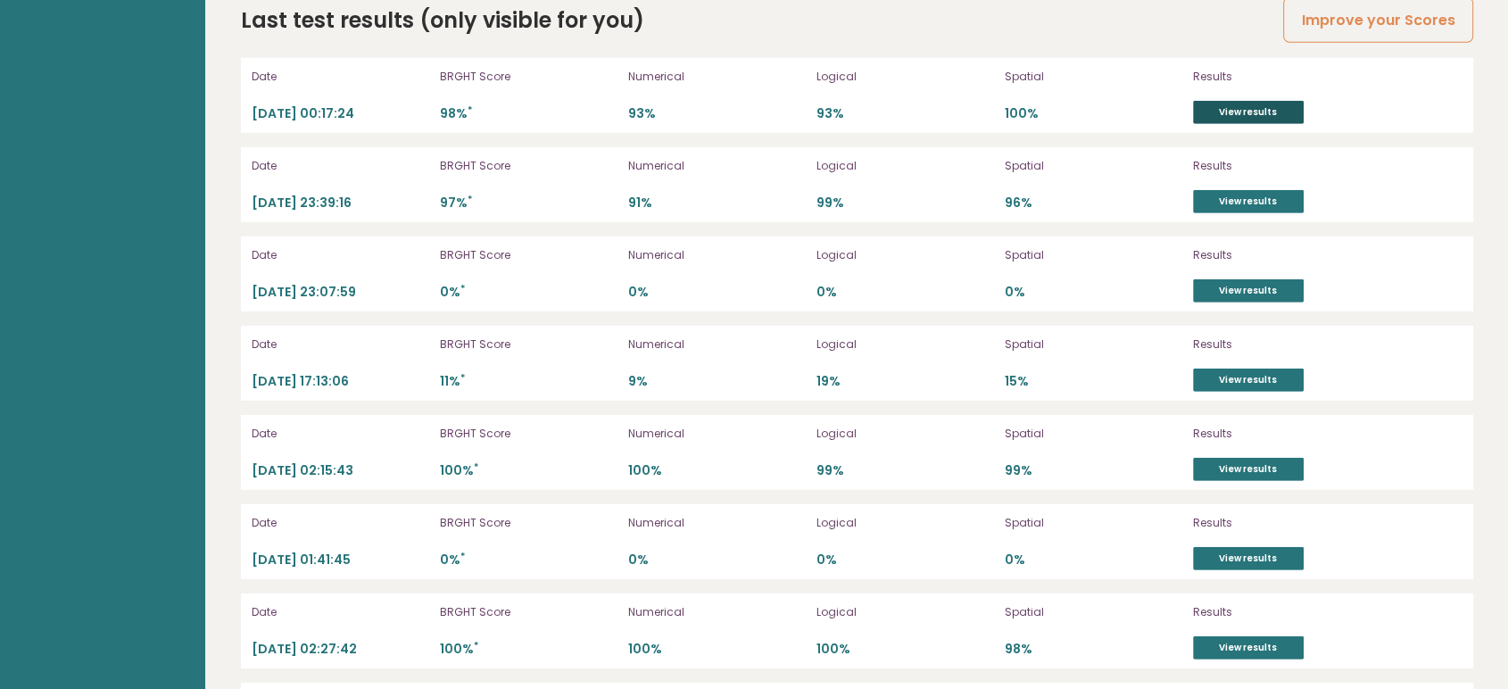
click at [1266, 124] on link "View results" at bounding box center [1248, 112] width 111 height 23
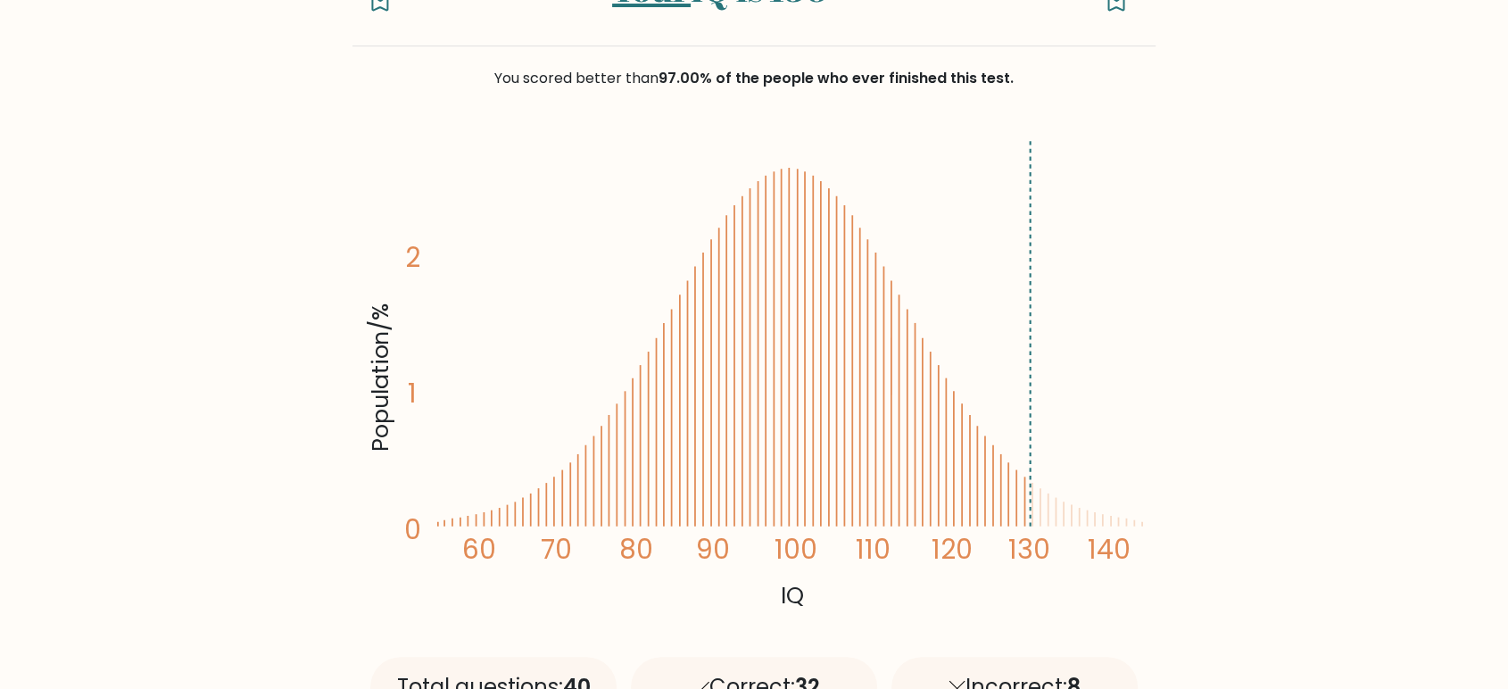
scroll to position [214, 0]
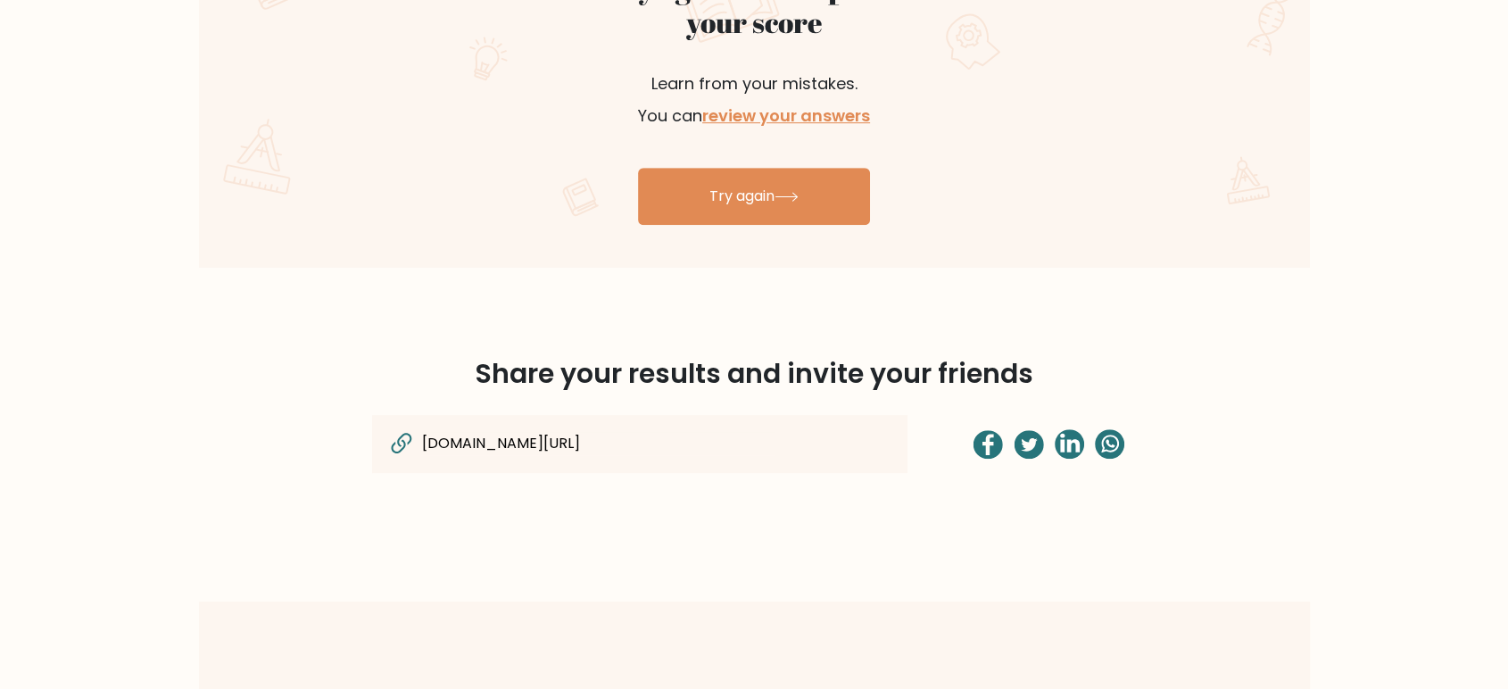
scroll to position [1118, 0]
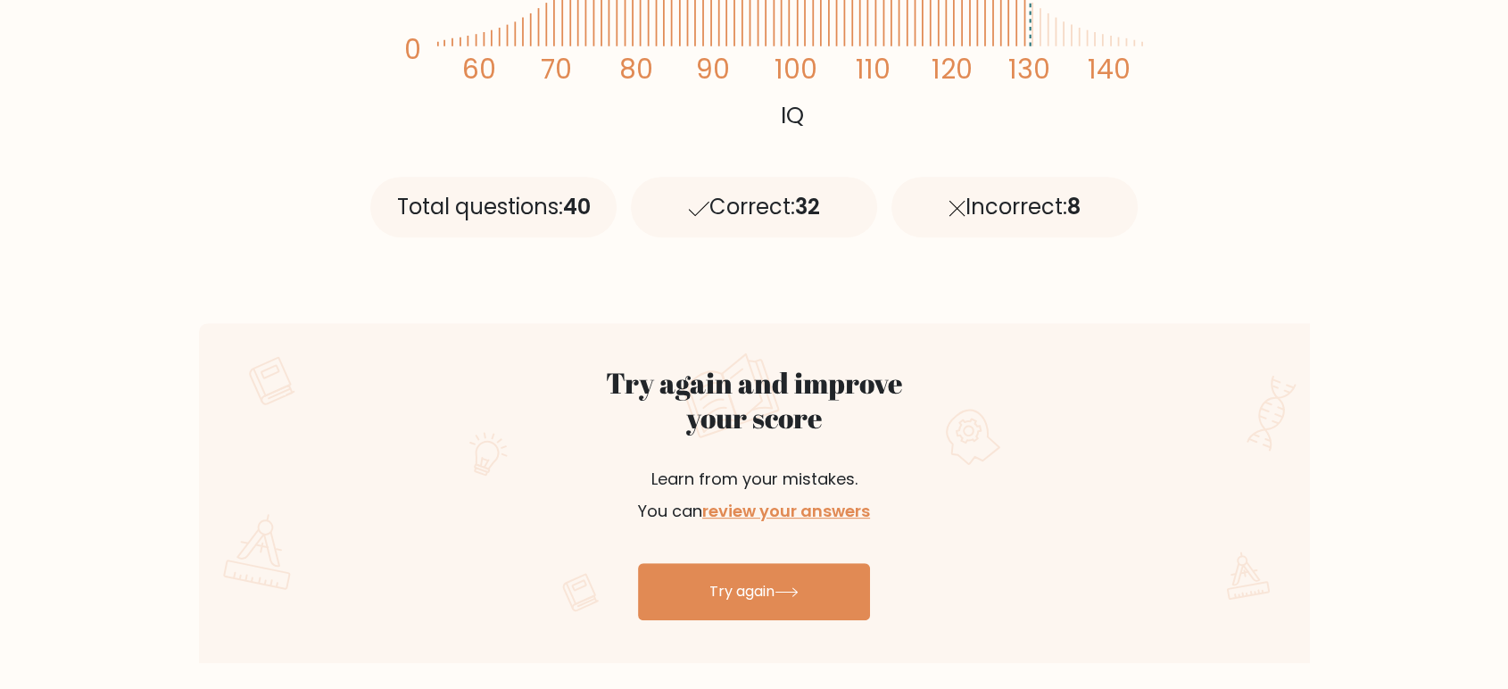
scroll to position [524, 0]
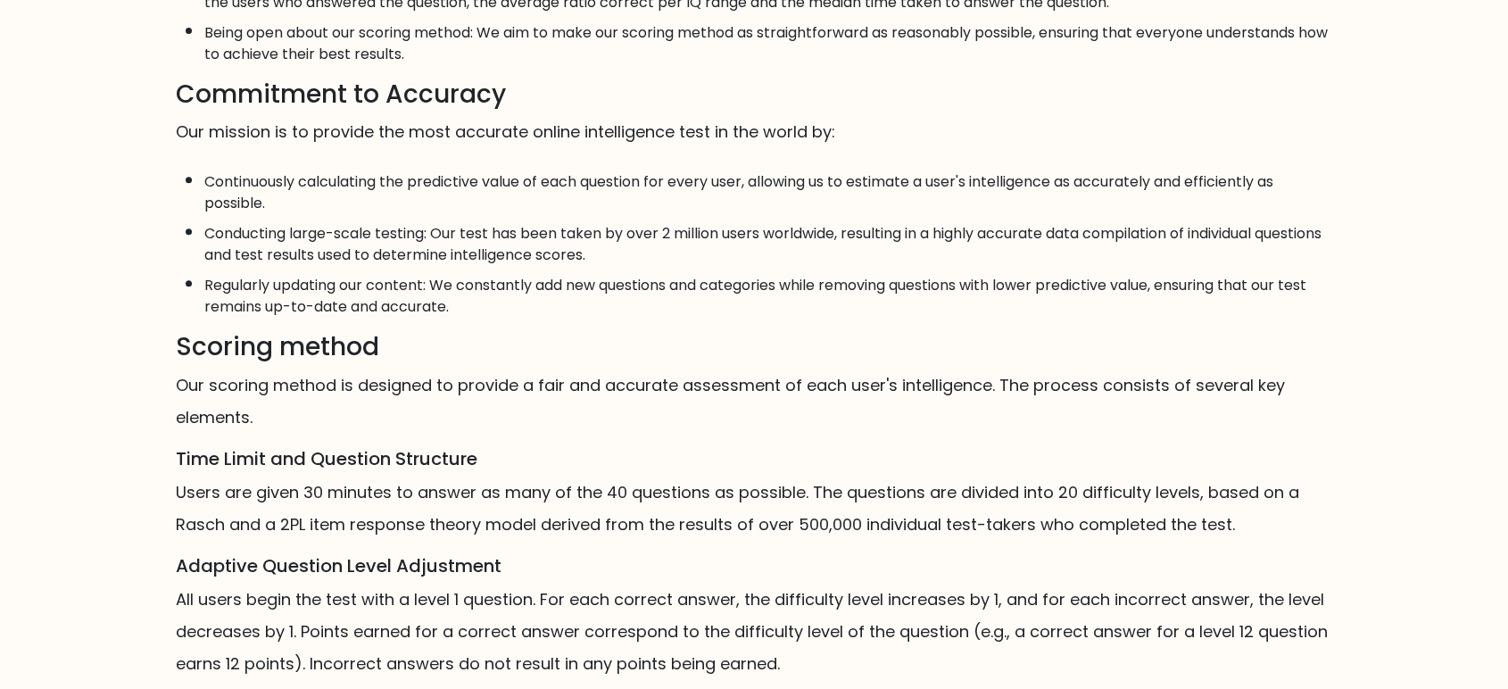
scroll to position [1019, 0]
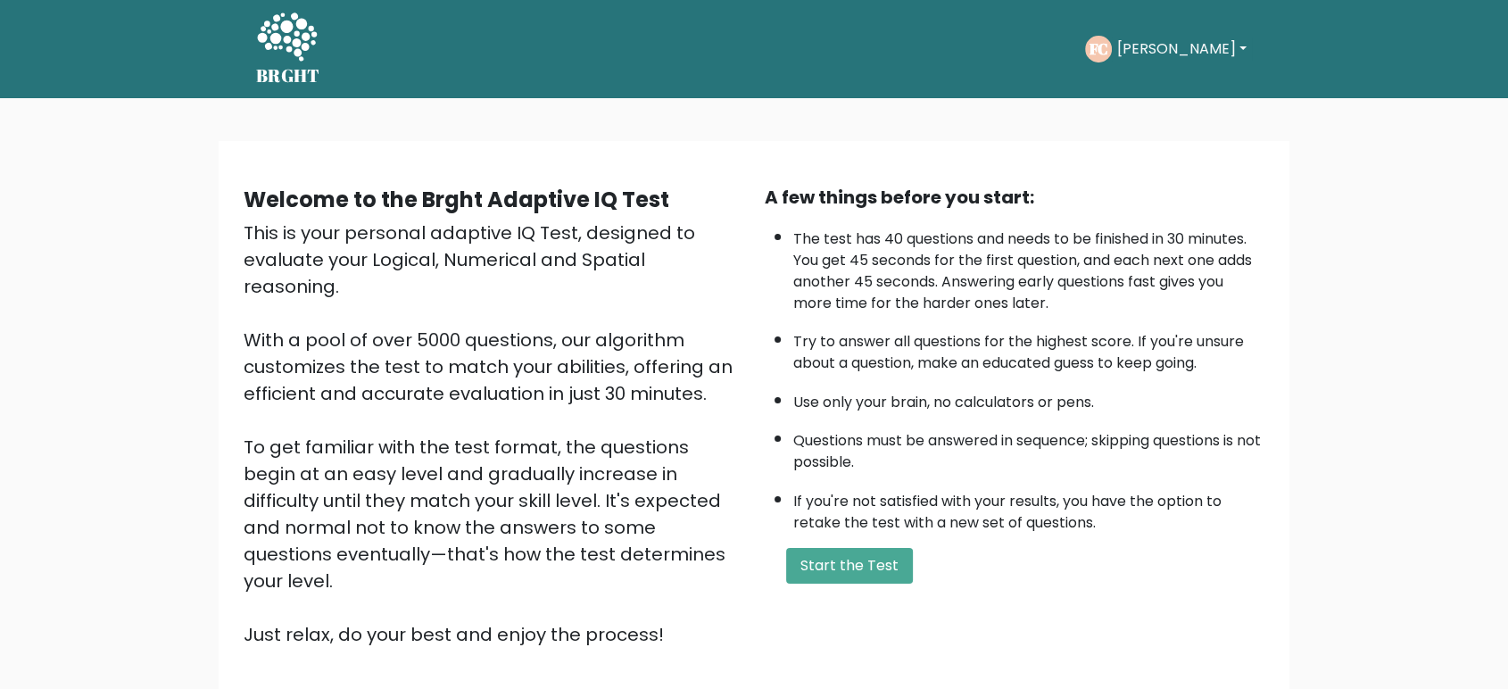
drag, startPoint x: 321, startPoint y: 0, endPoint x: 582, endPoint y: 277, distance: 380.1
click at [582, 277] on div "This is your personal adaptive IQ Test, designed to evaluate your Logical, Nume…" at bounding box center [494, 434] width 500 height 428
